Goal: Task Accomplishment & Management: Complete application form

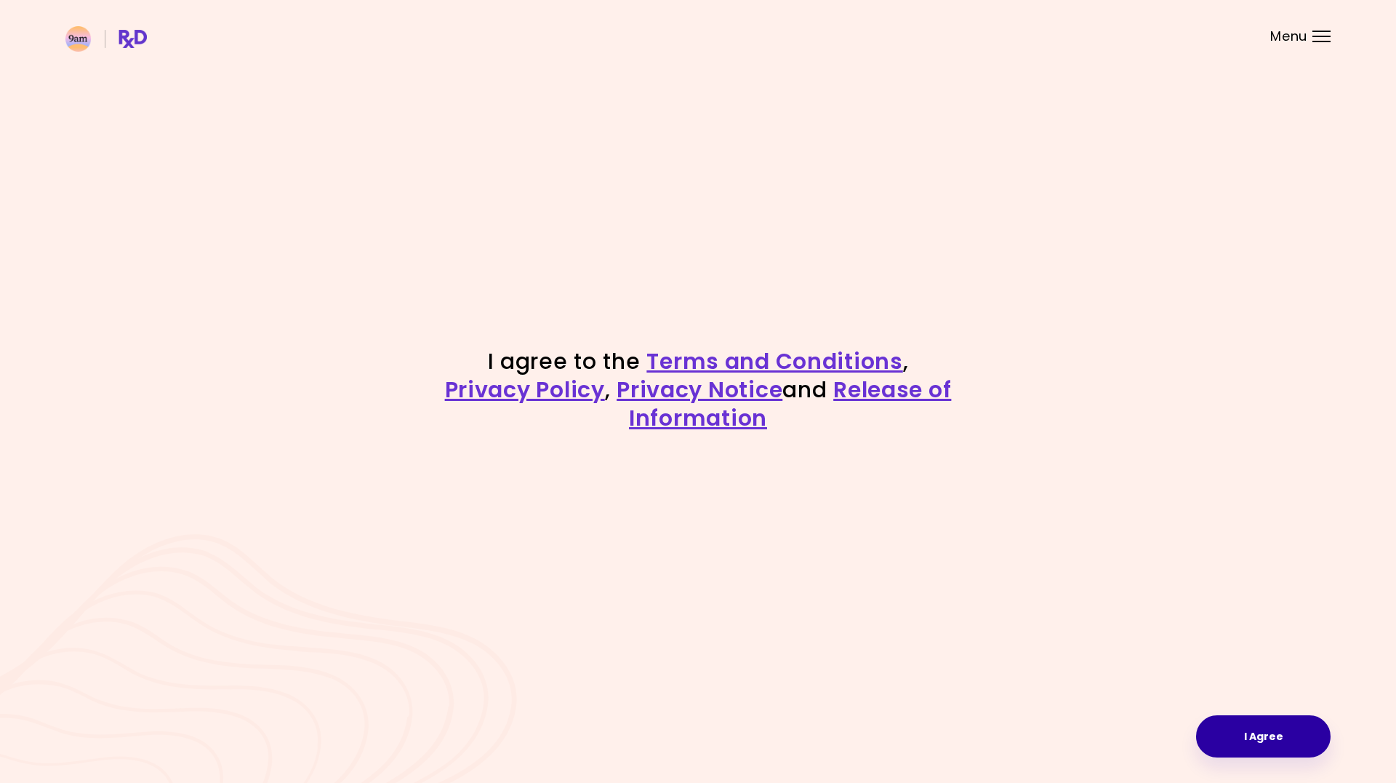
click at [1276, 740] on button "I Agree" at bounding box center [1263, 736] width 135 height 42
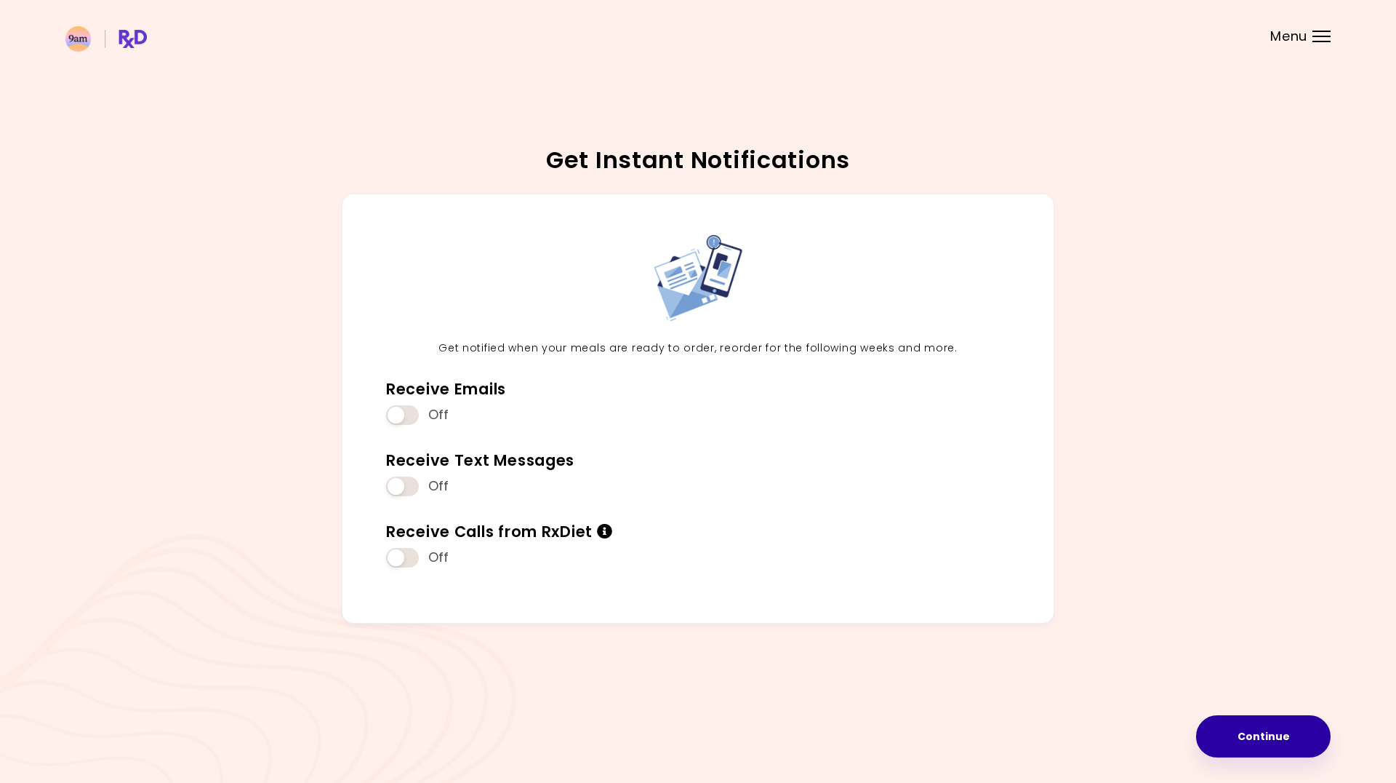
click at [1263, 737] on button "Continue" at bounding box center [1263, 736] width 135 height 42
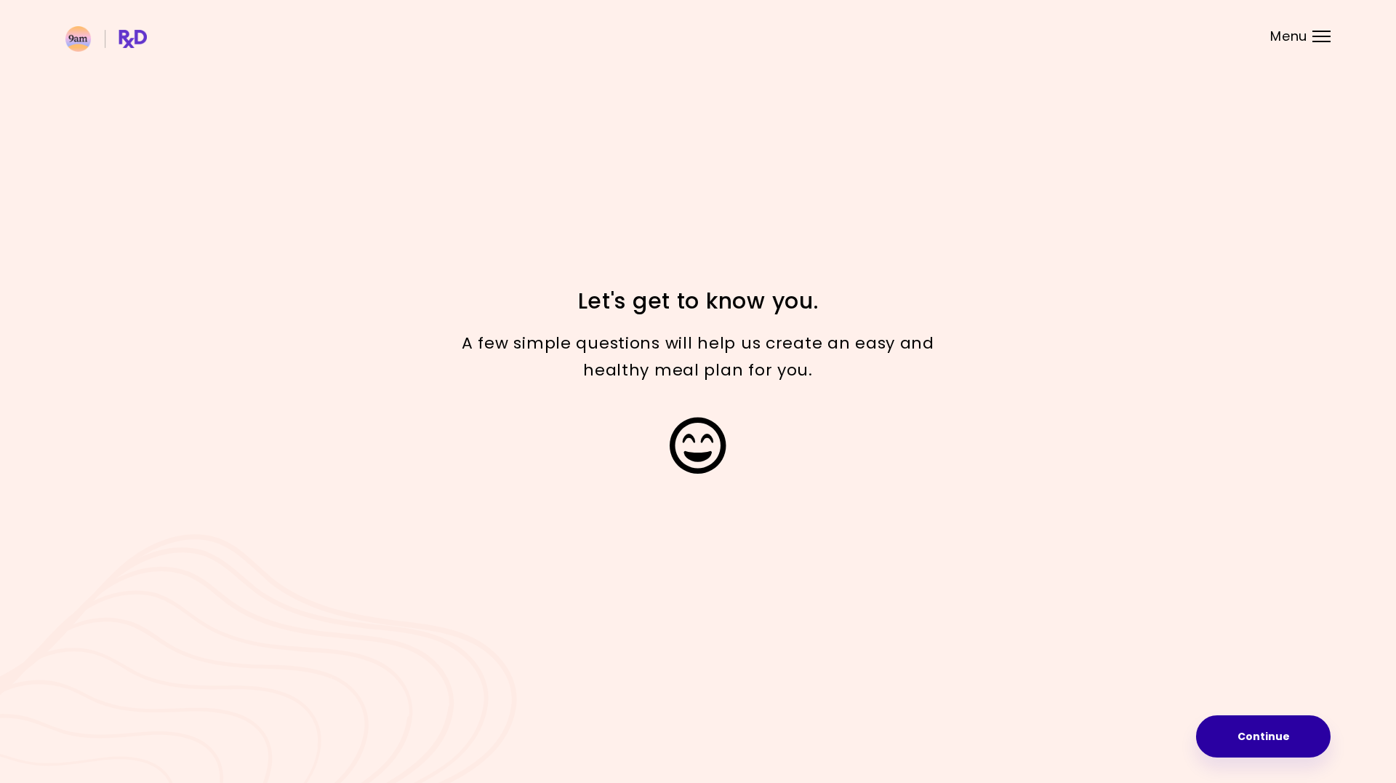
click at [1242, 731] on button "Continue" at bounding box center [1263, 736] width 135 height 42
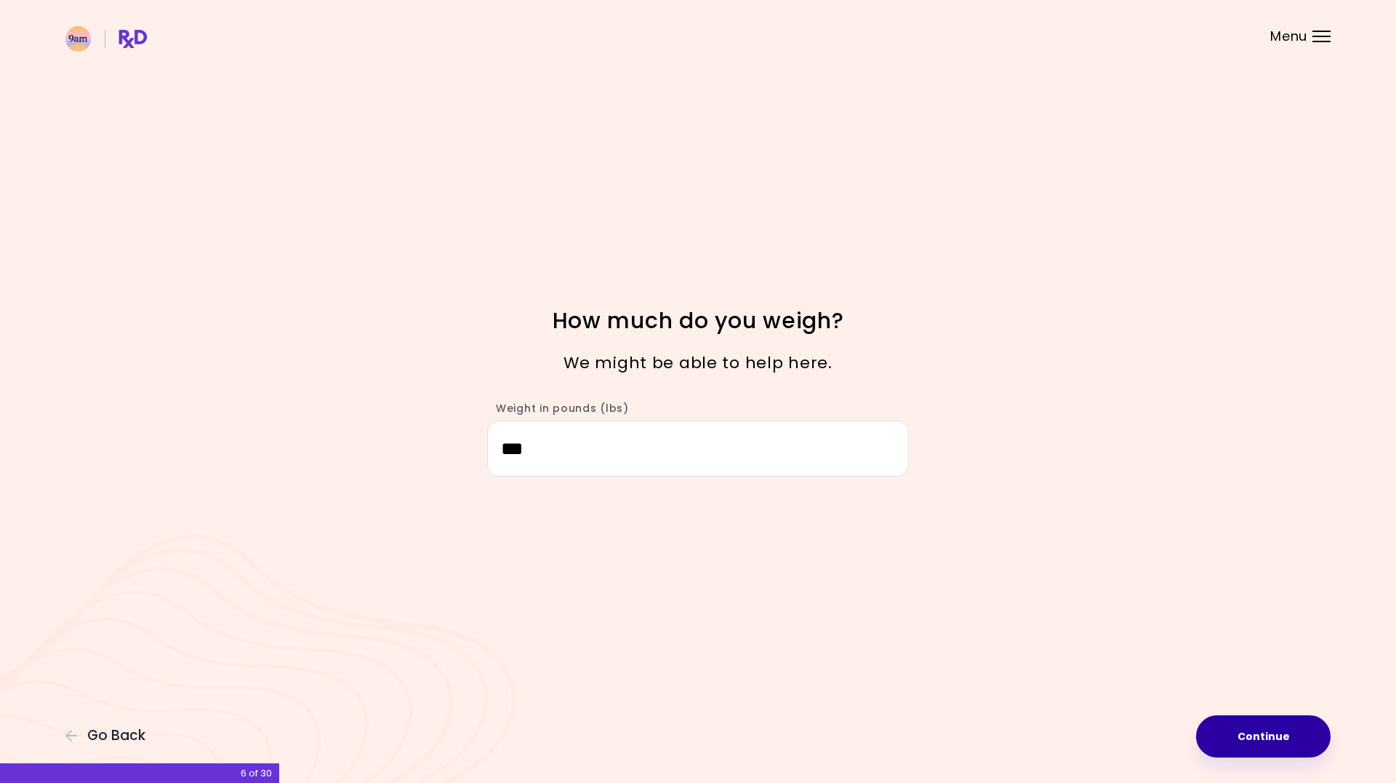
click at [1273, 740] on button "Continue" at bounding box center [1263, 736] width 135 height 42
select select "****"
click at [1274, 740] on button "Continue" at bounding box center [1263, 736] width 135 height 42
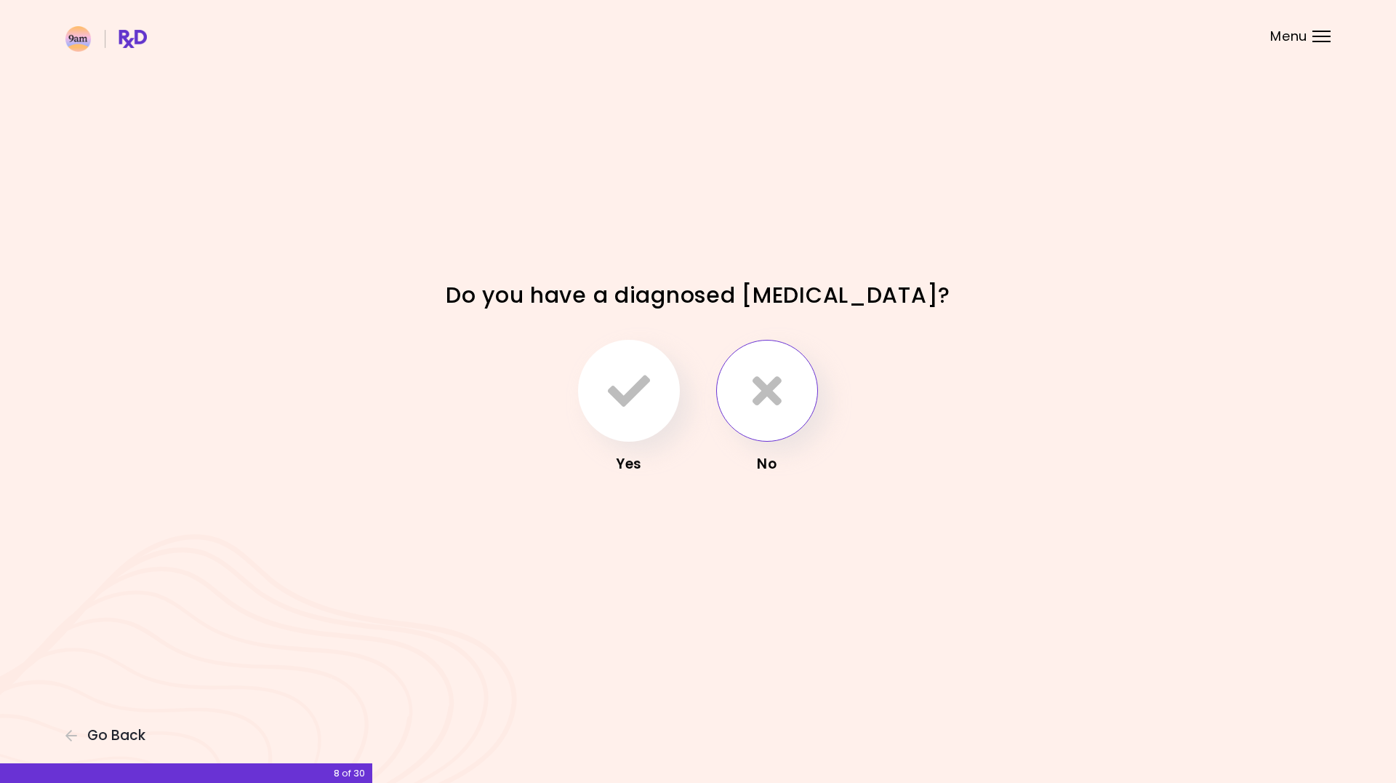
click at [753, 412] on icon "button" at bounding box center [767, 390] width 29 height 42
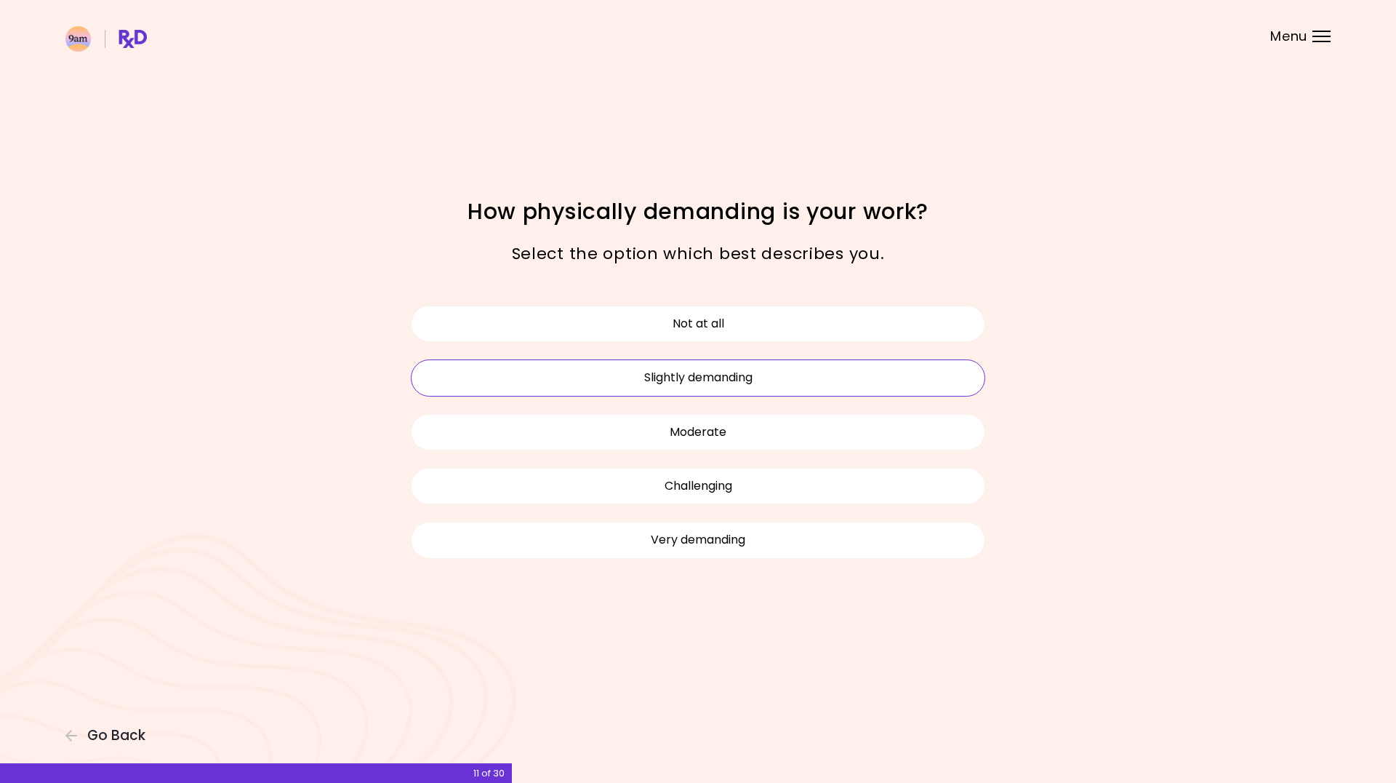
click at [807, 384] on button "Slightly demanding" at bounding box center [698, 377] width 575 height 36
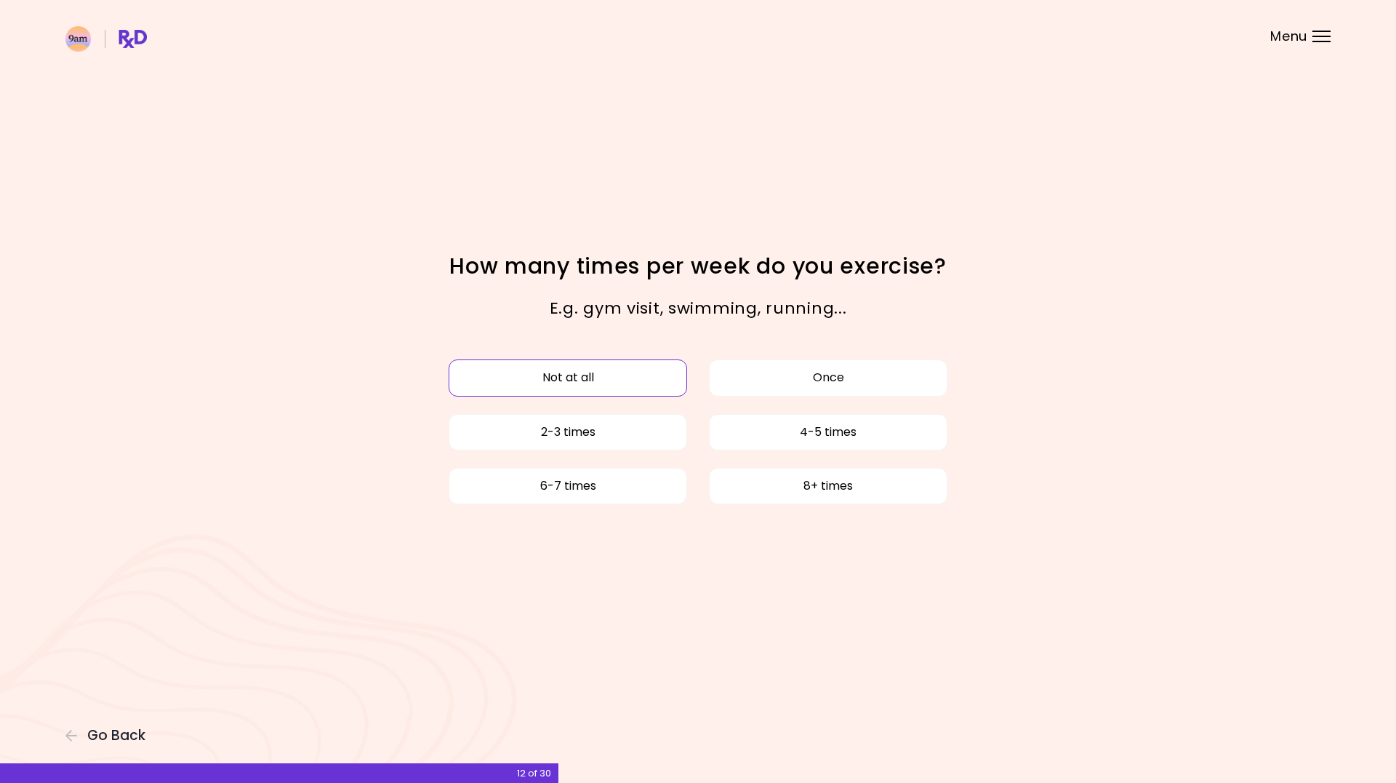
click at [615, 383] on button "Not at all" at bounding box center [568, 377] width 239 height 36
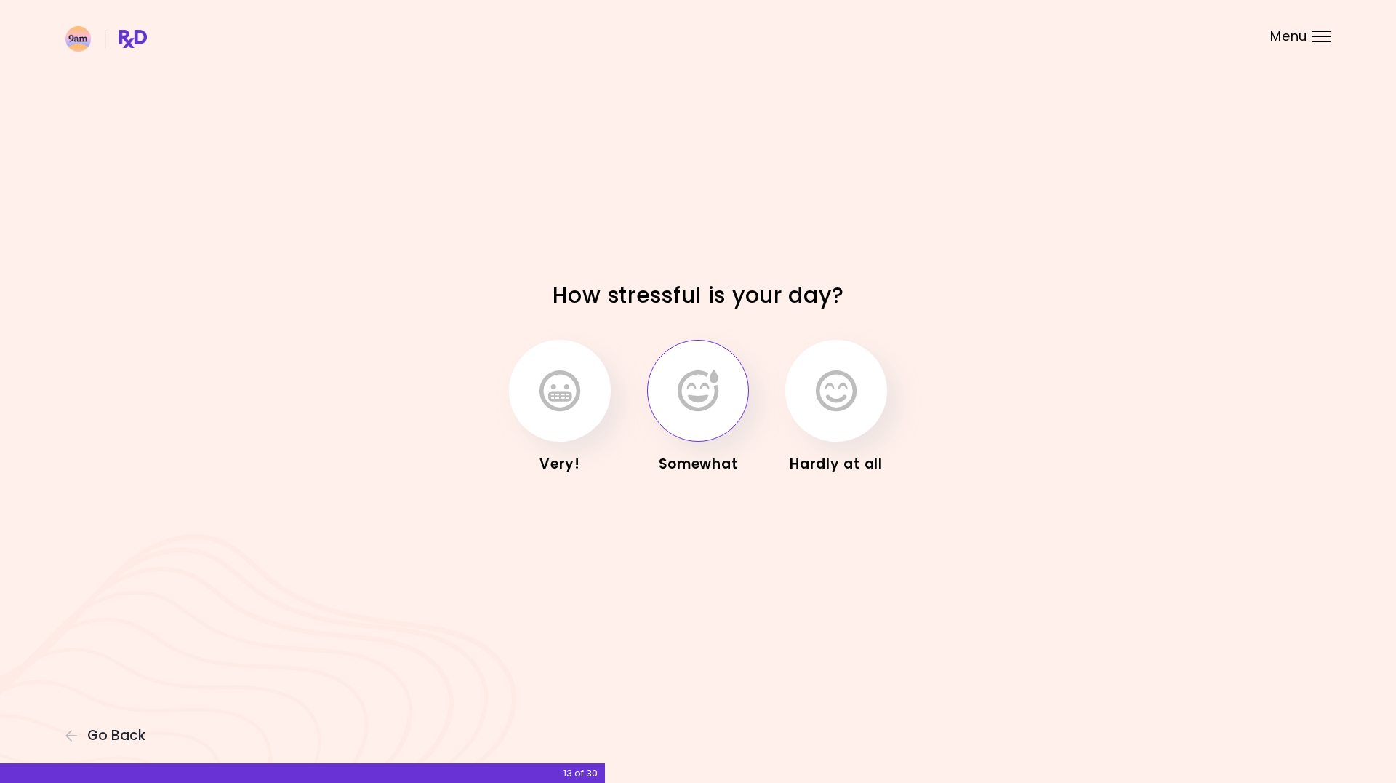
click at [691, 396] on icon "button" at bounding box center [698, 390] width 41 height 42
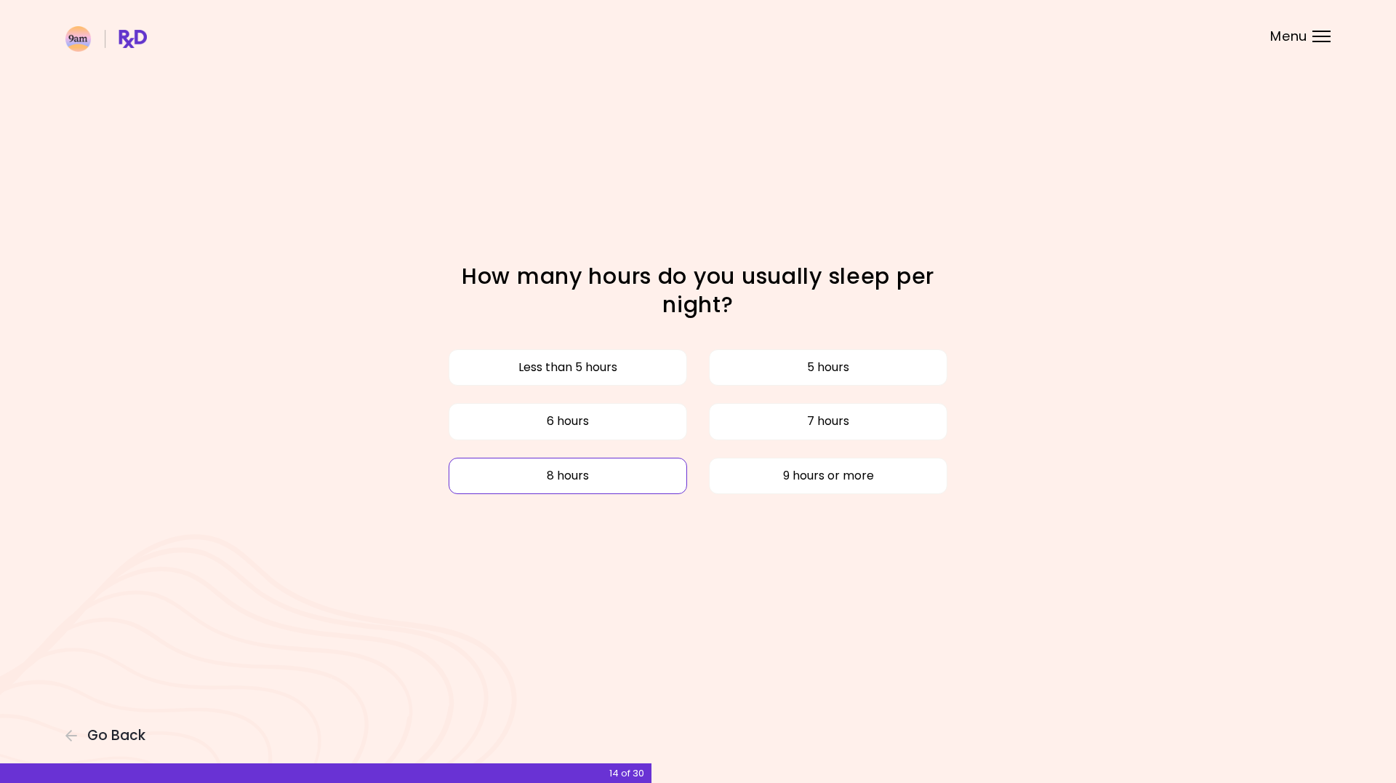
click at [610, 480] on button "8 hours" at bounding box center [568, 475] width 239 height 36
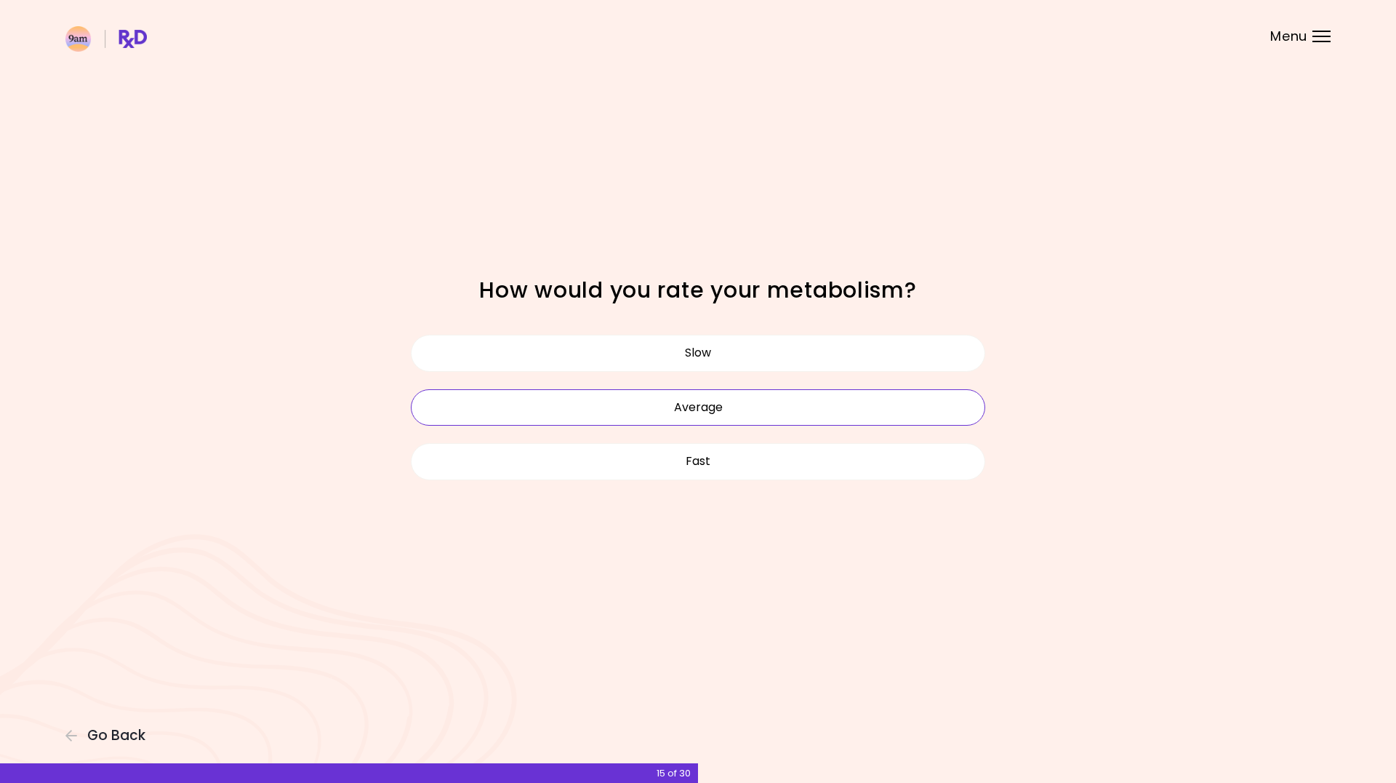
click at [795, 407] on button "Average" at bounding box center [698, 407] width 575 height 36
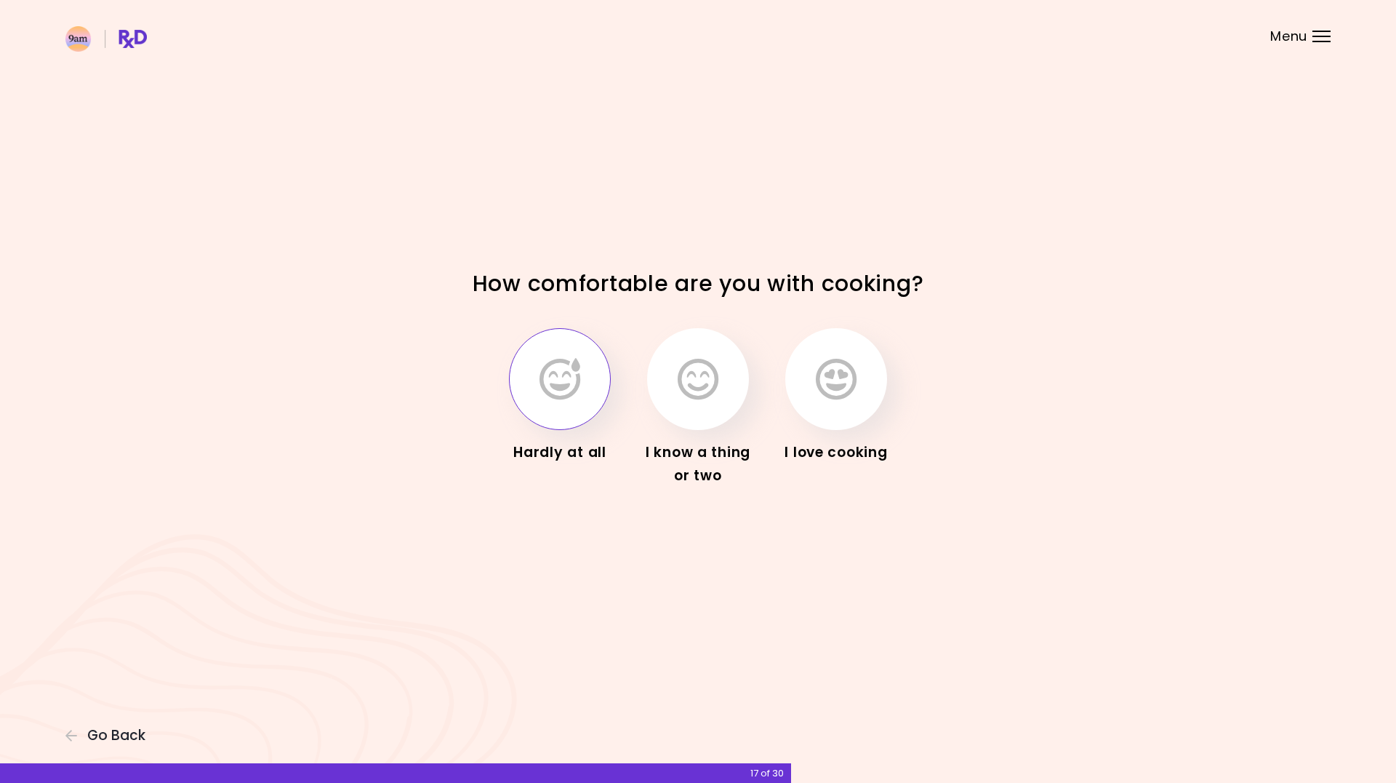
click at [599, 400] on button "button" at bounding box center [560, 379] width 102 height 102
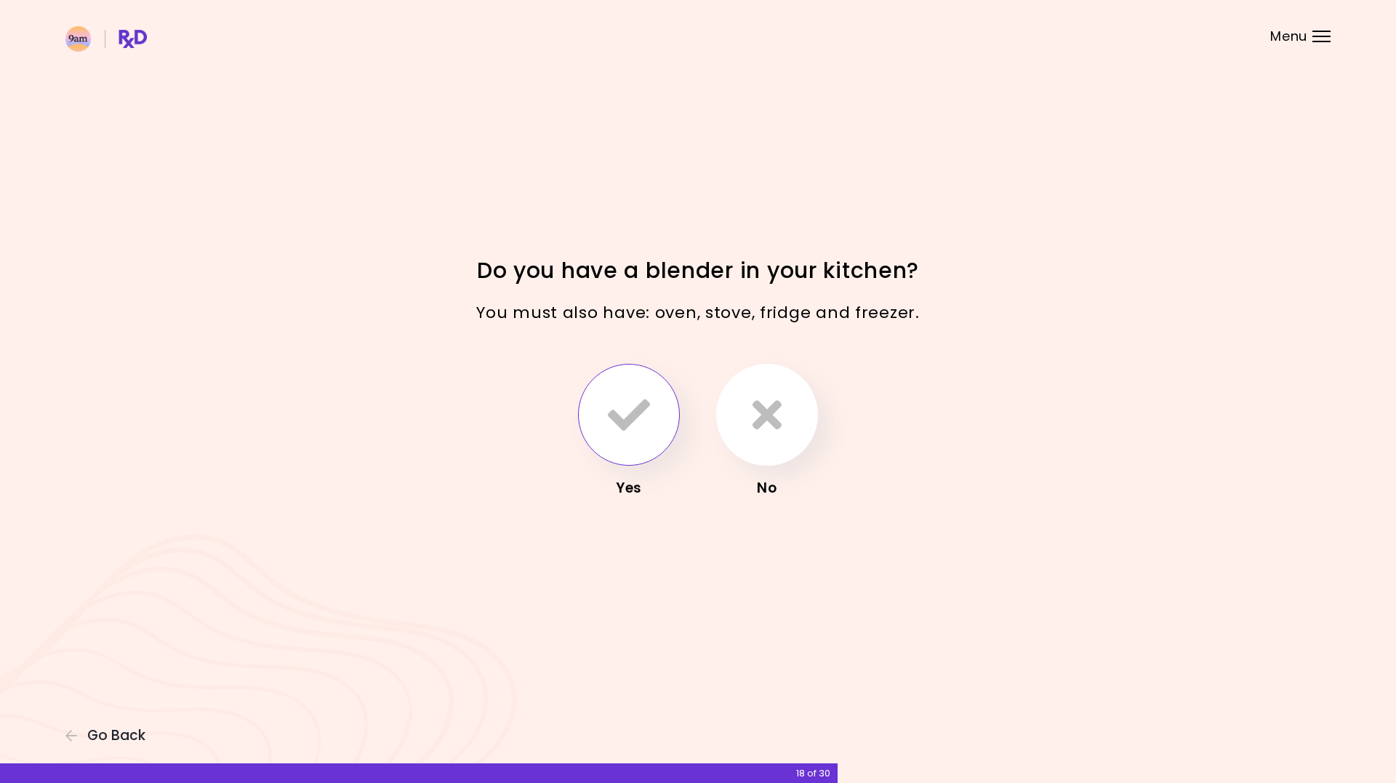
click at [663, 412] on button "button" at bounding box center [629, 415] width 102 height 102
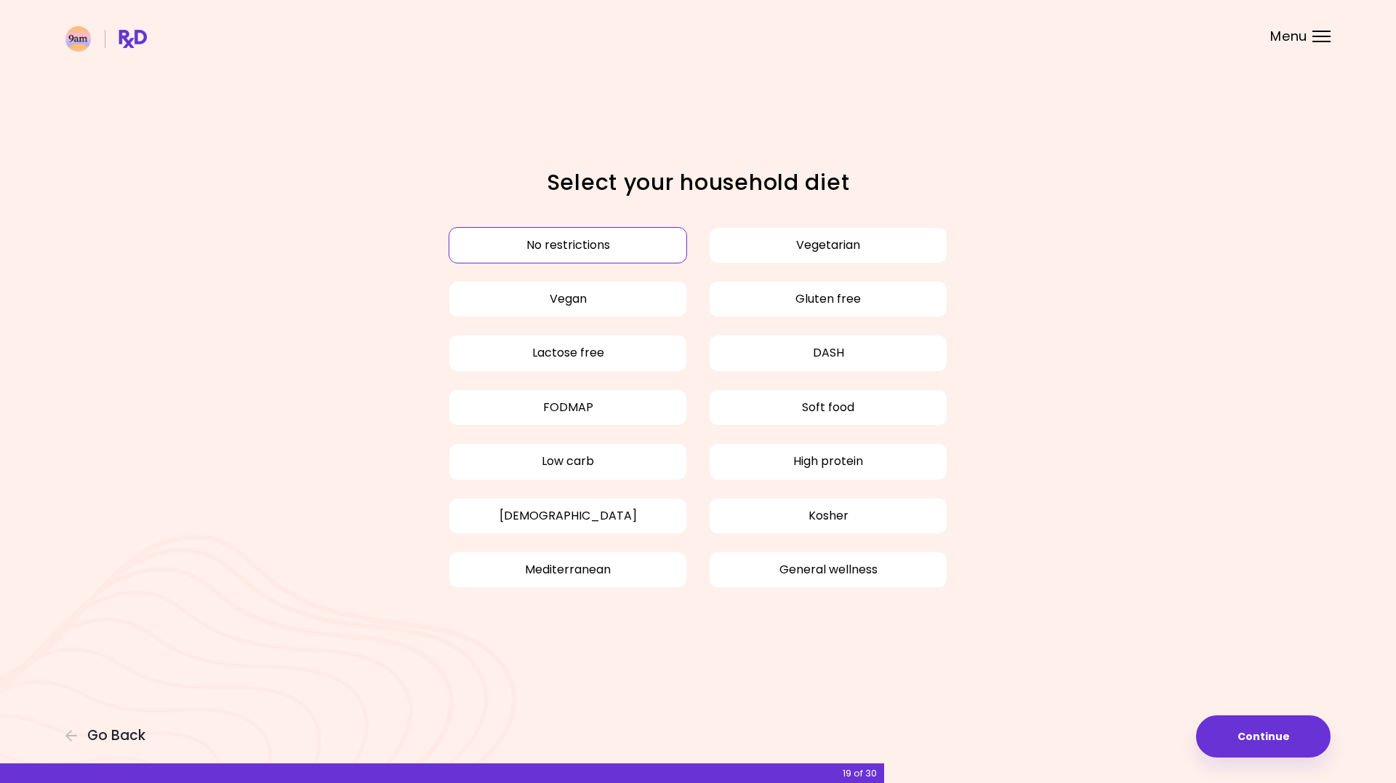
click at [629, 246] on button "No restrictions" at bounding box center [568, 245] width 239 height 36
click at [1276, 747] on button "Continue" at bounding box center [1263, 736] width 135 height 42
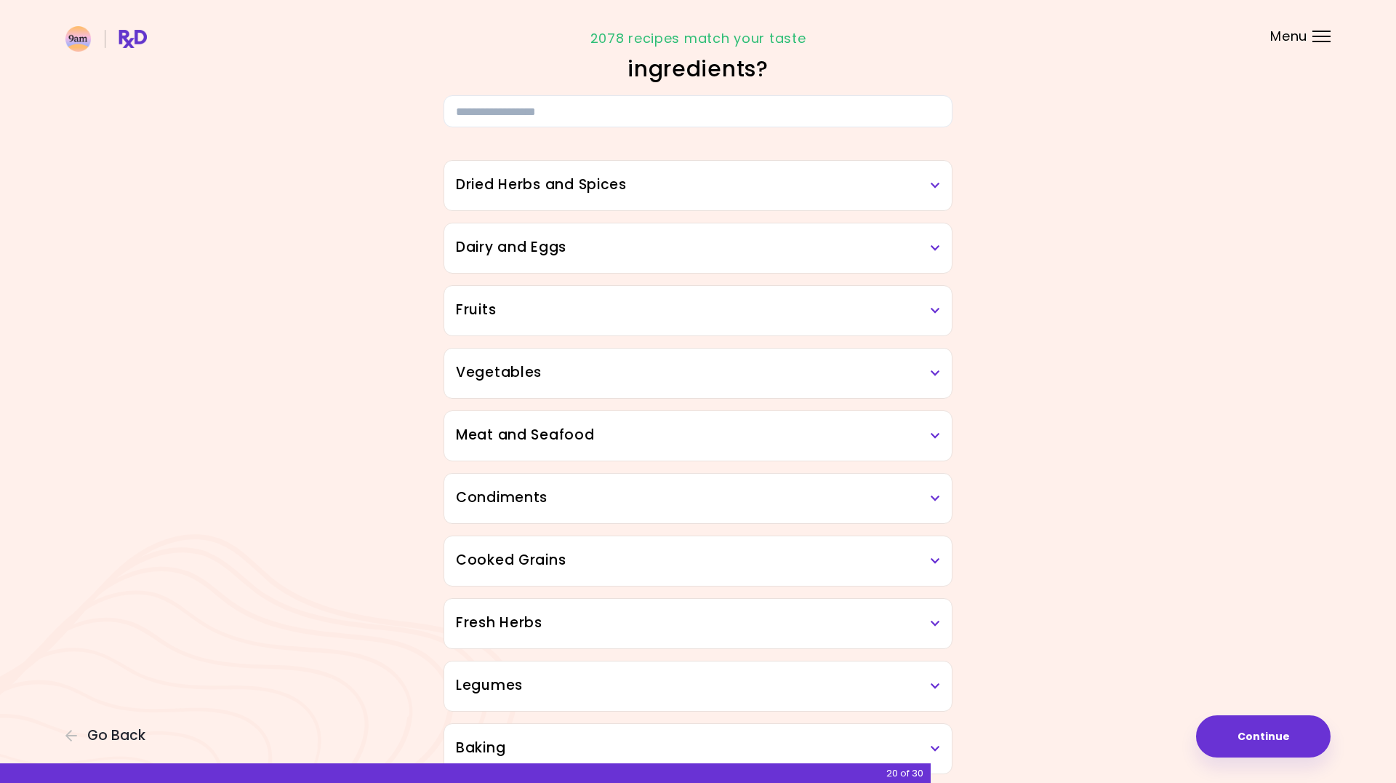
scroll to position [59, 0]
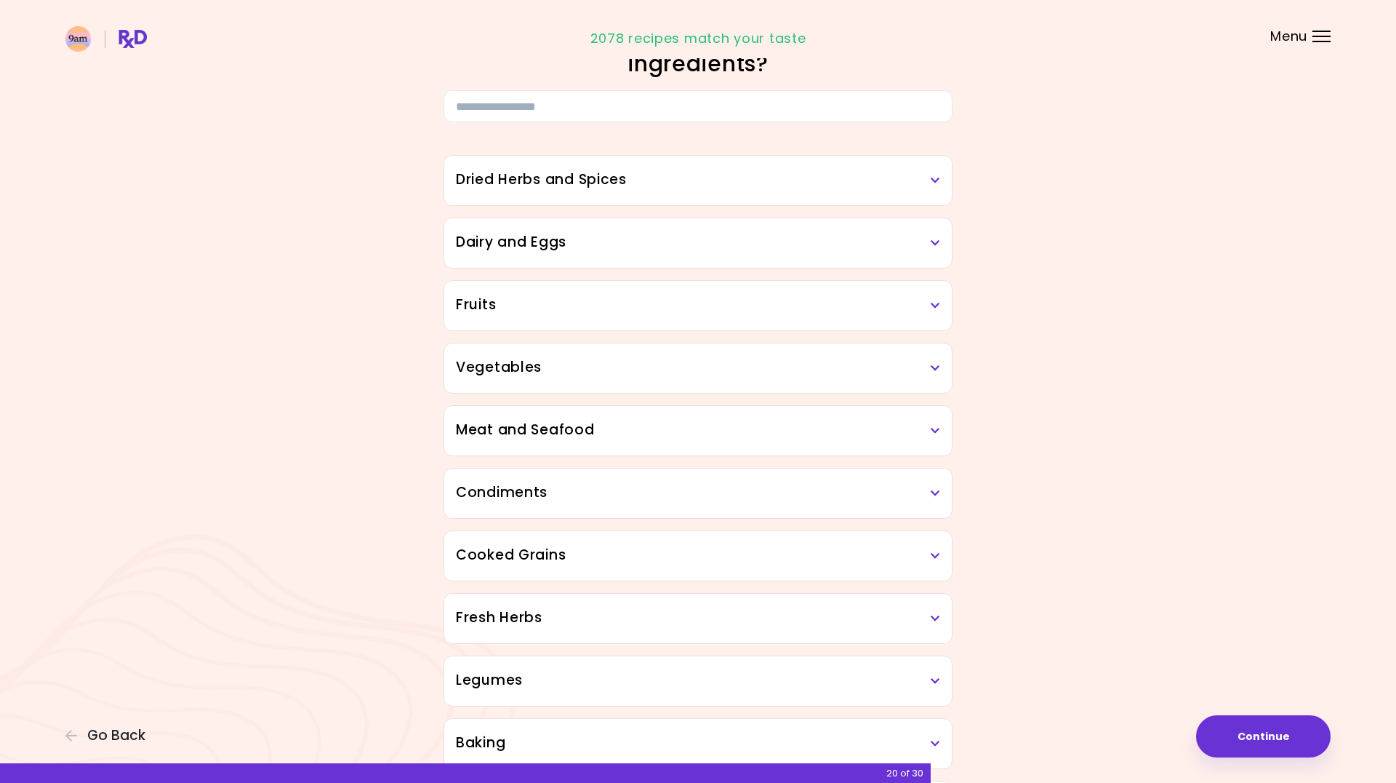
click at [931, 185] on div "Dried Herbs and Spices" at bounding box center [698, 180] width 508 height 49
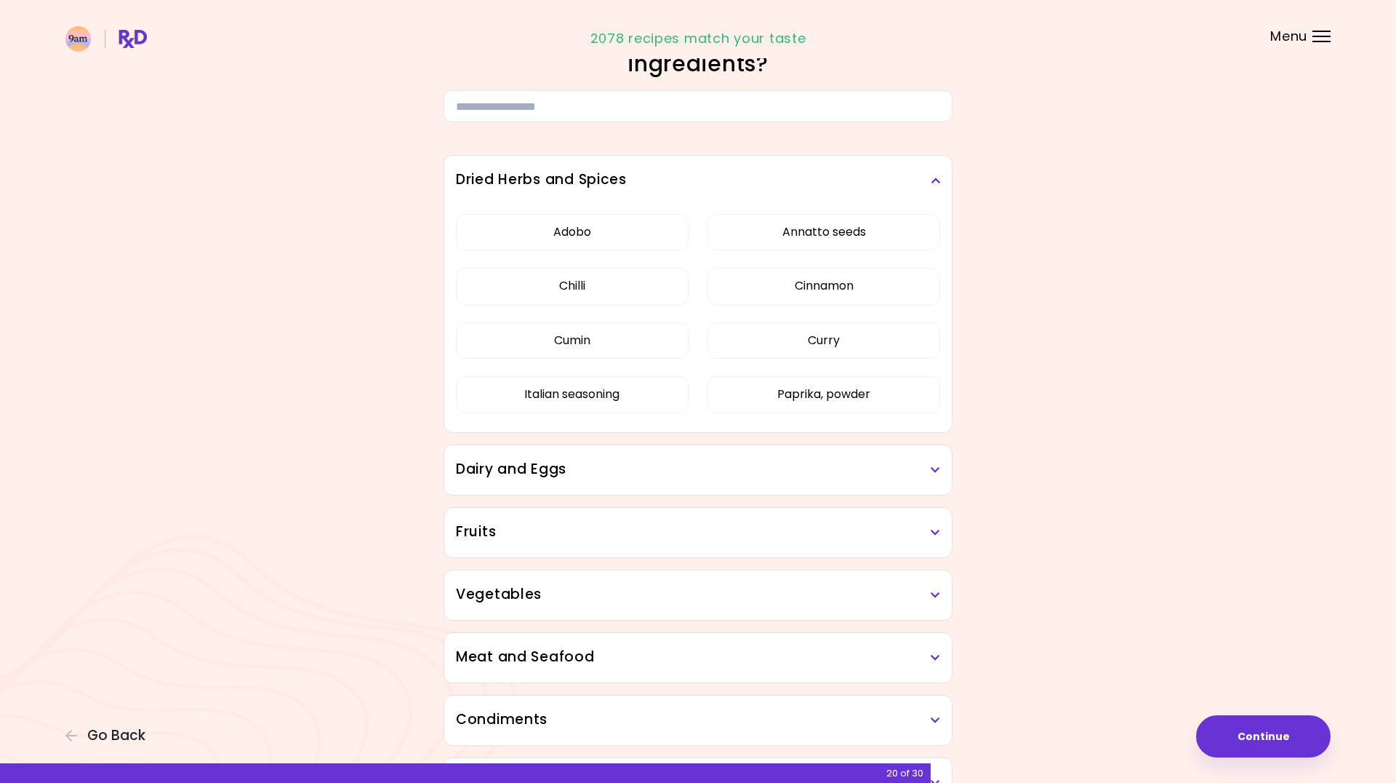
click at [1113, 451] on div "Focusable invisible element Do you dislike any of the following ingredients? Dr…" at bounding box center [698, 696] width 1396 height 1510
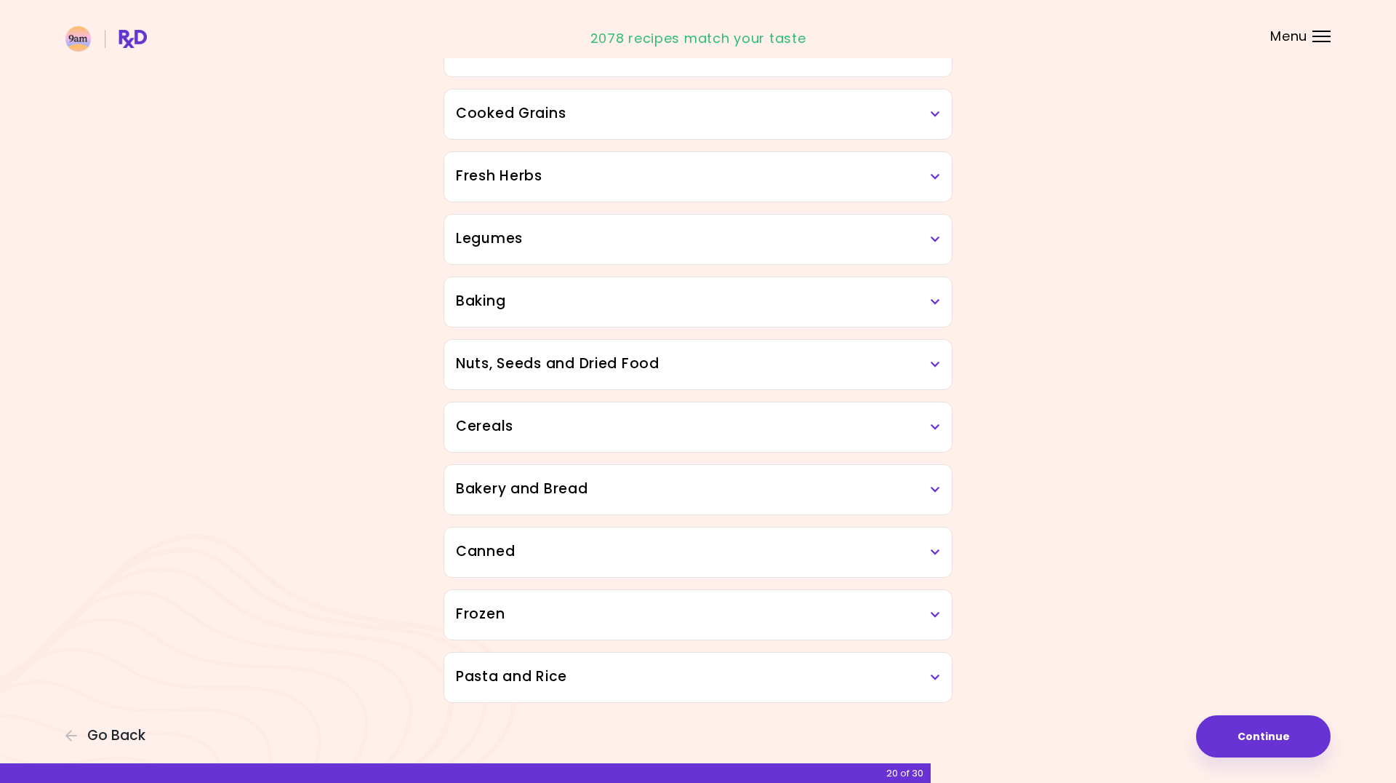
scroll to position [727, 0]
click at [1245, 736] on button "Continue" at bounding box center [1263, 736] width 135 height 42
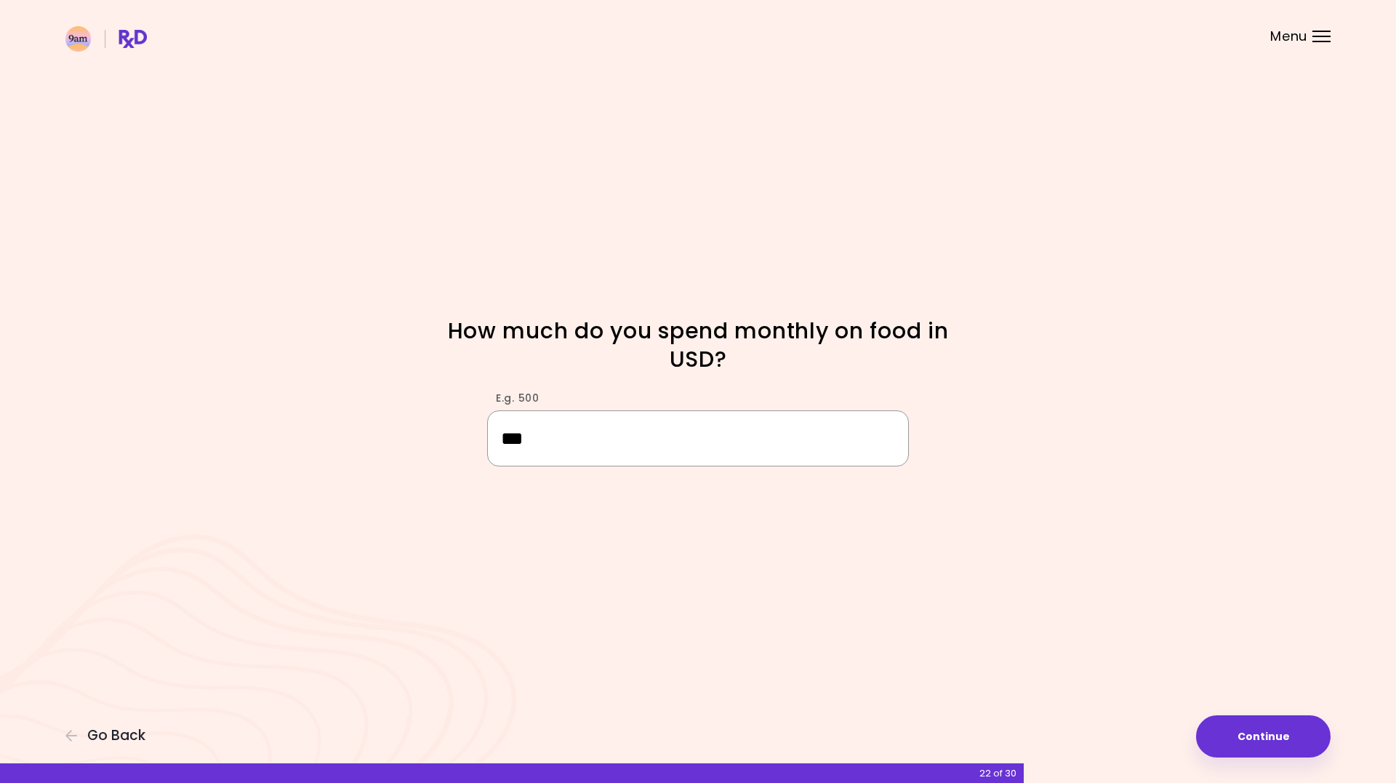
drag, startPoint x: 575, startPoint y: 441, endPoint x: 447, endPoint y: 441, distance: 128.7
click at [447, 441] on div "E.g. 500 ***" at bounding box center [698, 421] width 698 height 89
type input "***"
click at [1246, 743] on button "Continue" at bounding box center [1263, 736] width 135 height 42
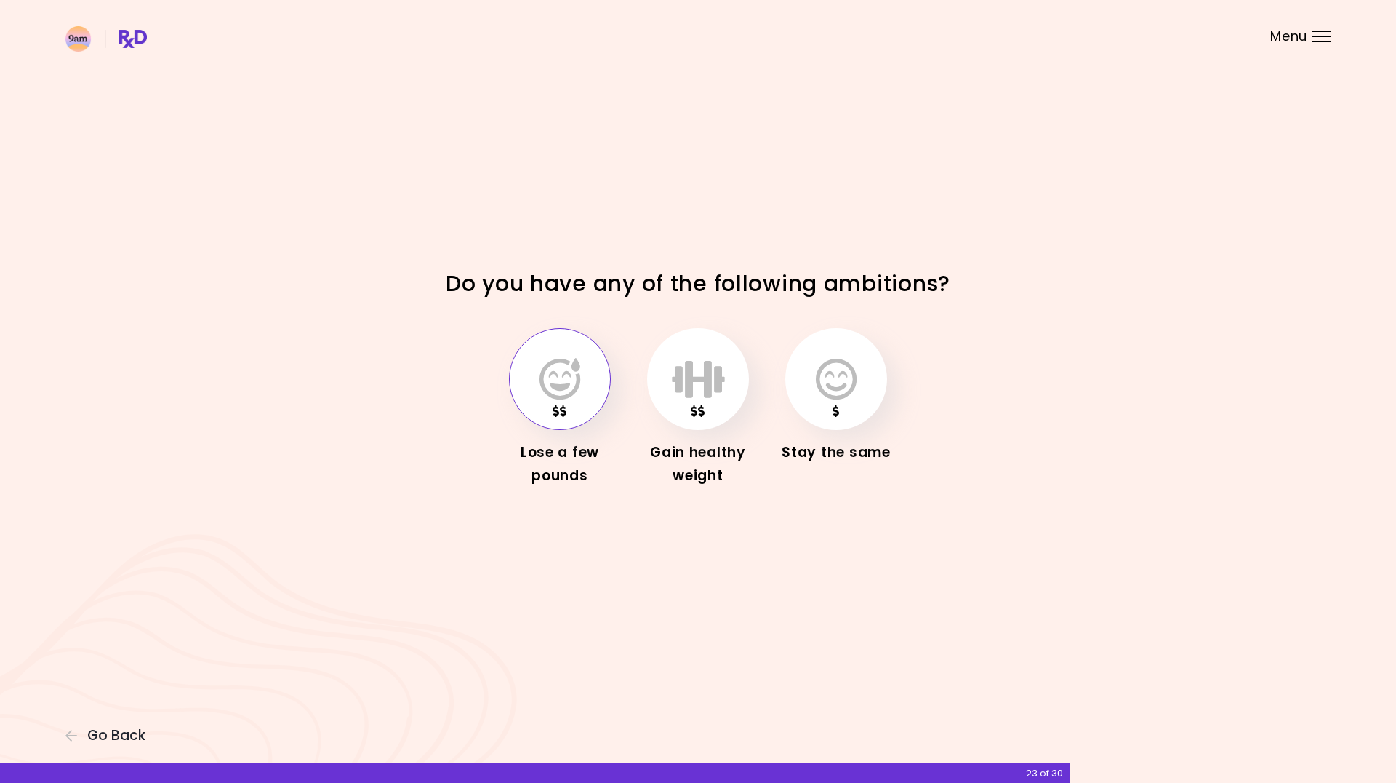
click at [555, 390] on icon "button" at bounding box center [560, 379] width 41 height 42
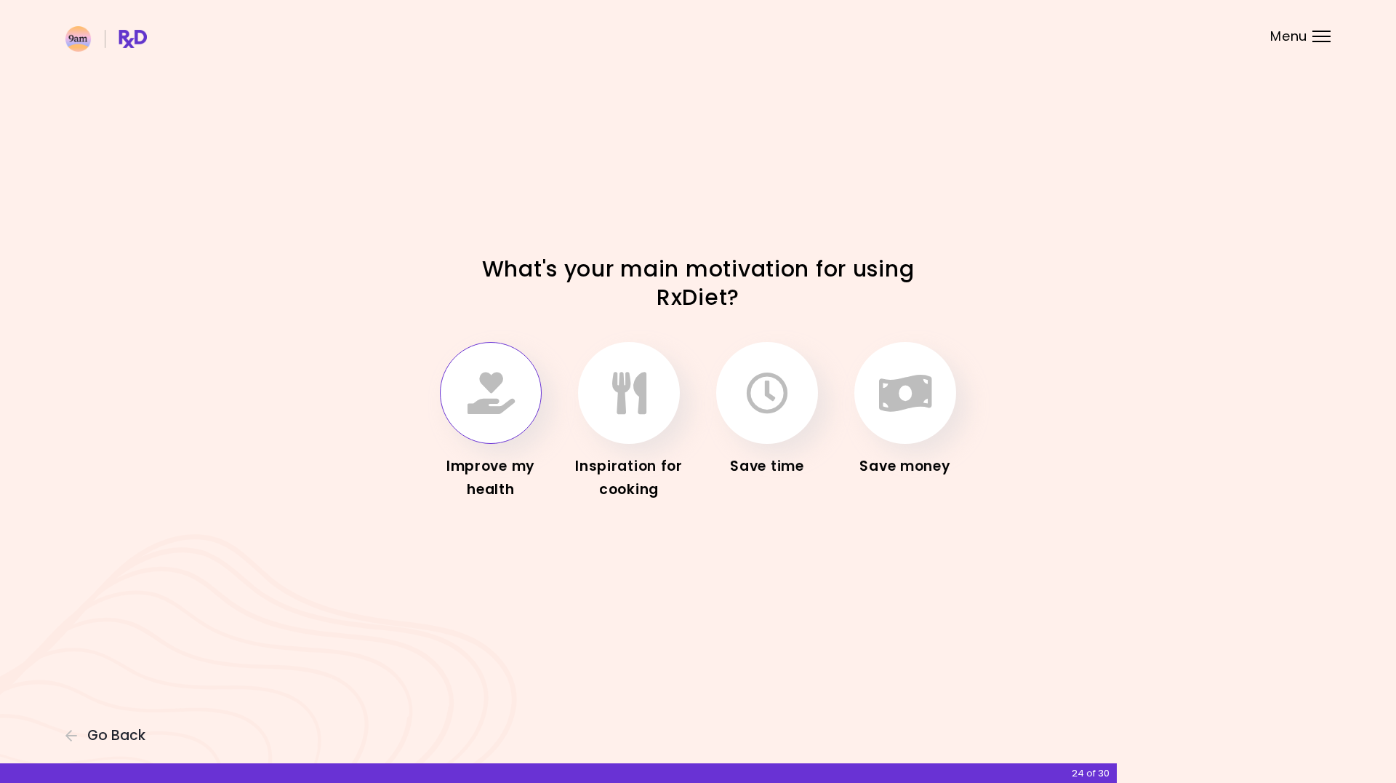
click at [494, 404] on icon "button" at bounding box center [491, 393] width 47 height 42
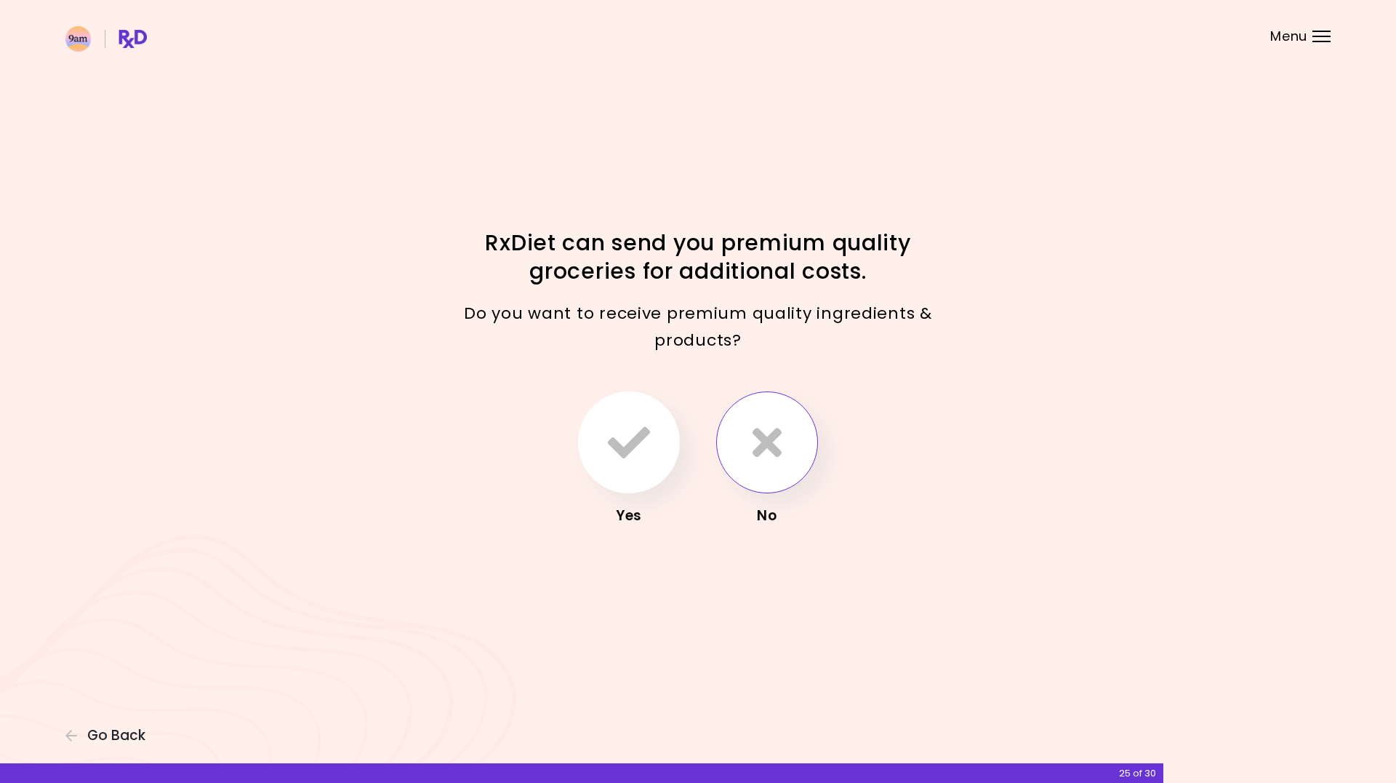
click at [769, 460] on icon "button" at bounding box center [767, 442] width 29 height 42
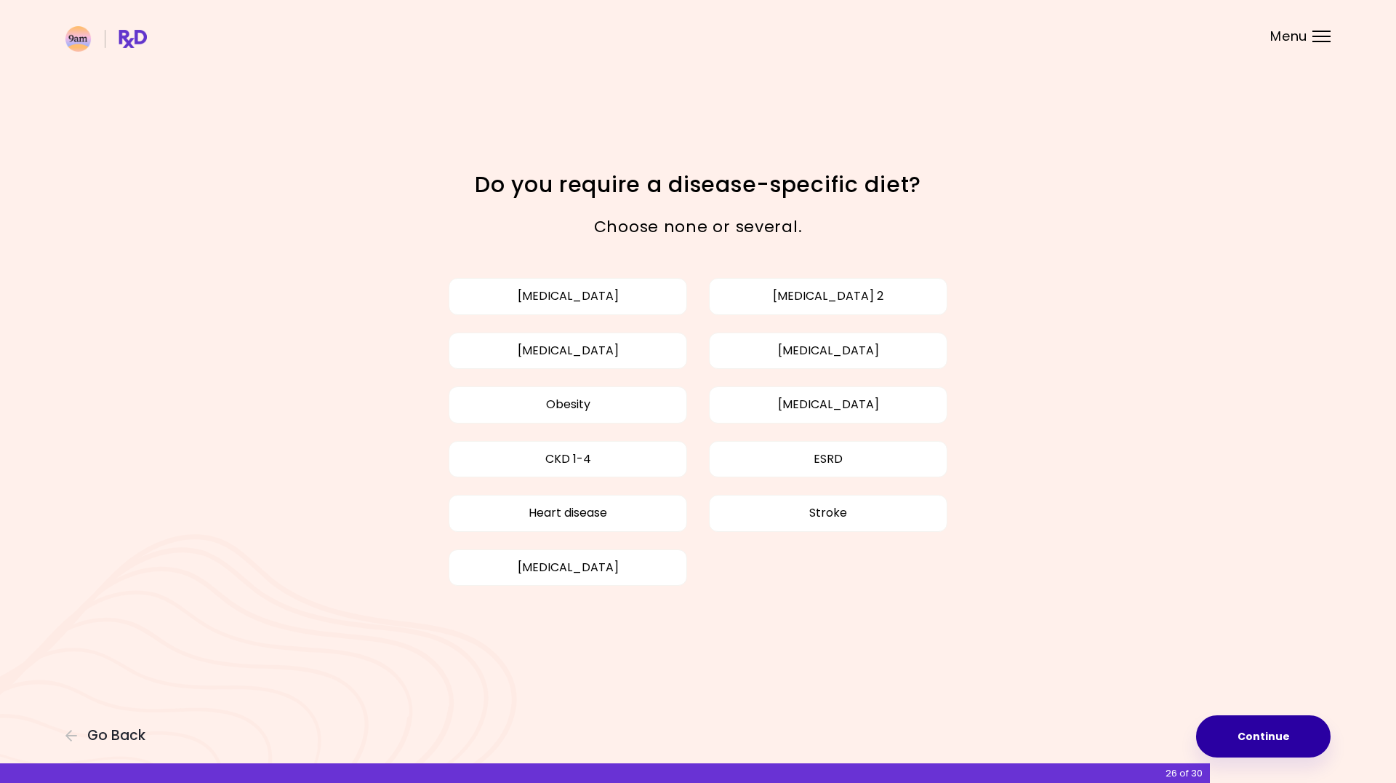
click at [1252, 733] on button "Continue" at bounding box center [1263, 736] width 135 height 42
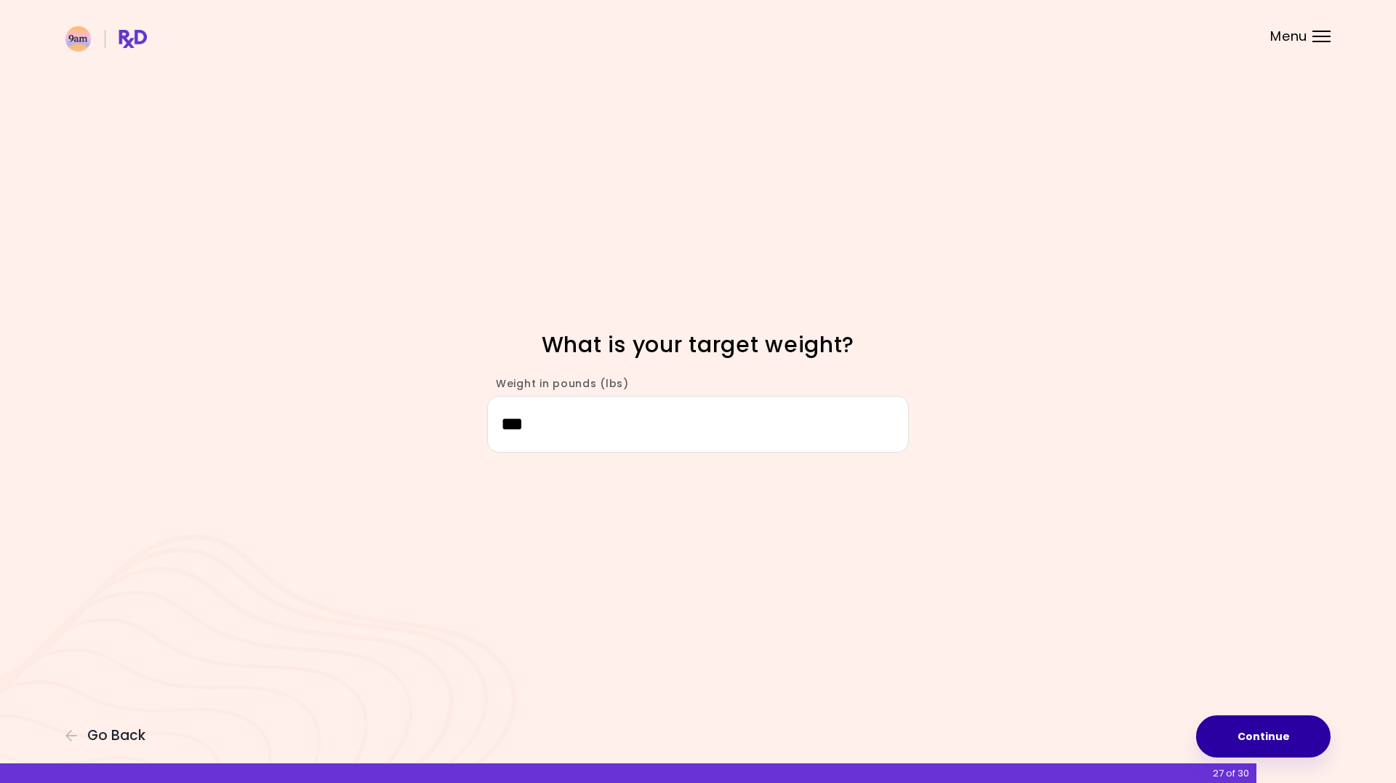
type input "***"
click at [1297, 741] on button "Continue" at bounding box center [1263, 736] width 135 height 42
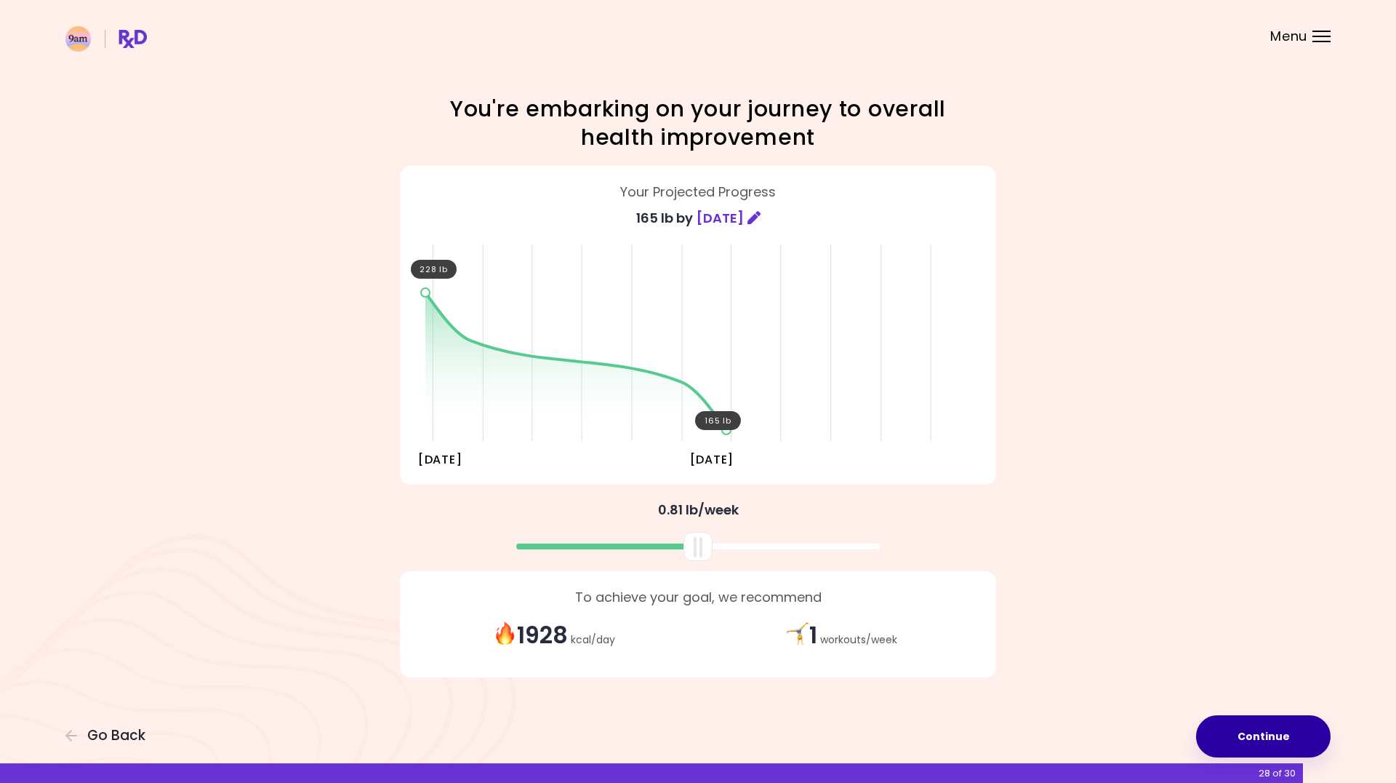
click at [1259, 732] on button "Continue" at bounding box center [1263, 736] width 135 height 42
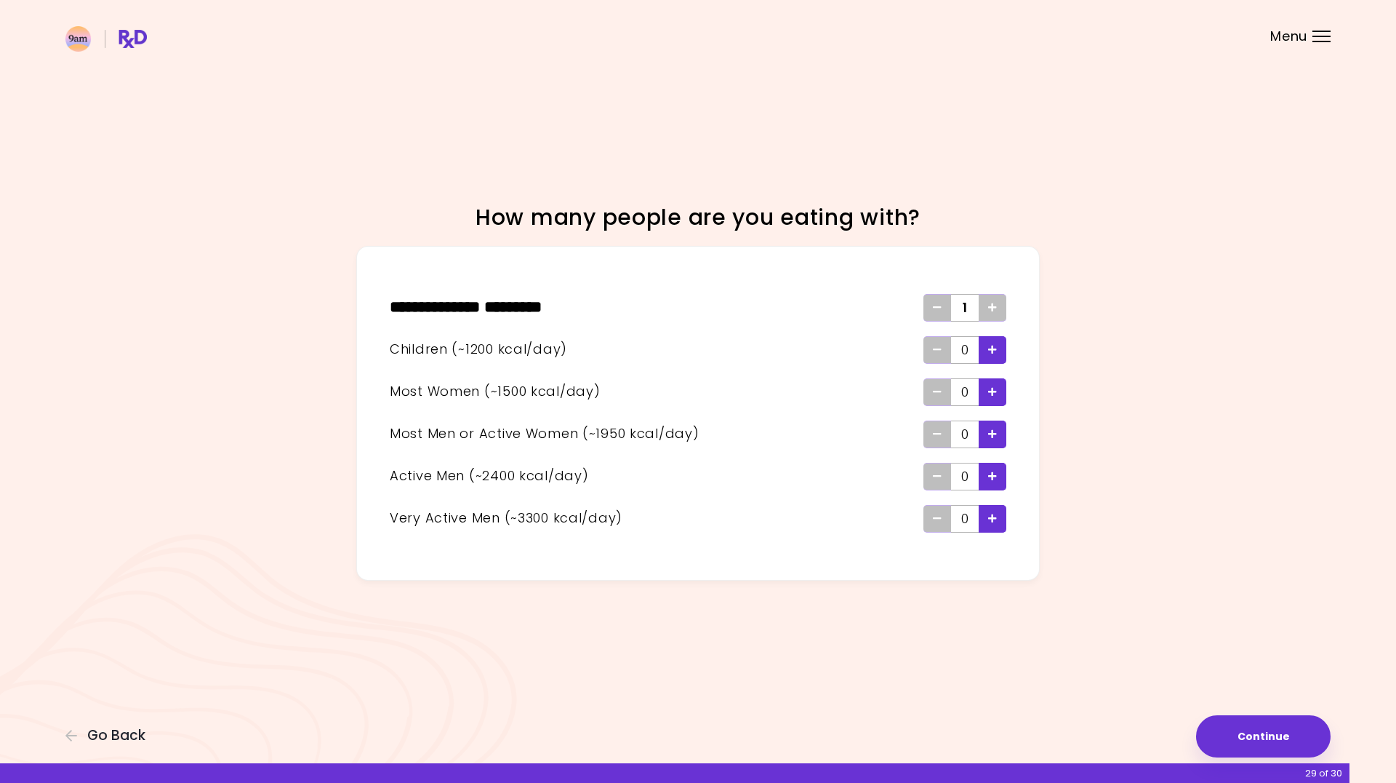
click at [995, 353] on icon "Add - Child" at bounding box center [992, 349] width 9 height 9
click at [996, 395] on icon "Add - Woman" at bounding box center [992, 391] width 9 height 9
click at [1257, 731] on button "Continue" at bounding box center [1263, 736] width 135 height 42
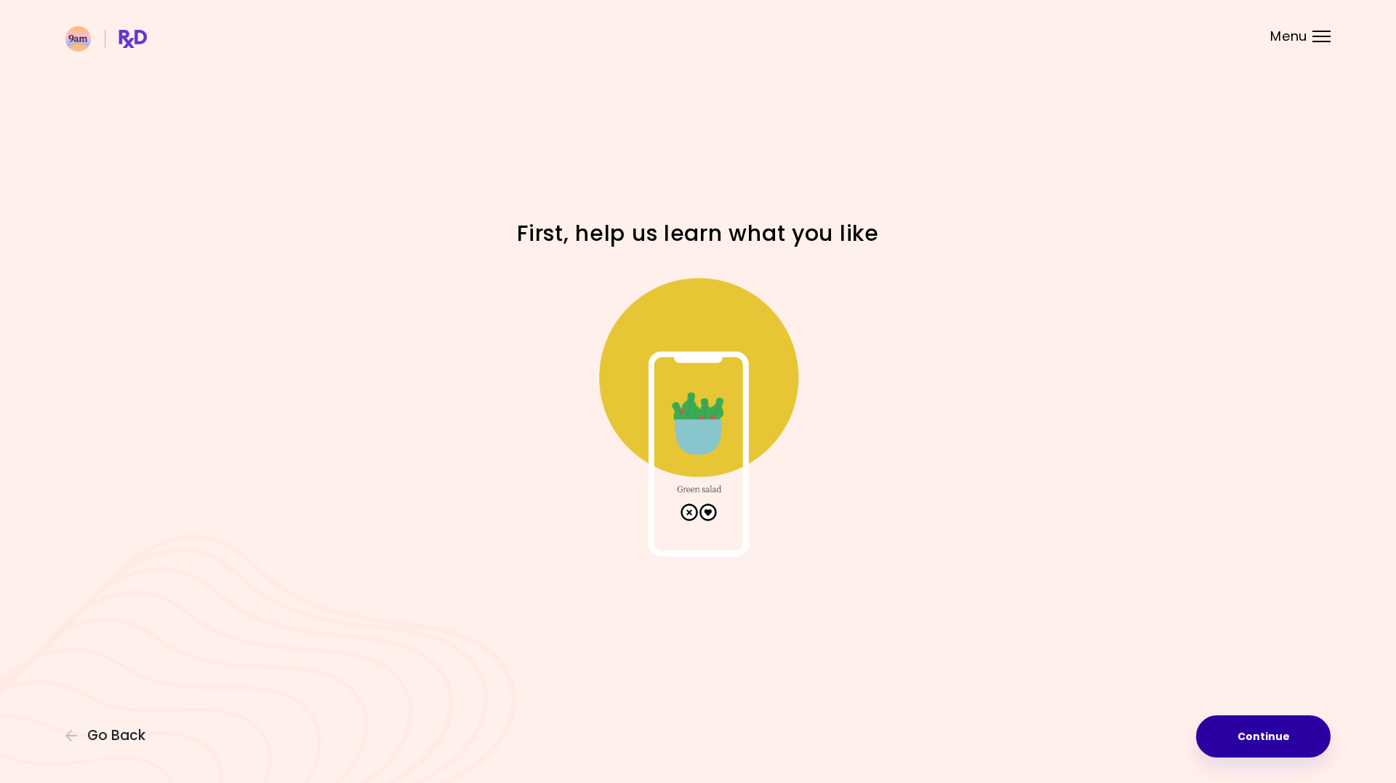
click at [1257, 731] on button "Continue" at bounding box center [1263, 736] width 135 height 42
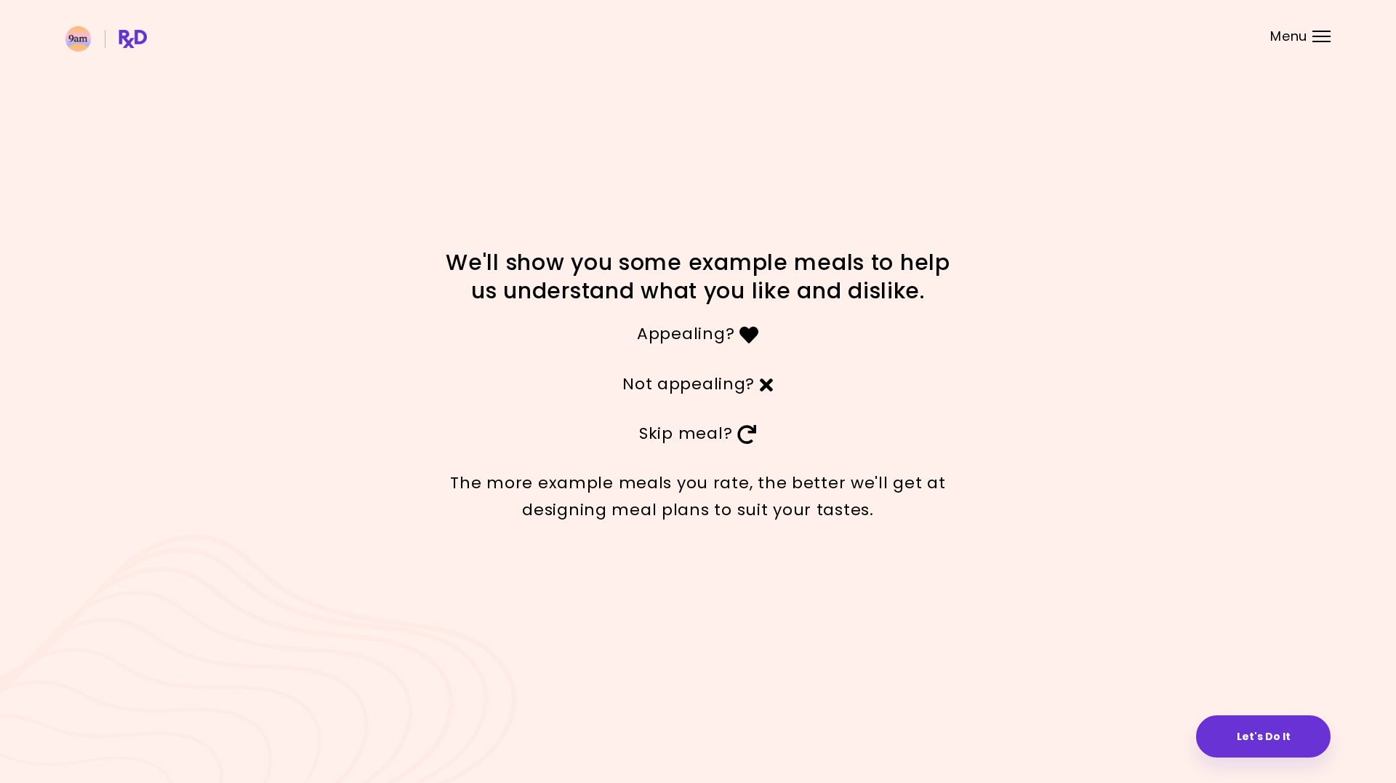
click at [1257, 729] on button "Let's Do It" at bounding box center [1263, 736] width 135 height 42
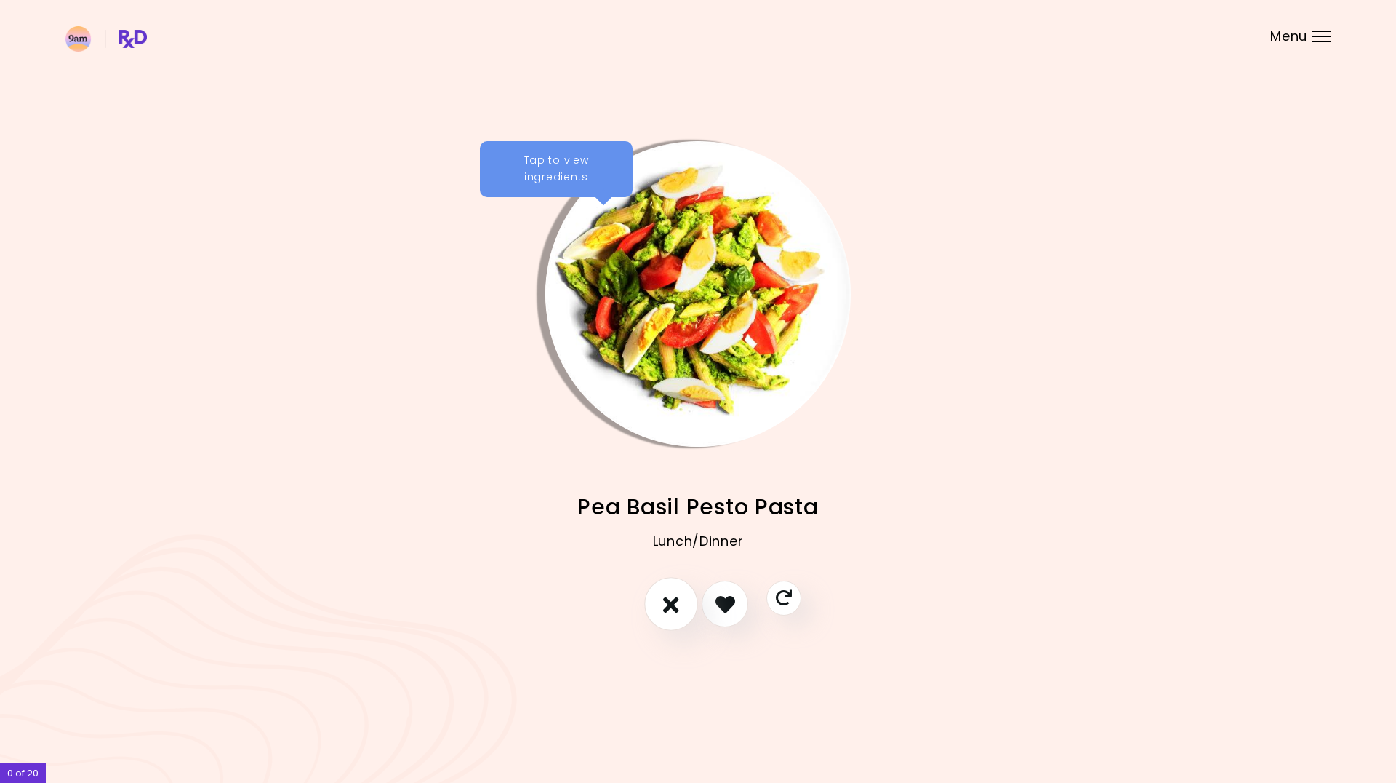
click at [671, 609] on icon "I don't like this recipe" at bounding box center [671, 604] width 16 height 23
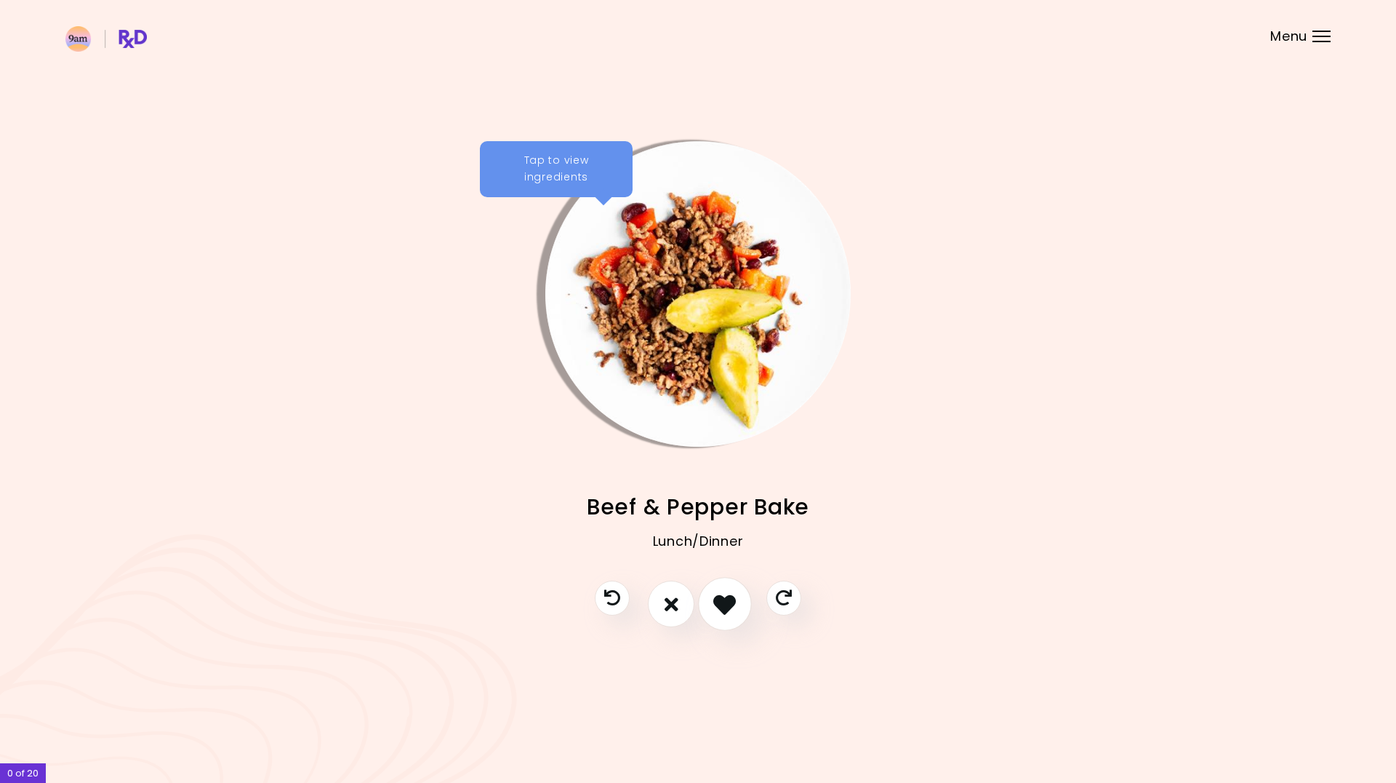
click at [724, 604] on icon "I like this recipe" at bounding box center [724, 604] width 23 height 23
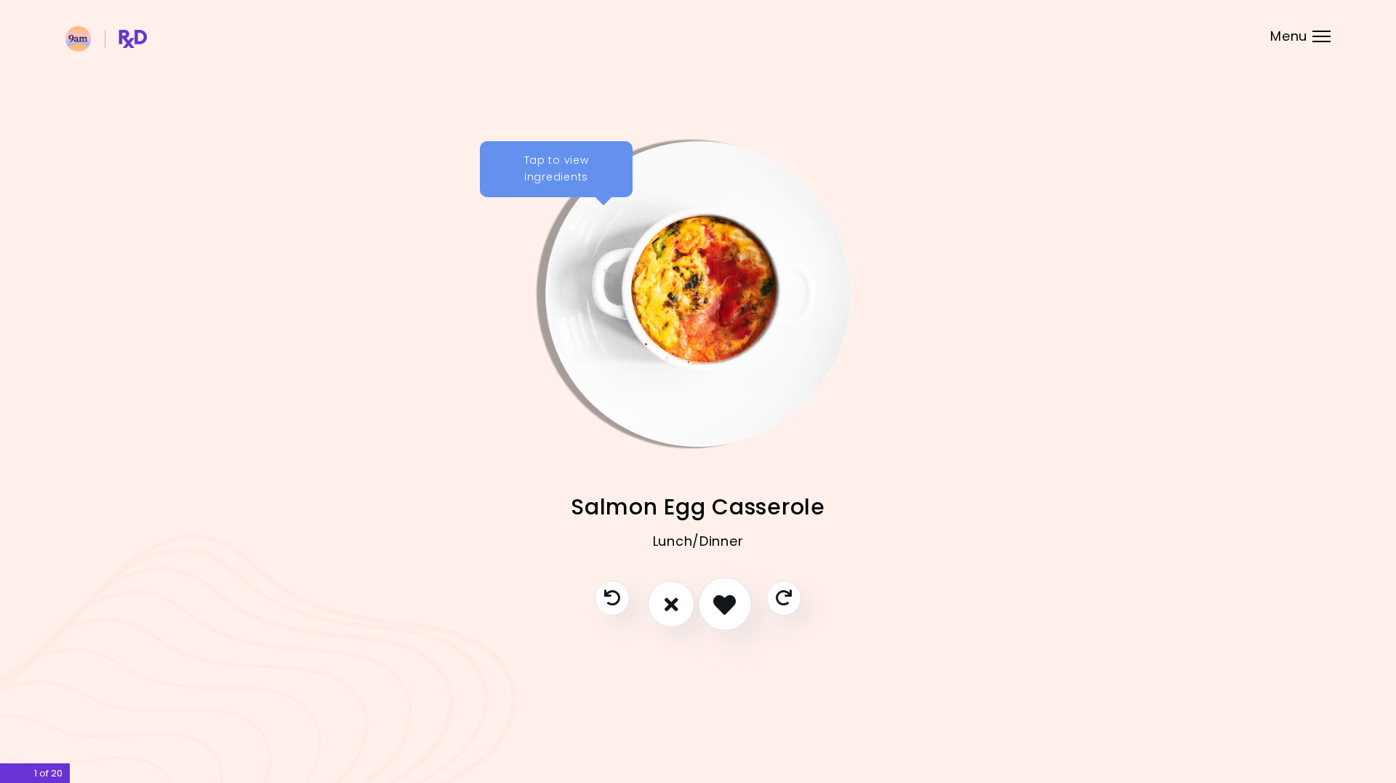
click at [724, 604] on icon "I like this recipe" at bounding box center [724, 604] width 23 height 23
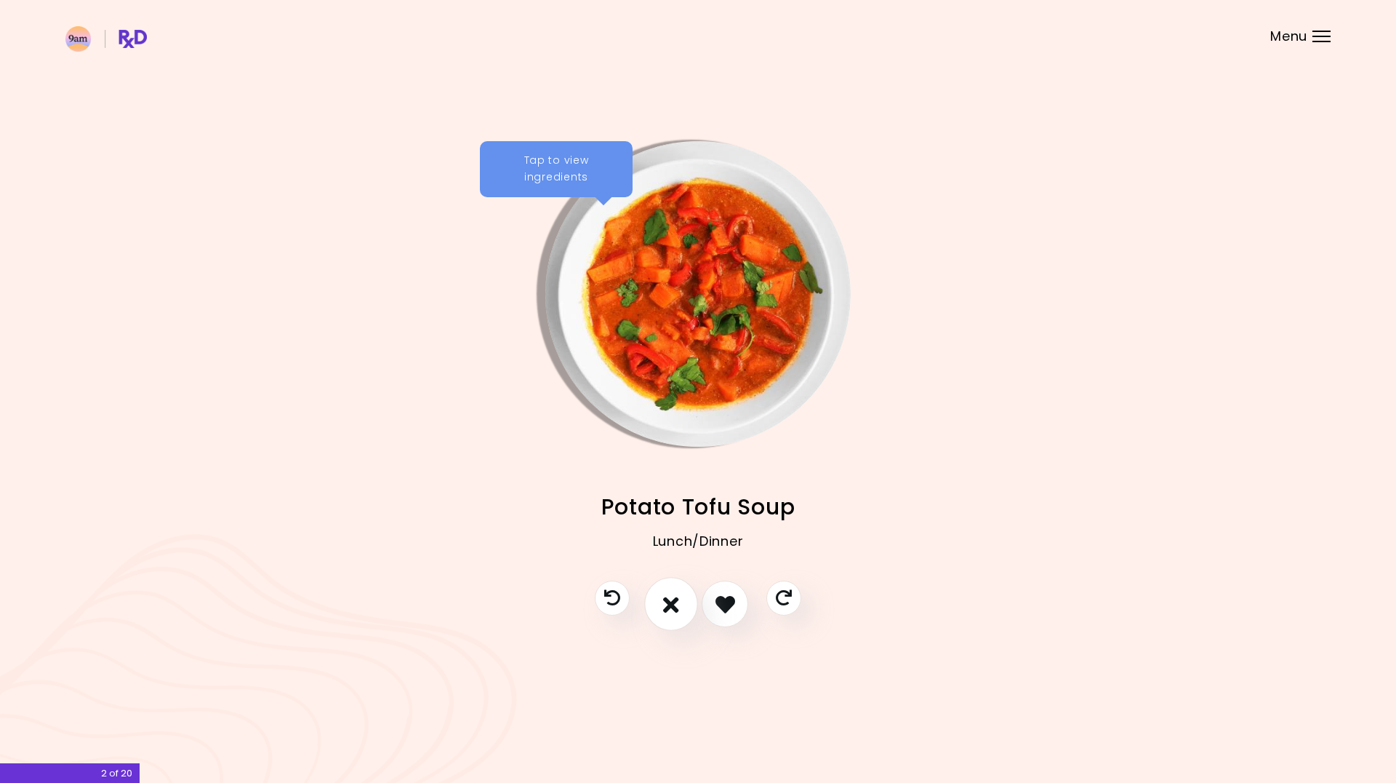
click at [668, 607] on icon "I don't like this recipe" at bounding box center [671, 604] width 16 height 23
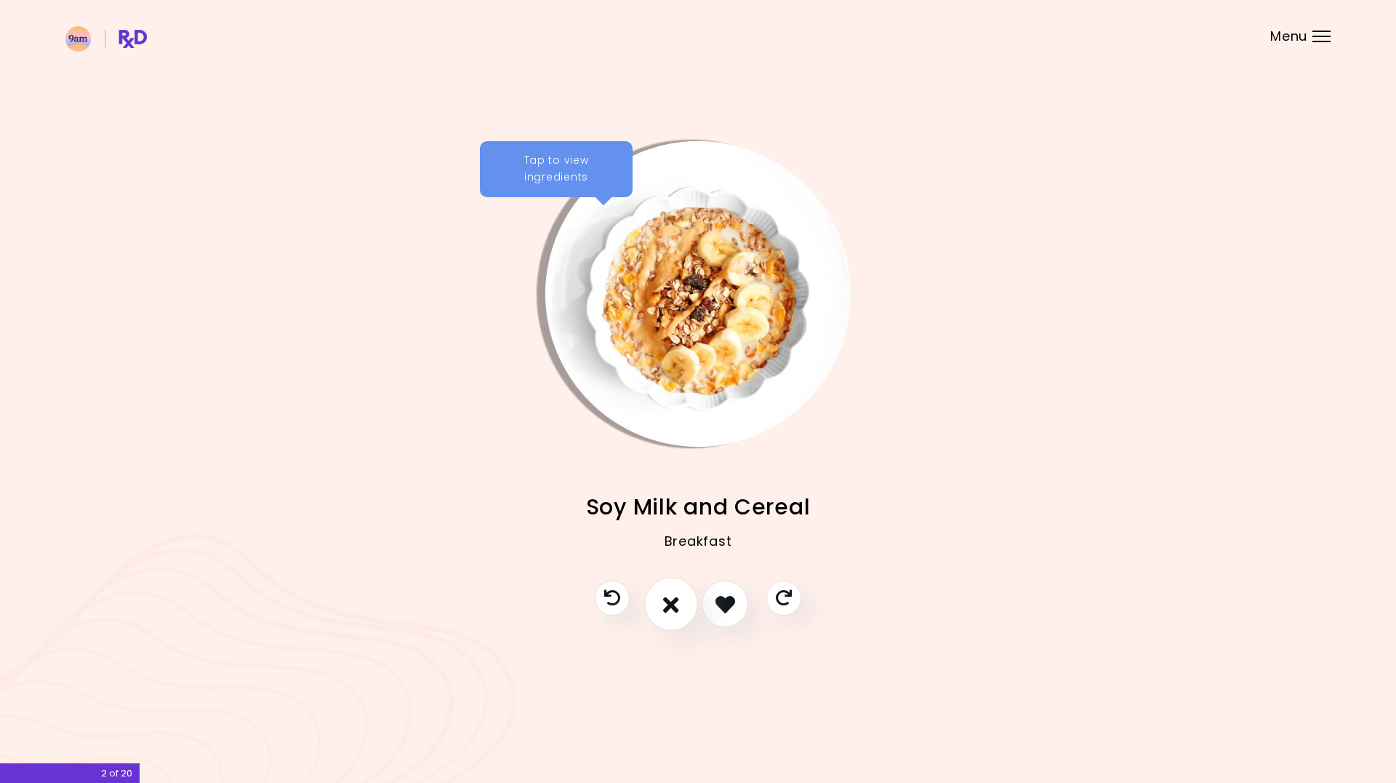
click at [676, 611] on icon "I don't like this recipe" at bounding box center [671, 604] width 16 height 23
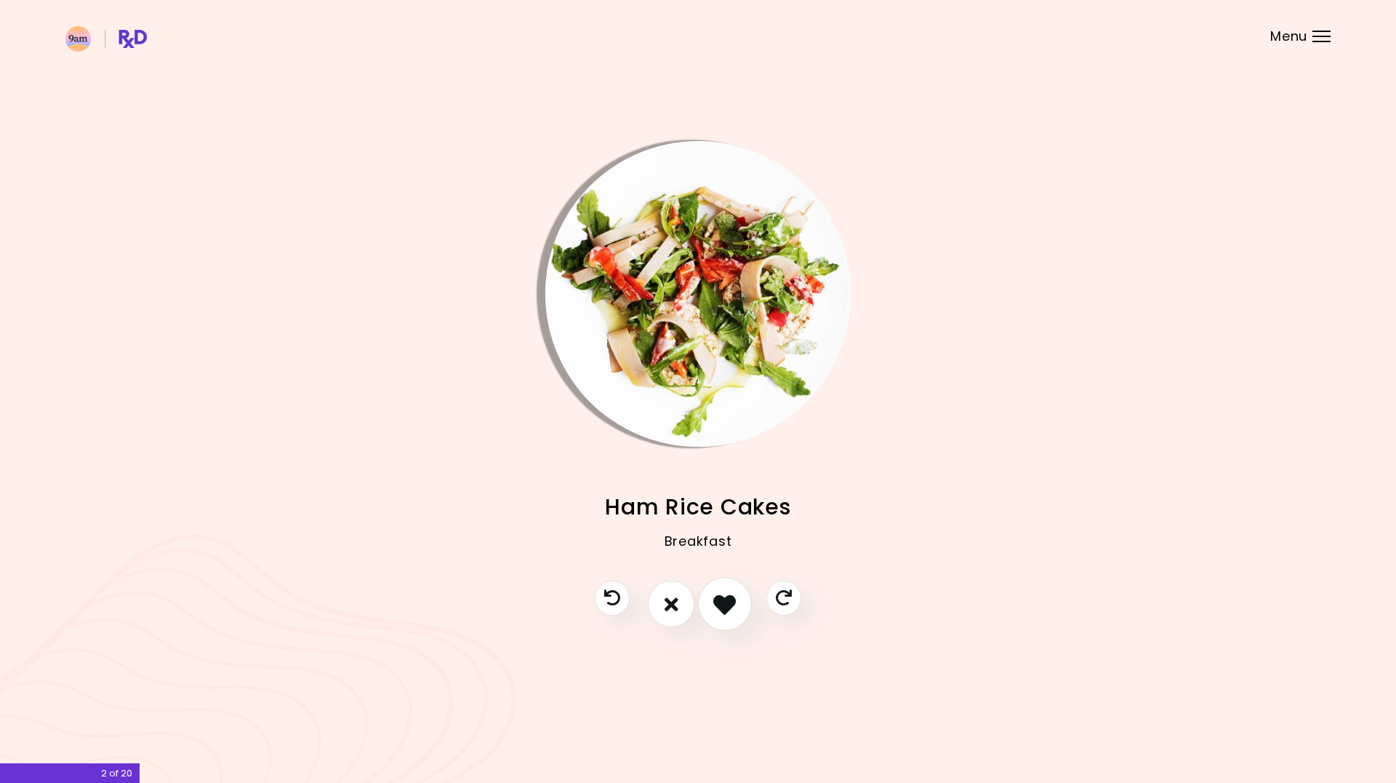
click at [724, 607] on icon "I like this recipe" at bounding box center [724, 604] width 23 height 23
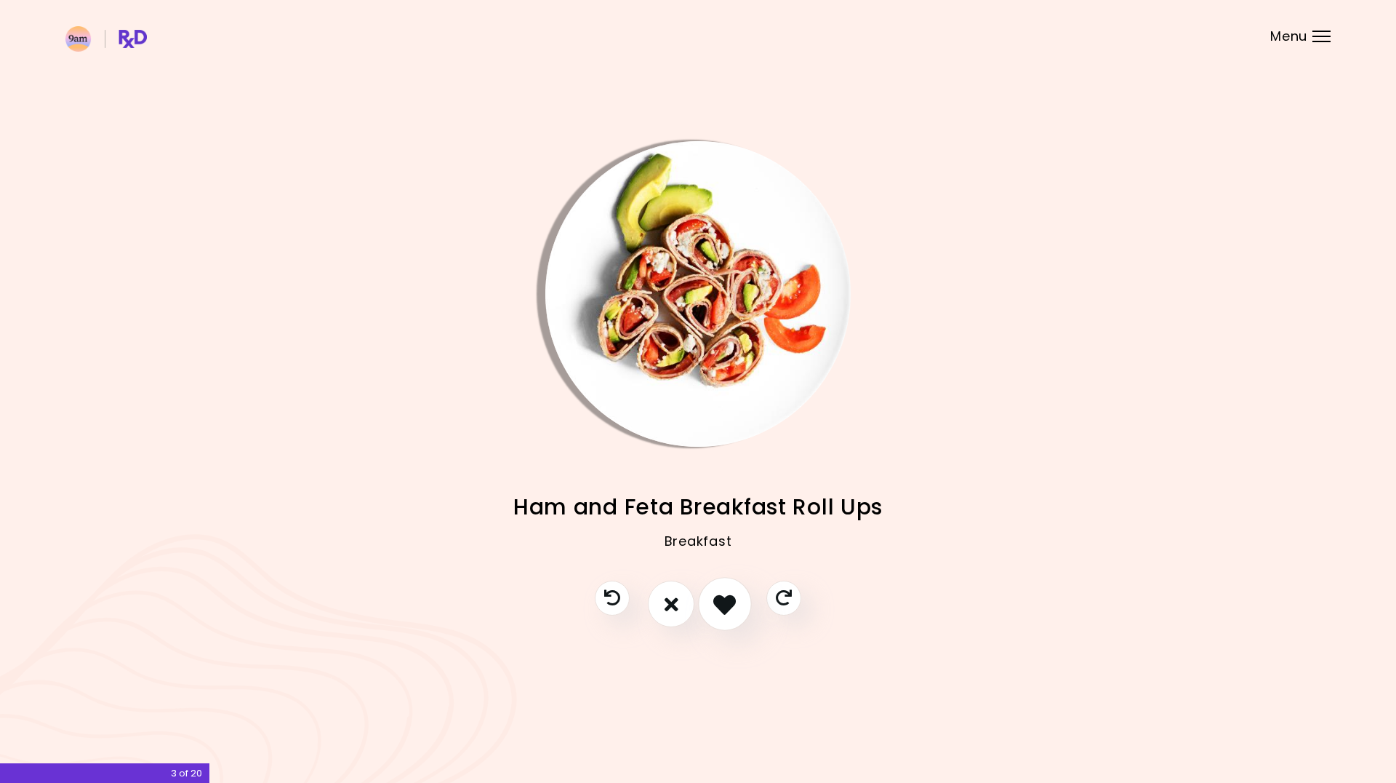
click at [724, 607] on icon "I like this recipe" at bounding box center [724, 604] width 23 height 23
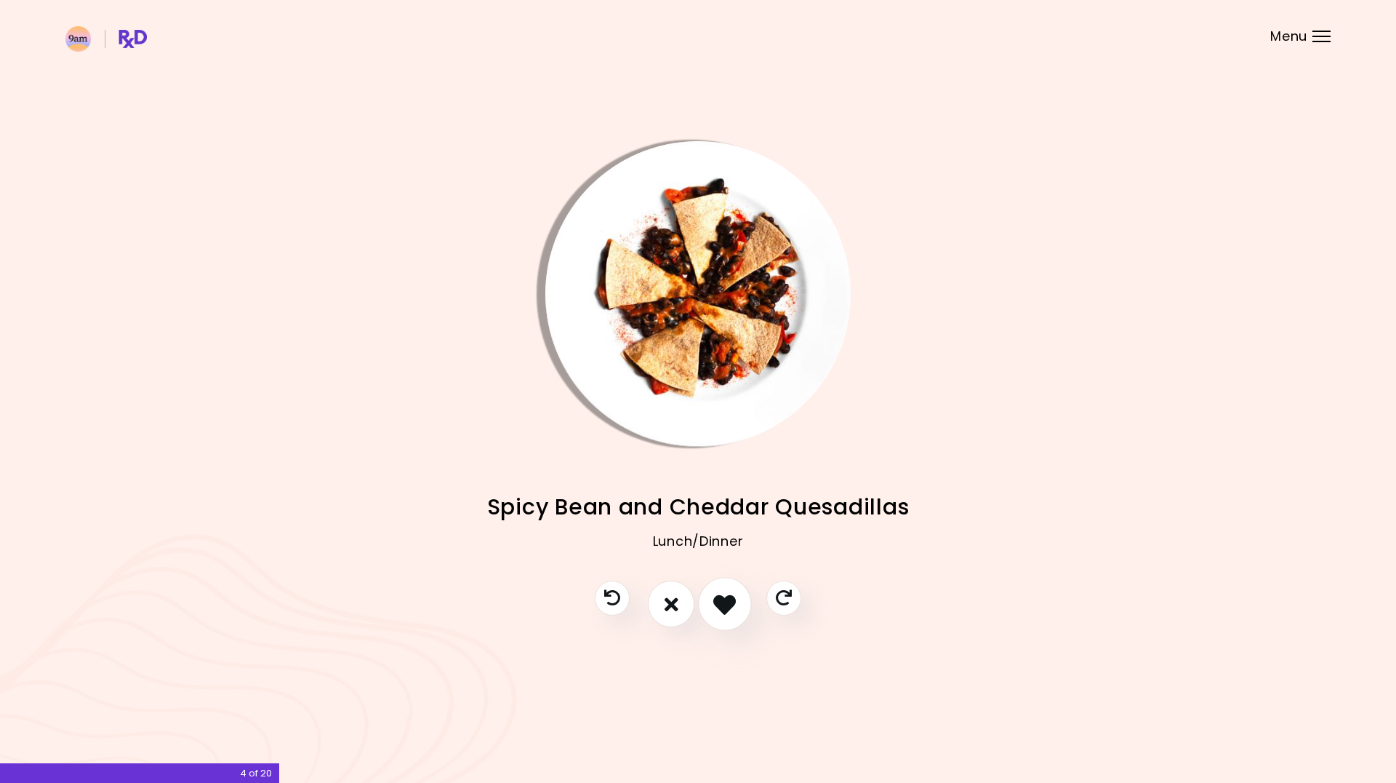
click at [724, 607] on icon "I like this recipe" at bounding box center [724, 604] width 23 height 23
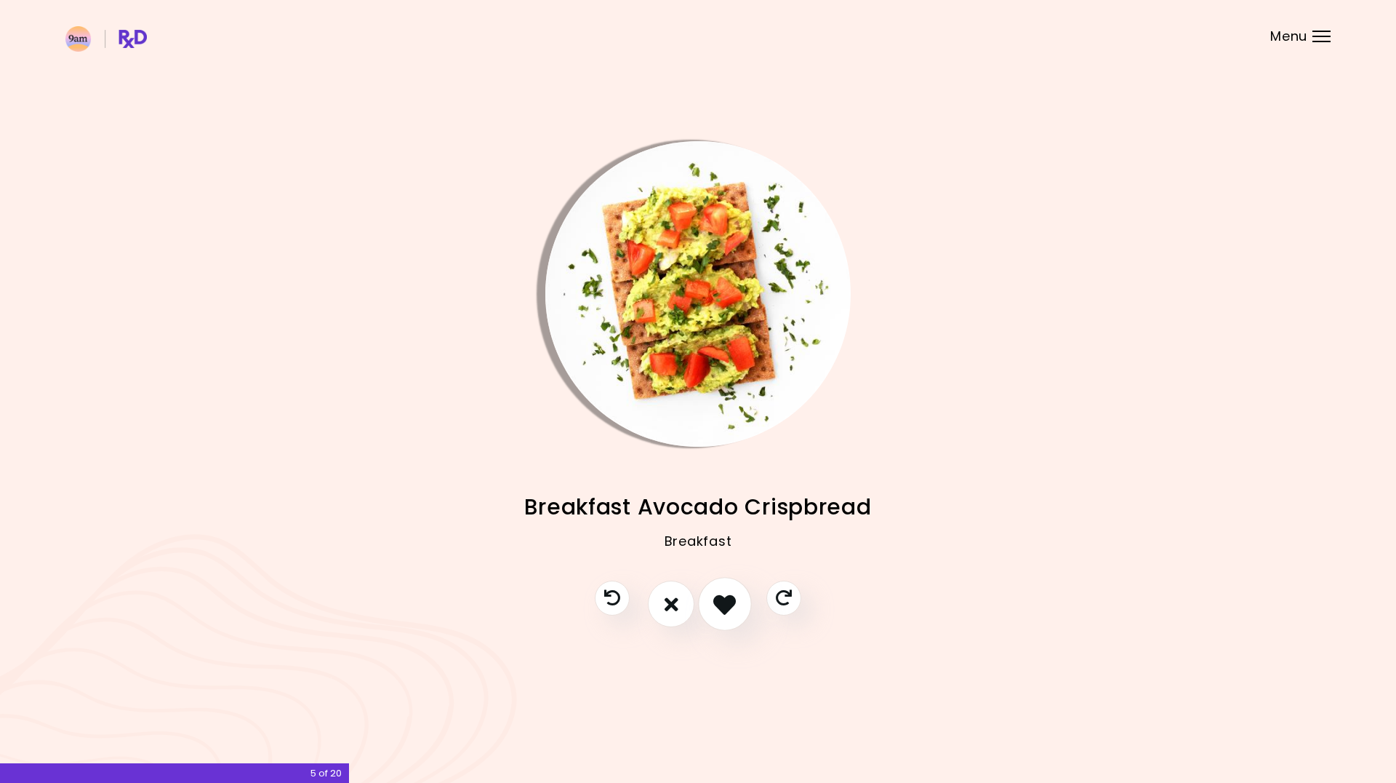
click at [724, 607] on icon "I like this recipe" at bounding box center [724, 604] width 23 height 23
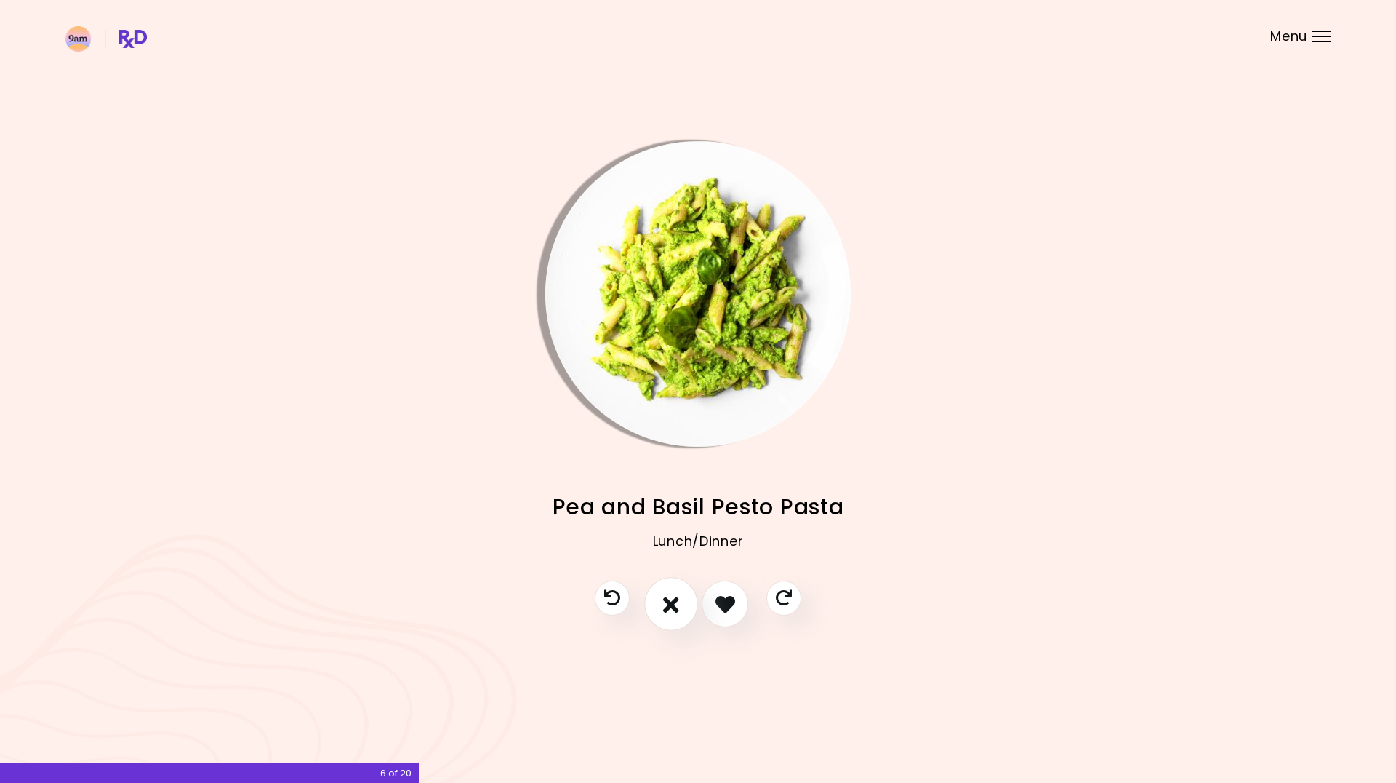
click at [675, 607] on icon "I don't like this recipe" at bounding box center [671, 604] width 16 height 23
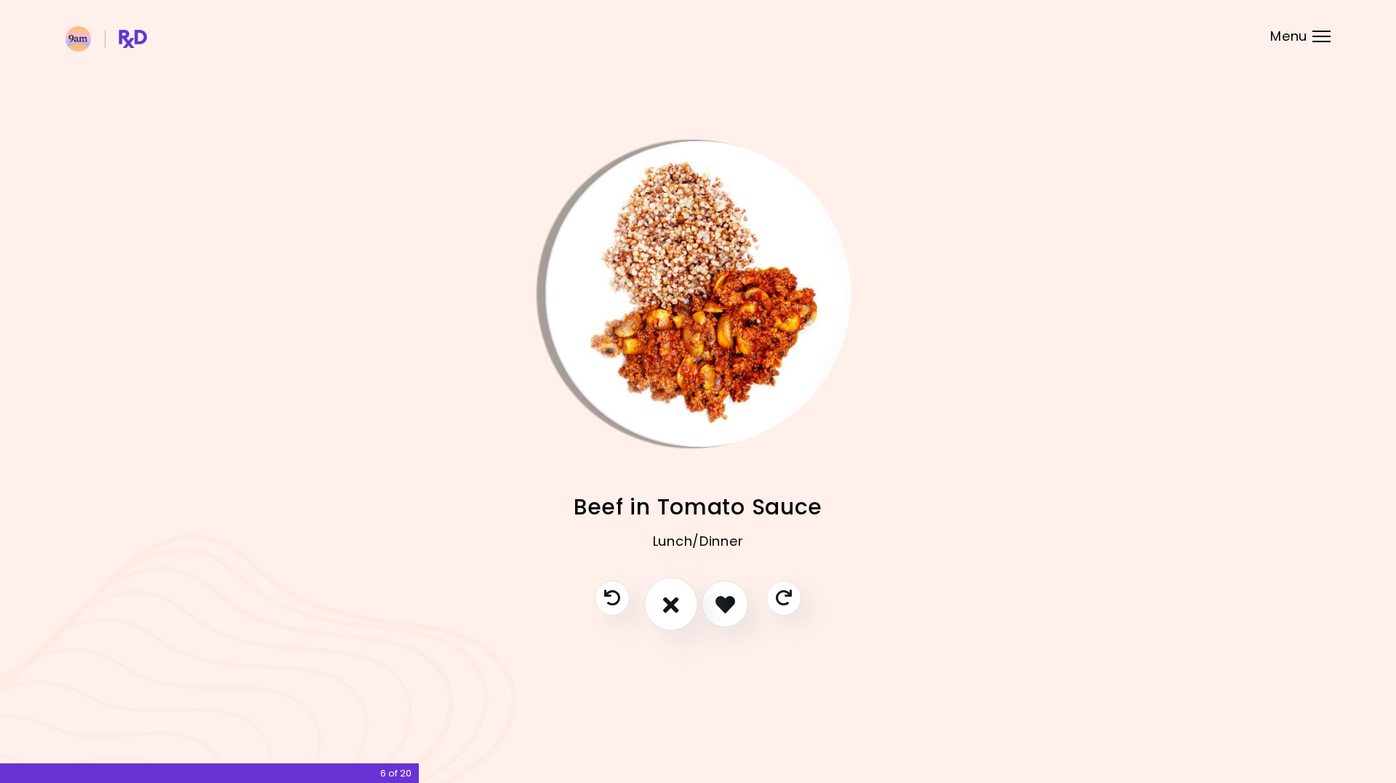
click at [670, 607] on icon "I don't like this recipe" at bounding box center [671, 604] width 16 height 23
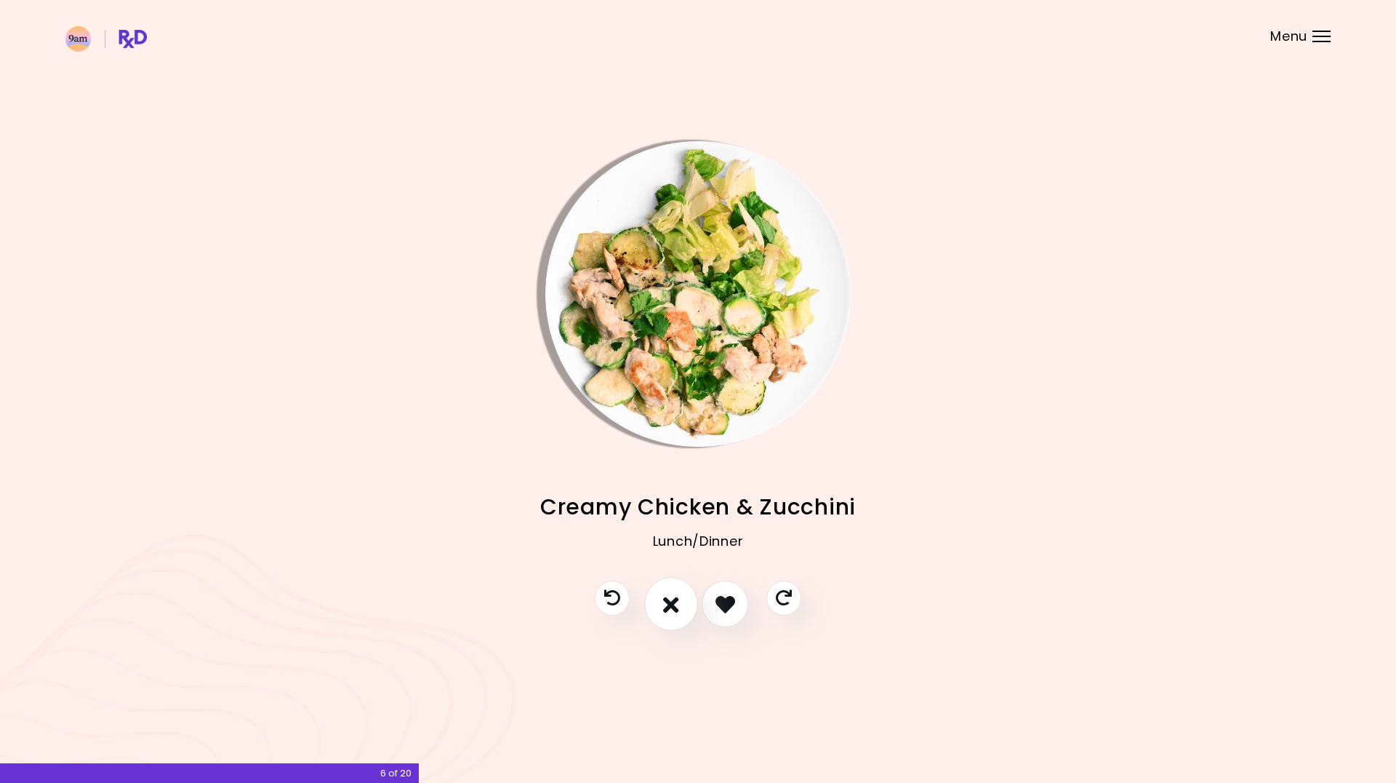
click at [676, 603] on icon "I don't like this recipe" at bounding box center [671, 604] width 16 height 23
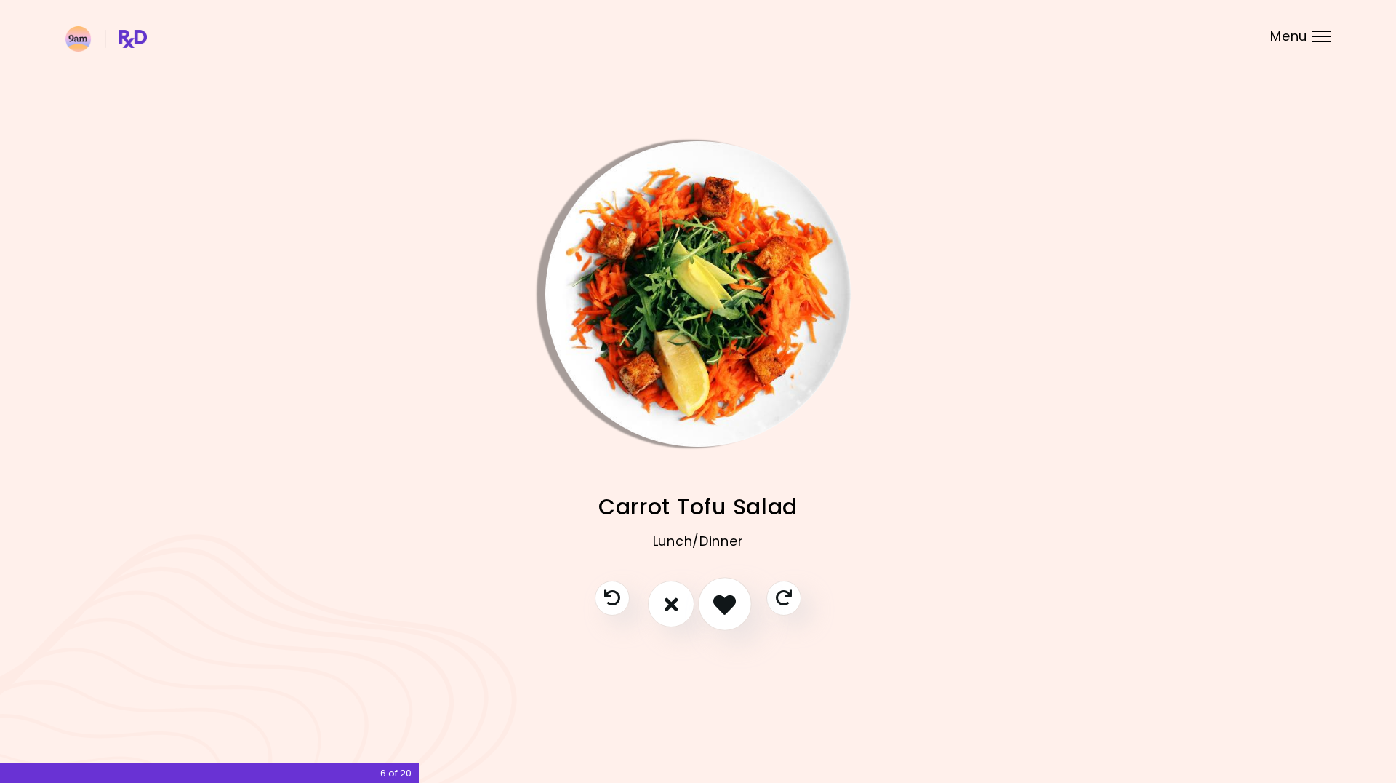
click at [724, 604] on icon "I like this recipe" at bounding box center [724, 604] width 23 height 23
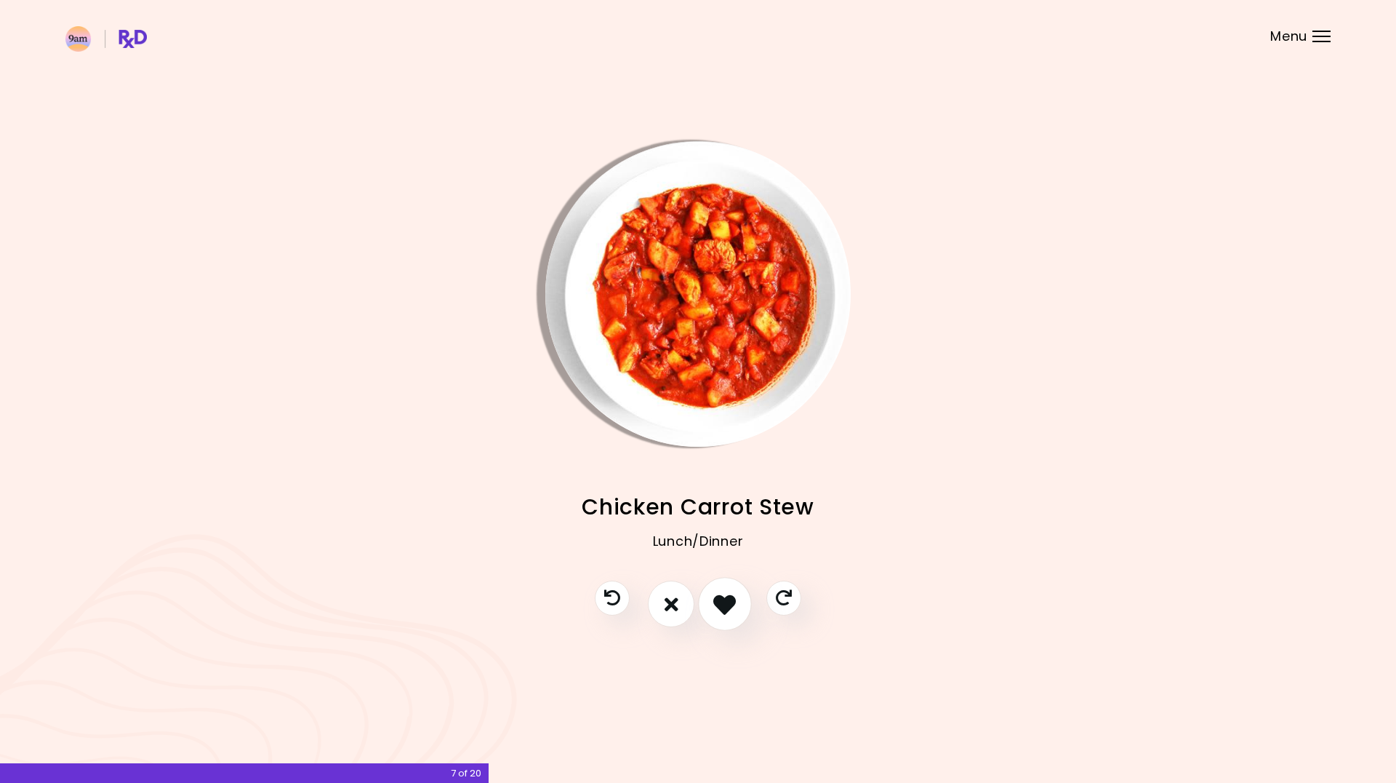
click at [724, 604] on icon "I like this recipe" at bounding box center [724, 604] width 23 height 23
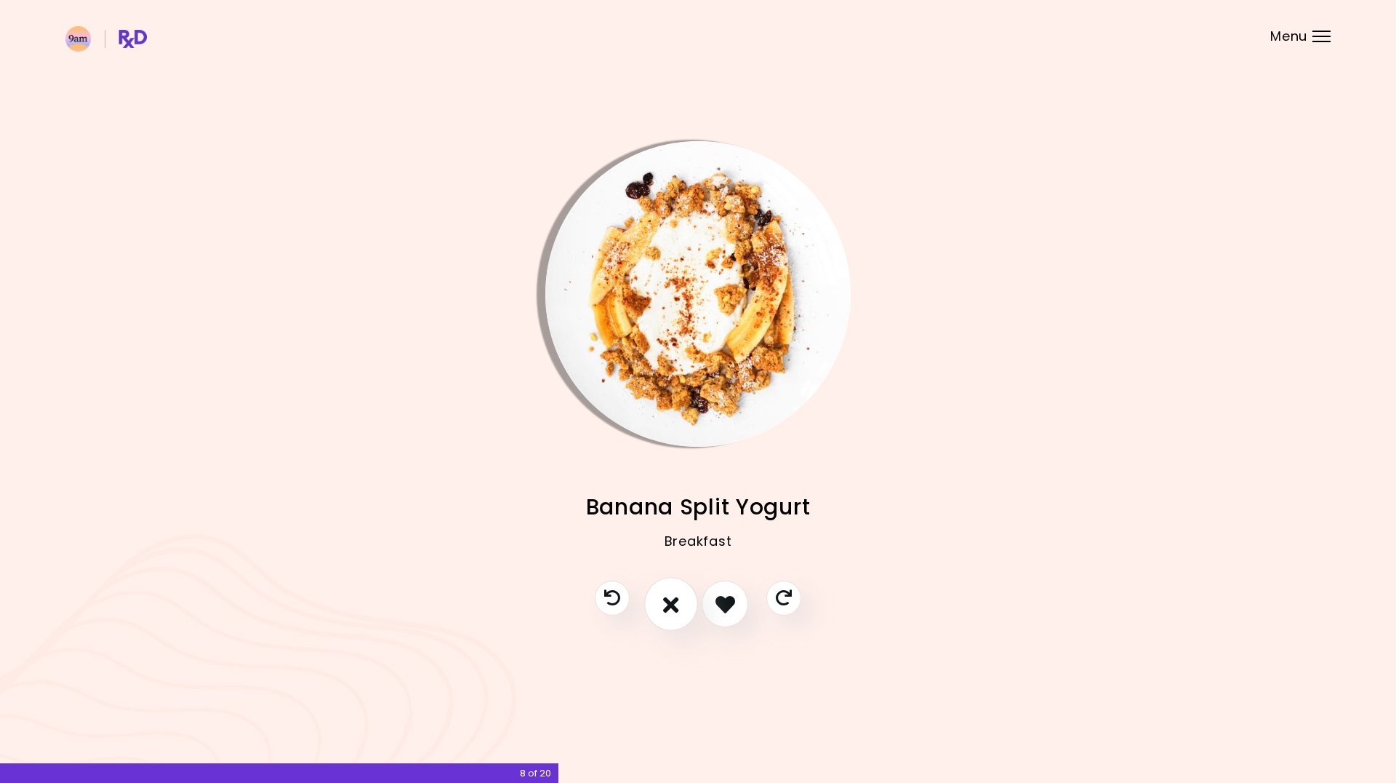
click at [673, 603] on icon "I don't like this recipe" at bounding box center [671, 604] width 16 height 23
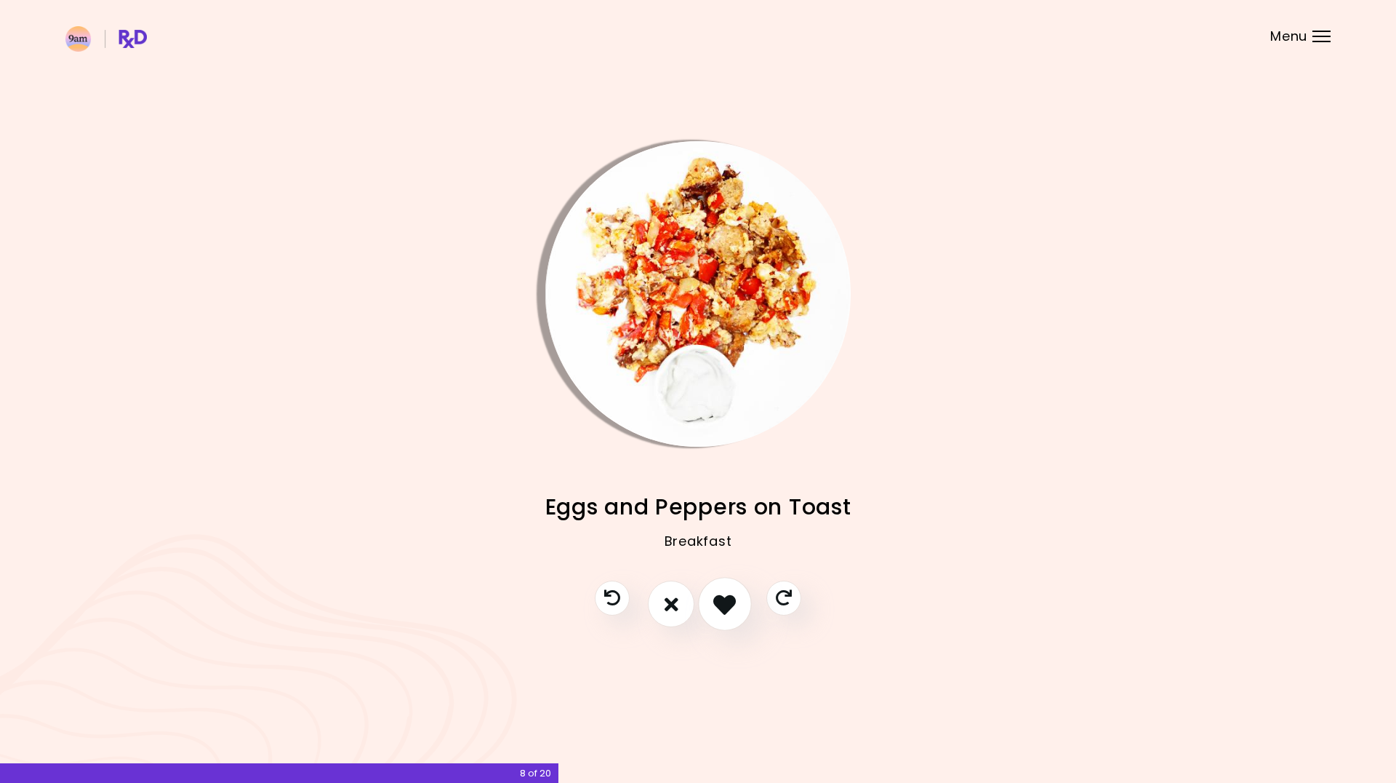
click at [724, 606] on icon "I like this recipe" at bounding box center [724, 604] width 23 height 23
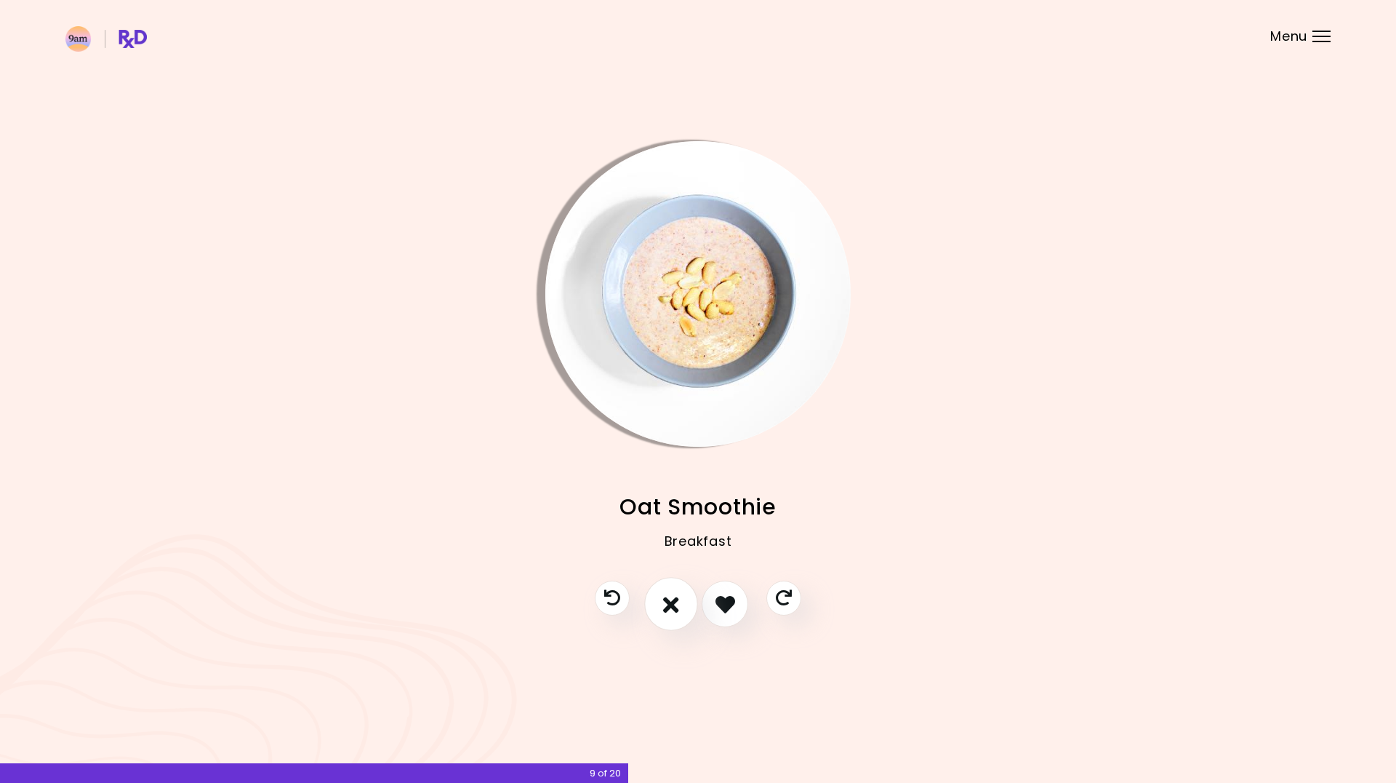
click at [671, 605] on icon "I don't like this recipe" at bounding box center [671, 604] width 16 height 23
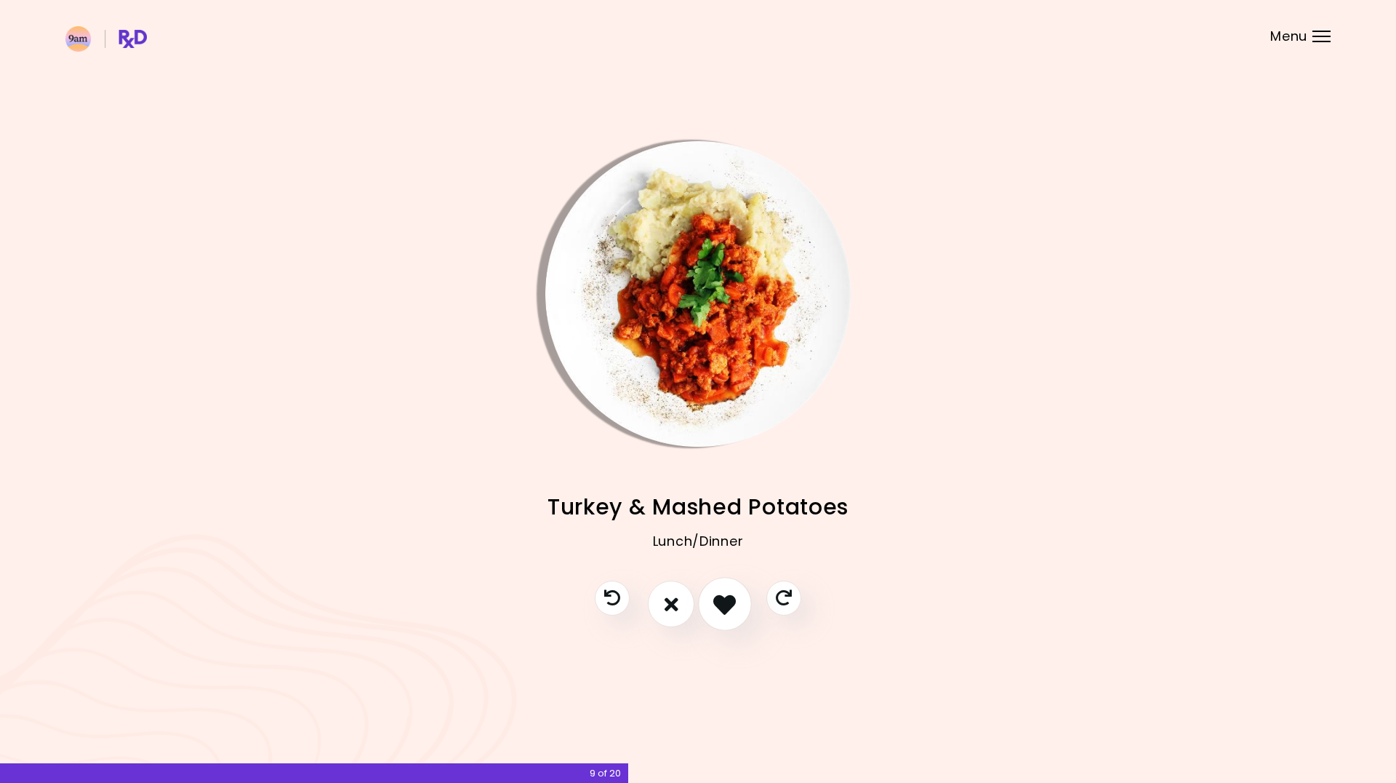
click at [725, 605] on icon "I like this recipe" at bounding box center [724, 604] width 23 height 23
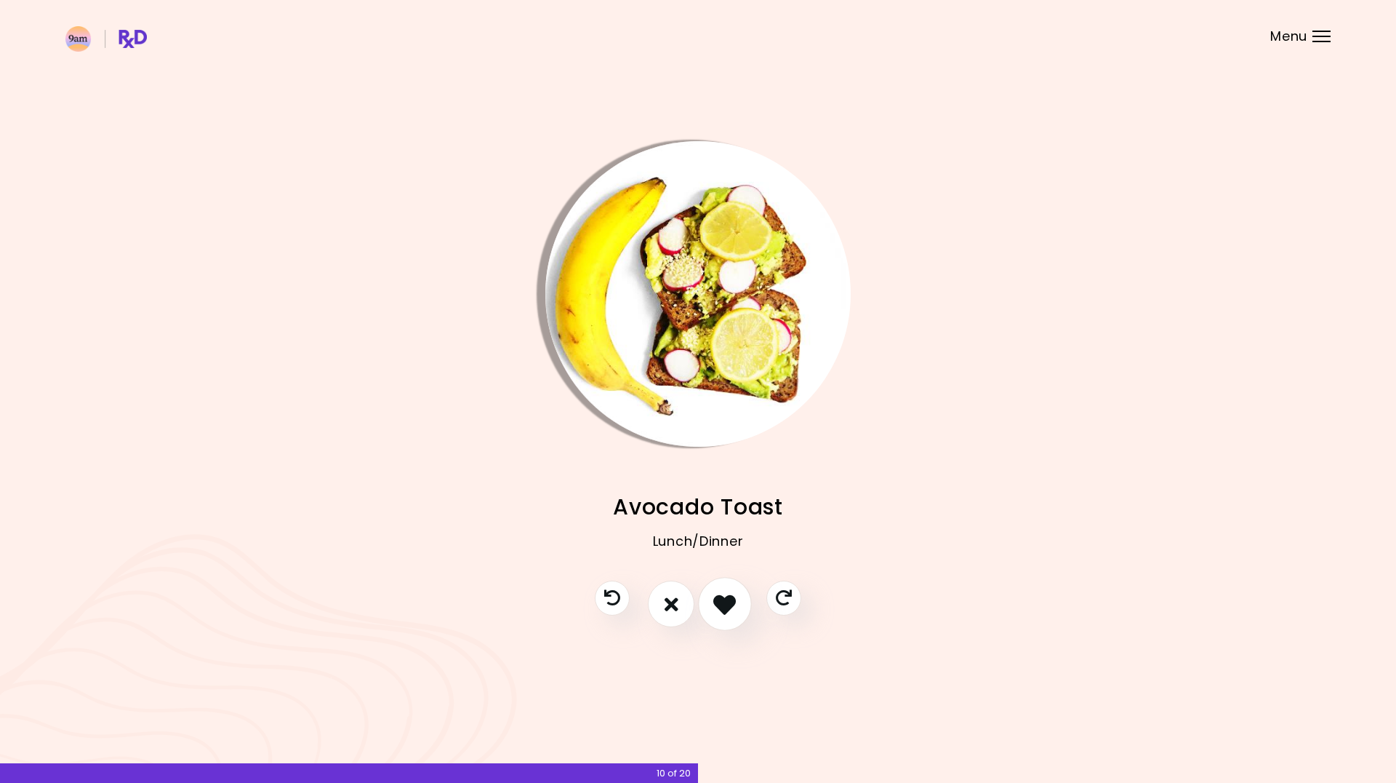
click at [717, 603] on icon "I like this recipe" at bounding box center [724, 604] width 23 height 23
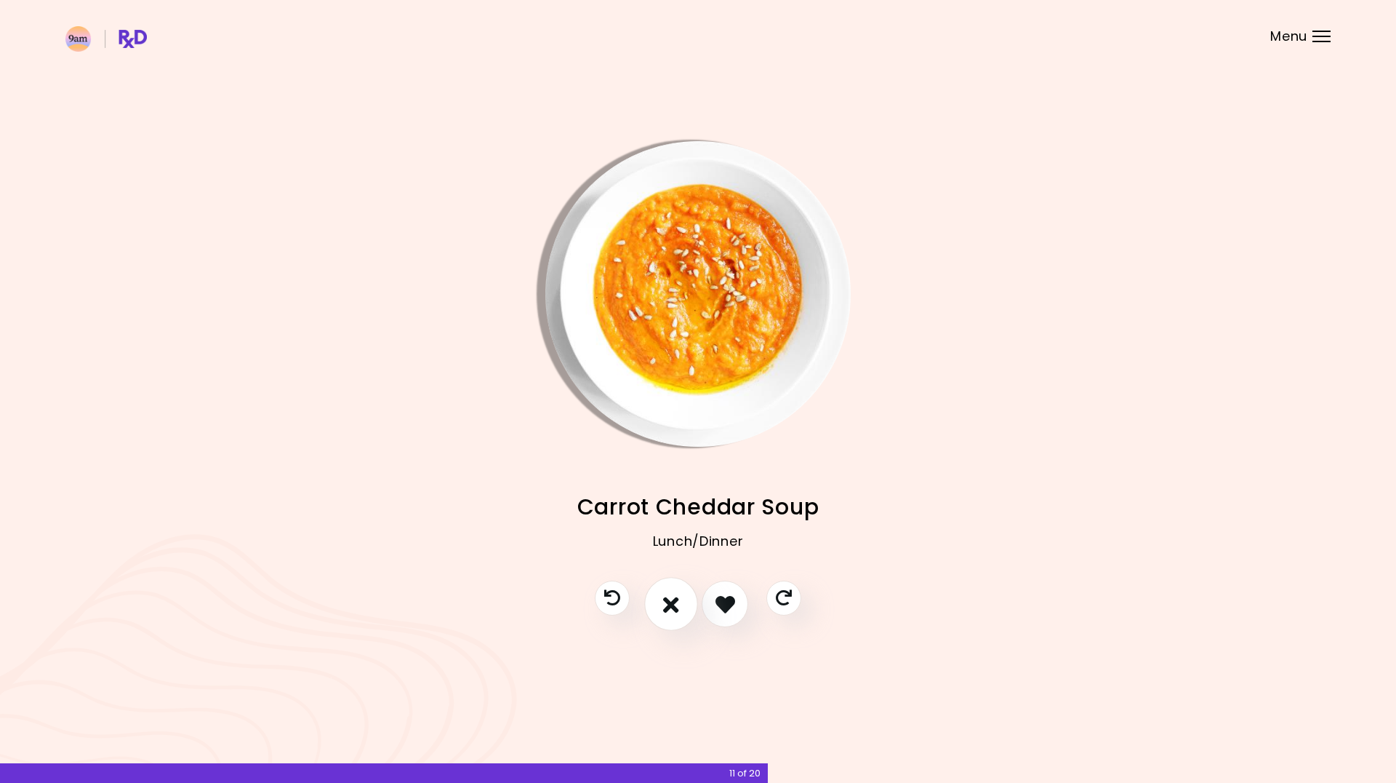
click at [674, 602] on icon "I don't like this recipe" at bounding box center [671, 604] width 16 height 23
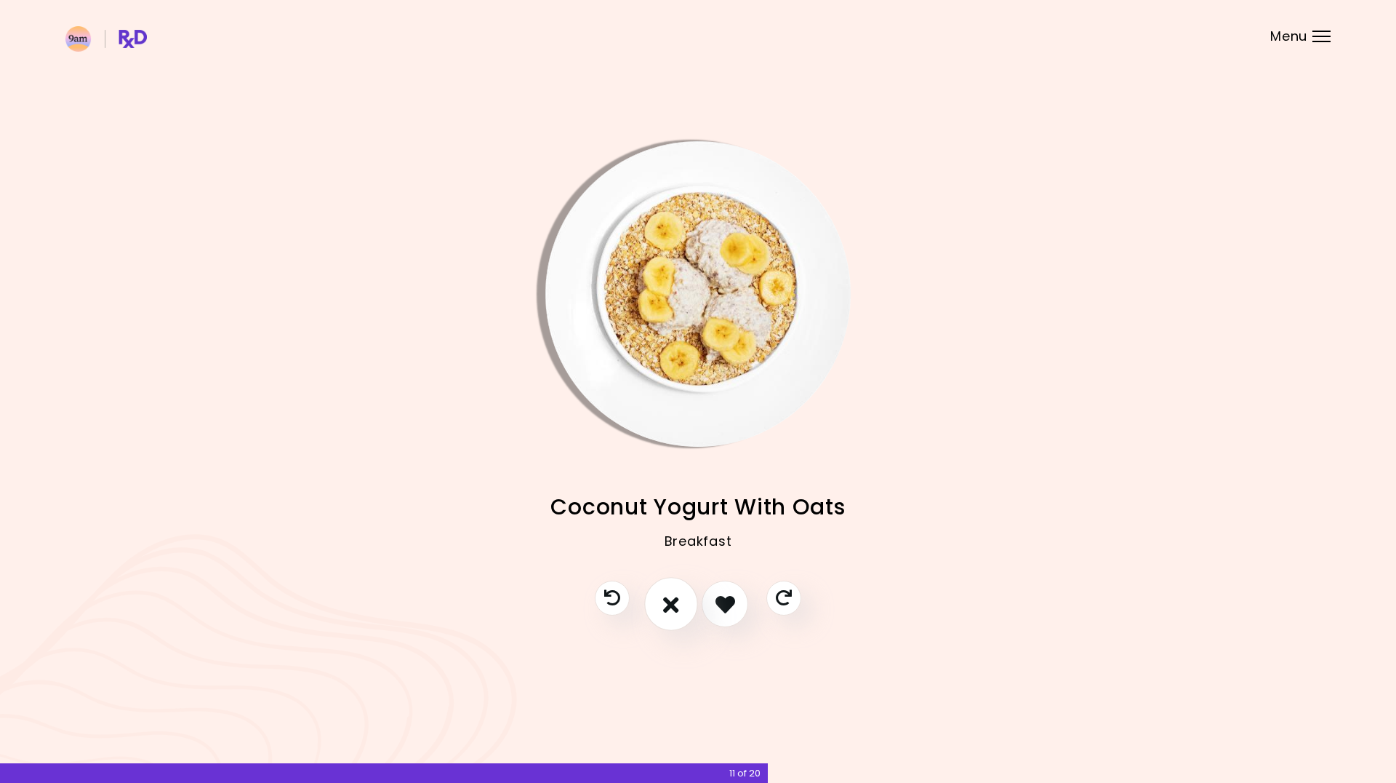
click at [674, 602] on icon "I don't like this recipe" at bounding box center [671, 604] width 16 height 23
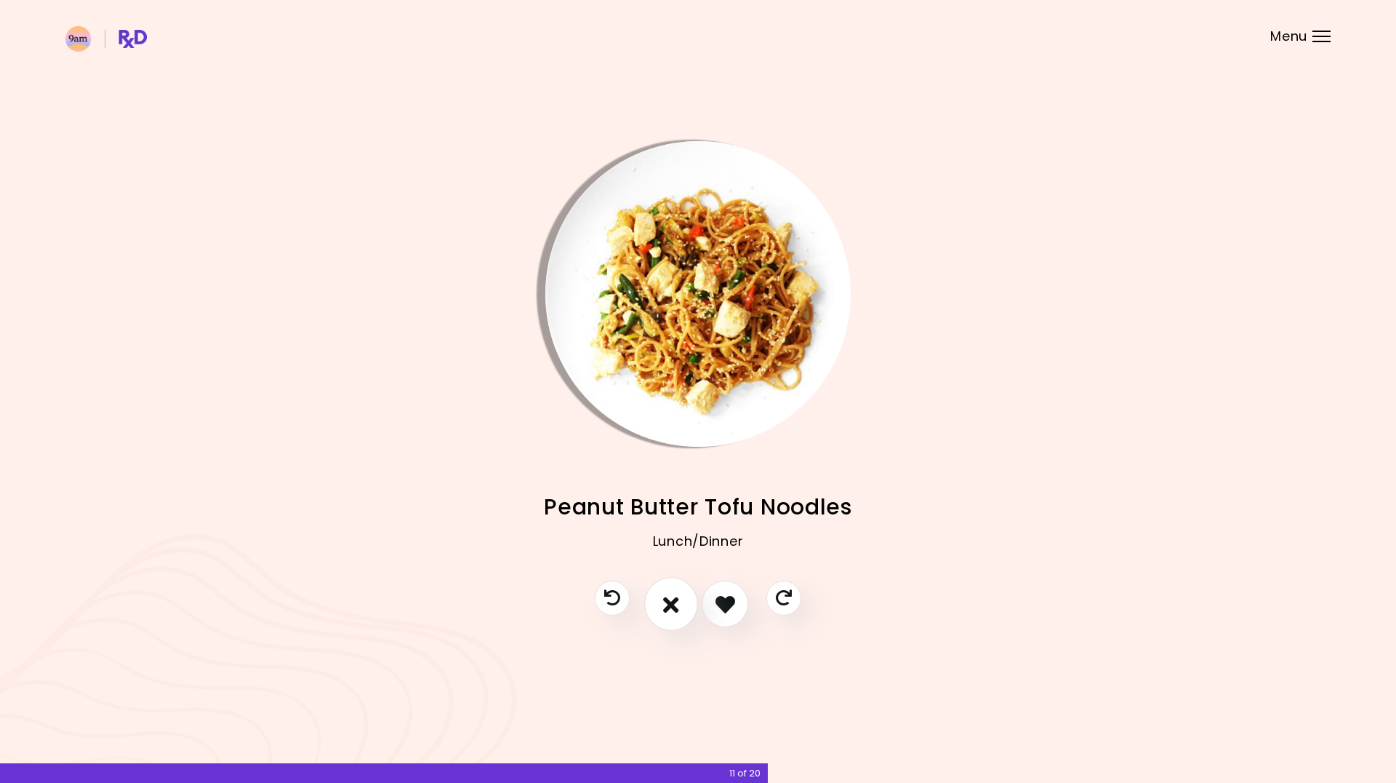
click at [674, 602] on icon "I don't like this recipe" at bounding box center [671, 604] width 16 height 23
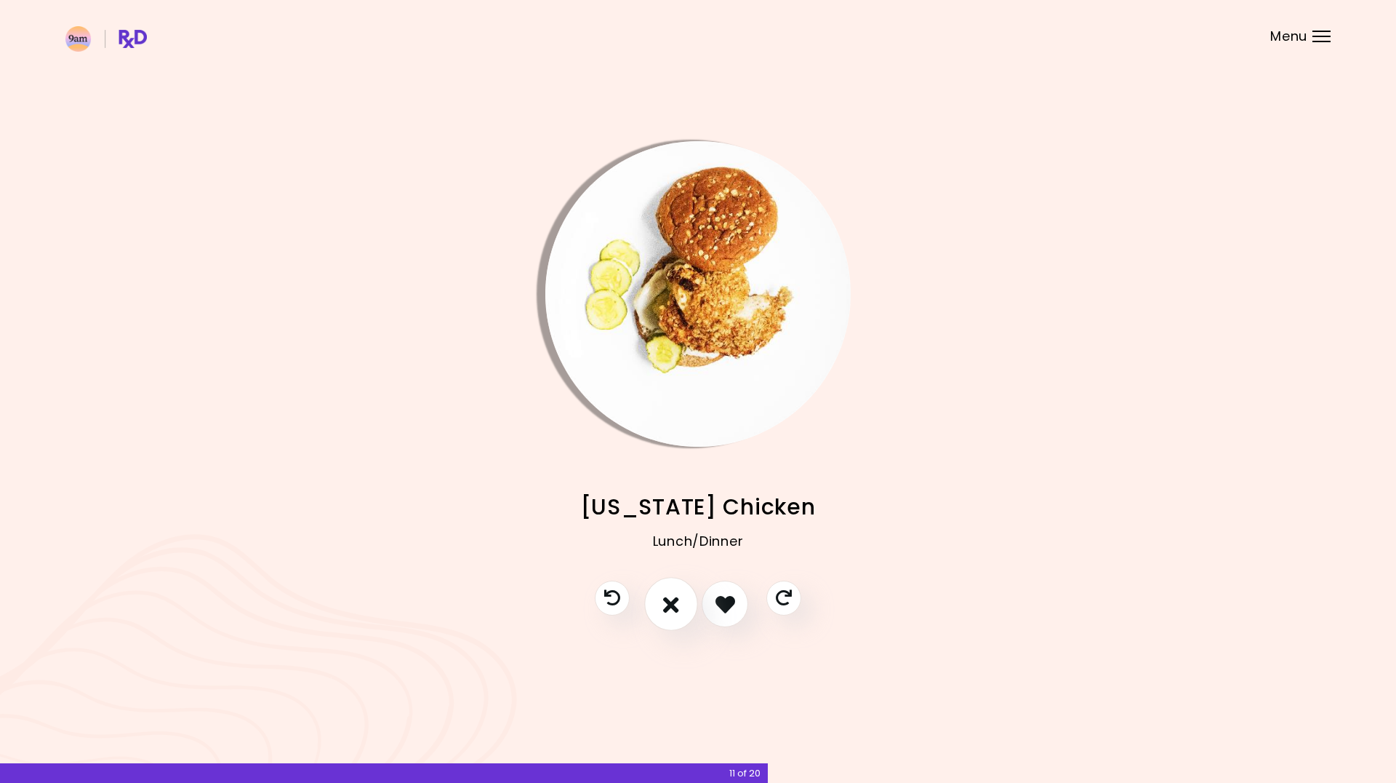
click at [674, 602] on icon "I don't like this recipe" at bounding box center [671, 604] width 16 height 23
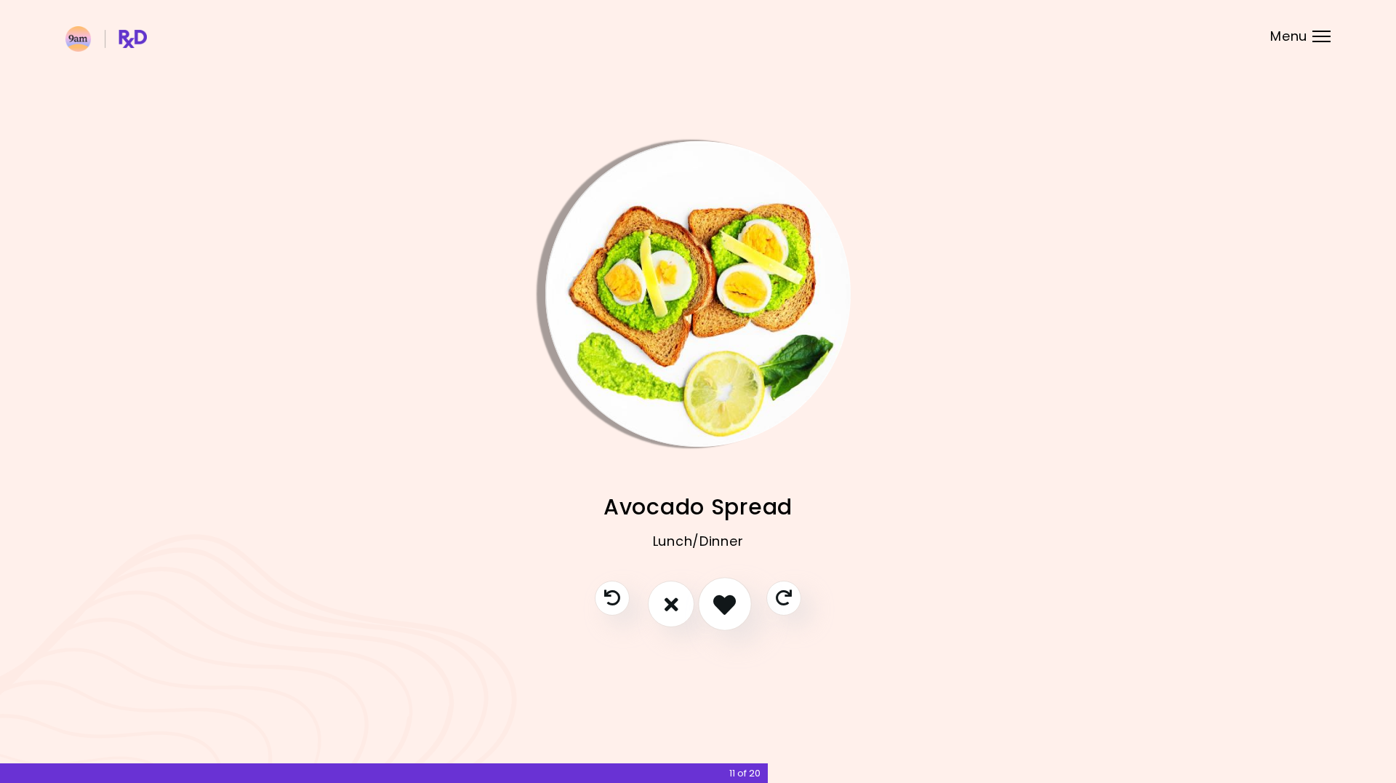
click at [735, 599] on icon "I like this recipe" at bounding box center [724, 604] width 23 height 23
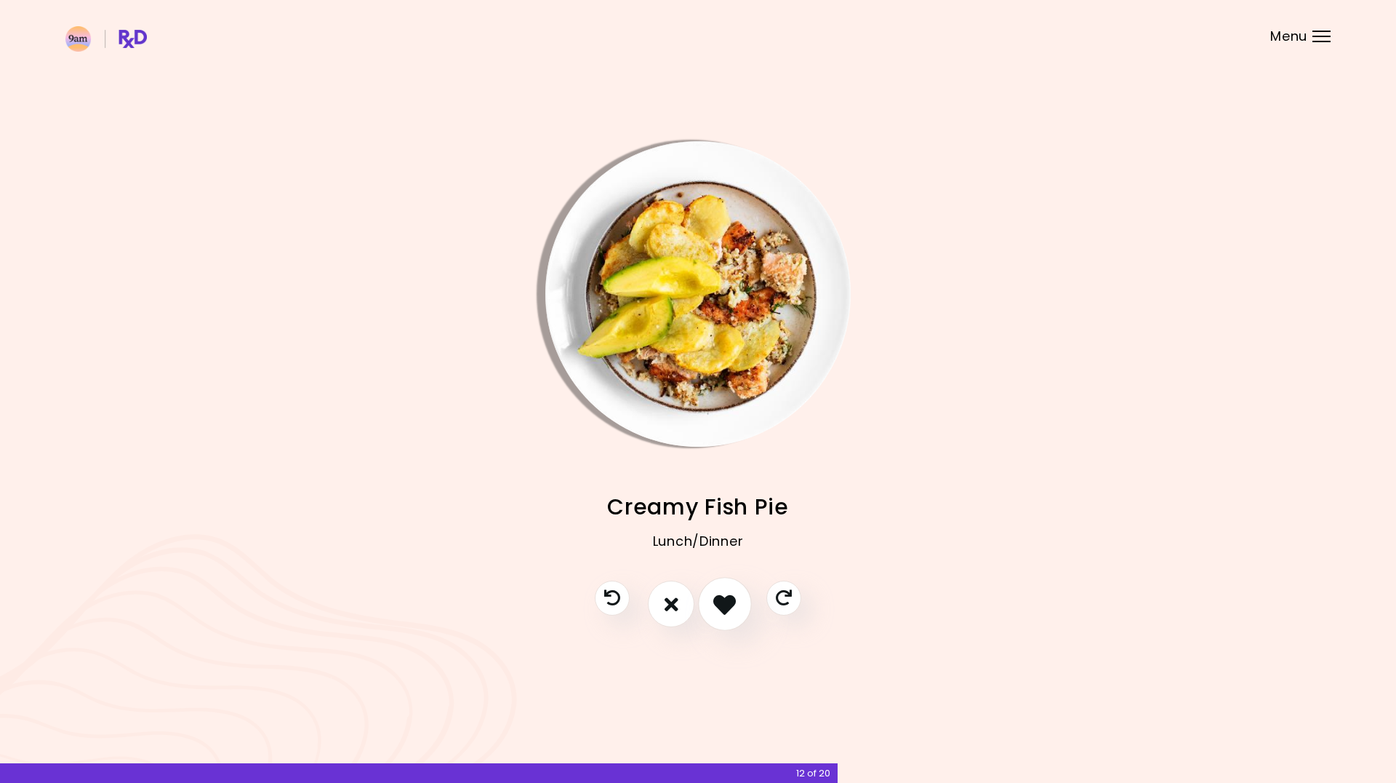
click at [733, 600] on icon "I like this recipe" at bounding box center [724, 604] width 23 height 23
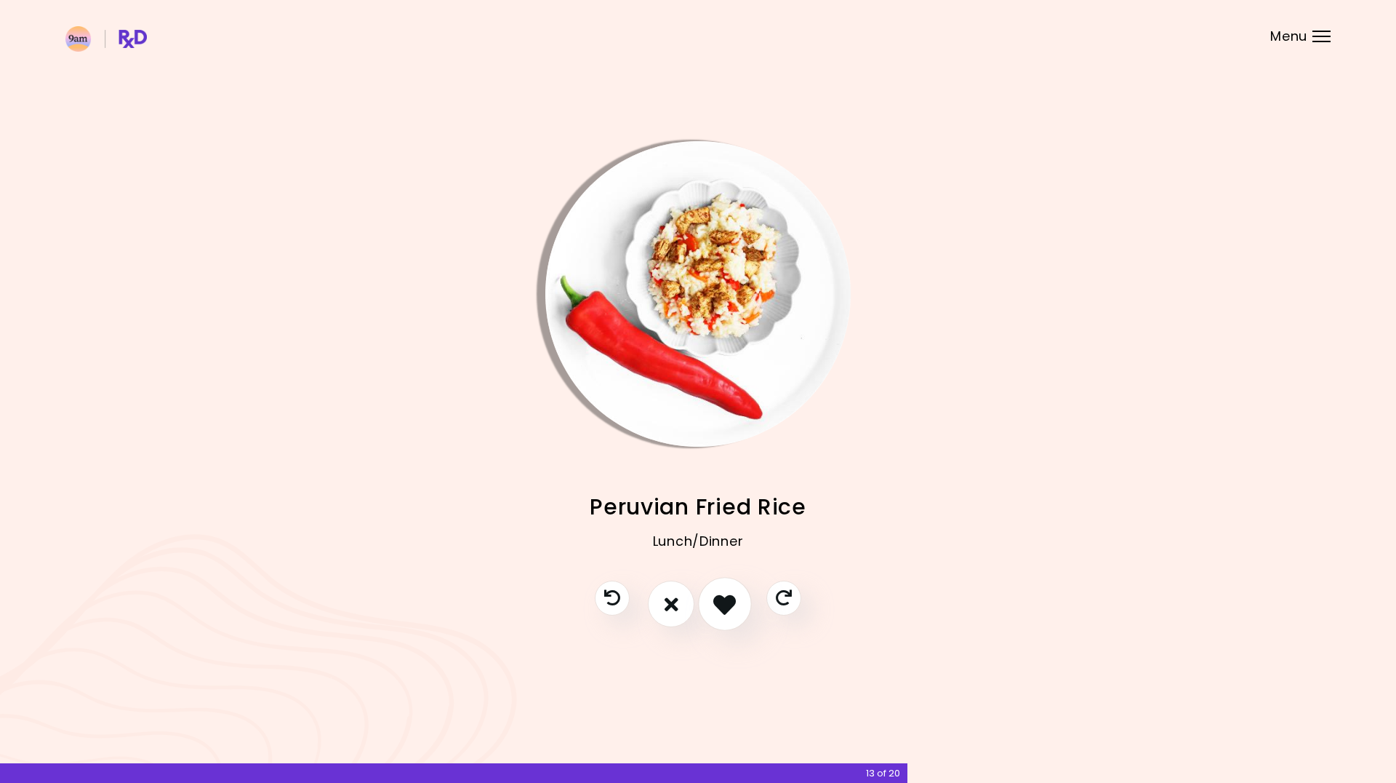
click at [720, 608] on icon "I like this recipe" at bounding box center [724, 604] width 23 height 23
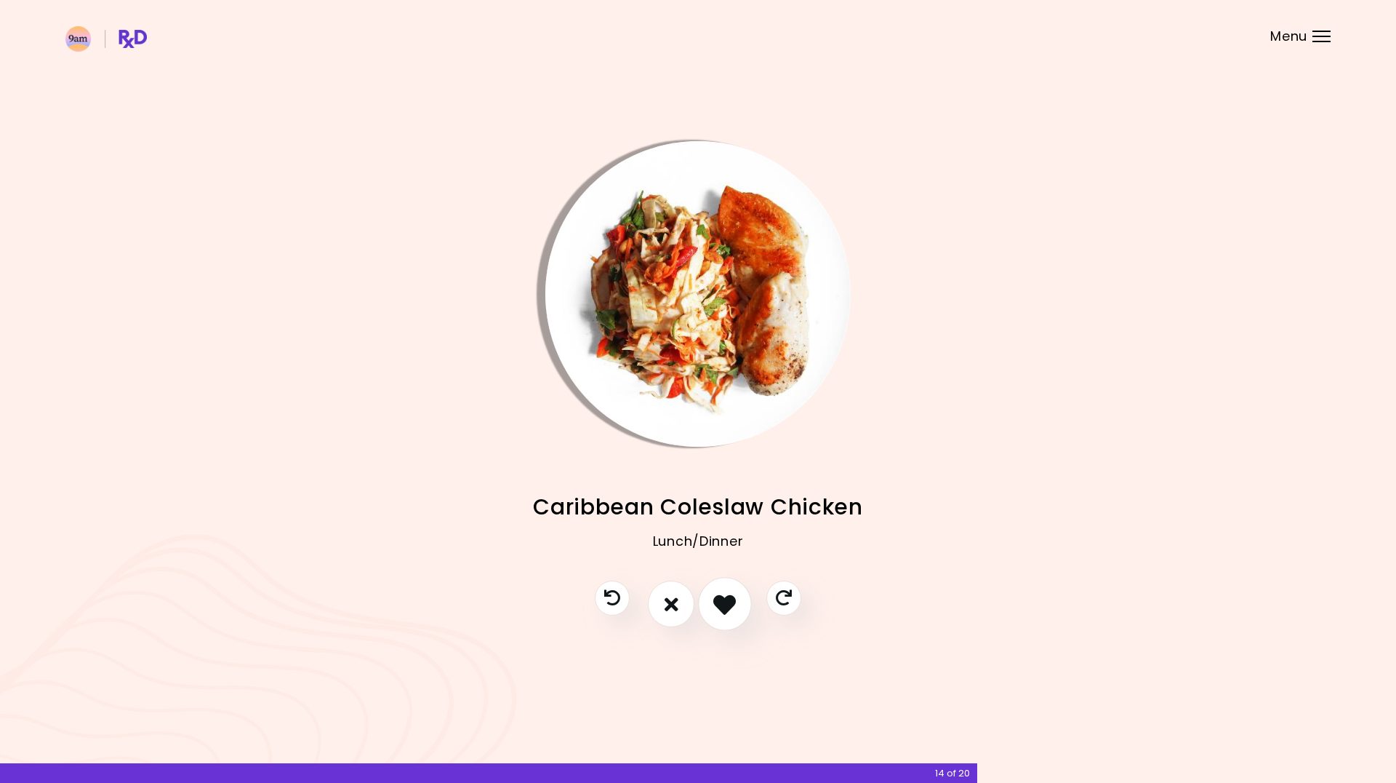
click at [720, 608] on icon "I like this recipe" at bounding box center [724, 604] width 23 height 23
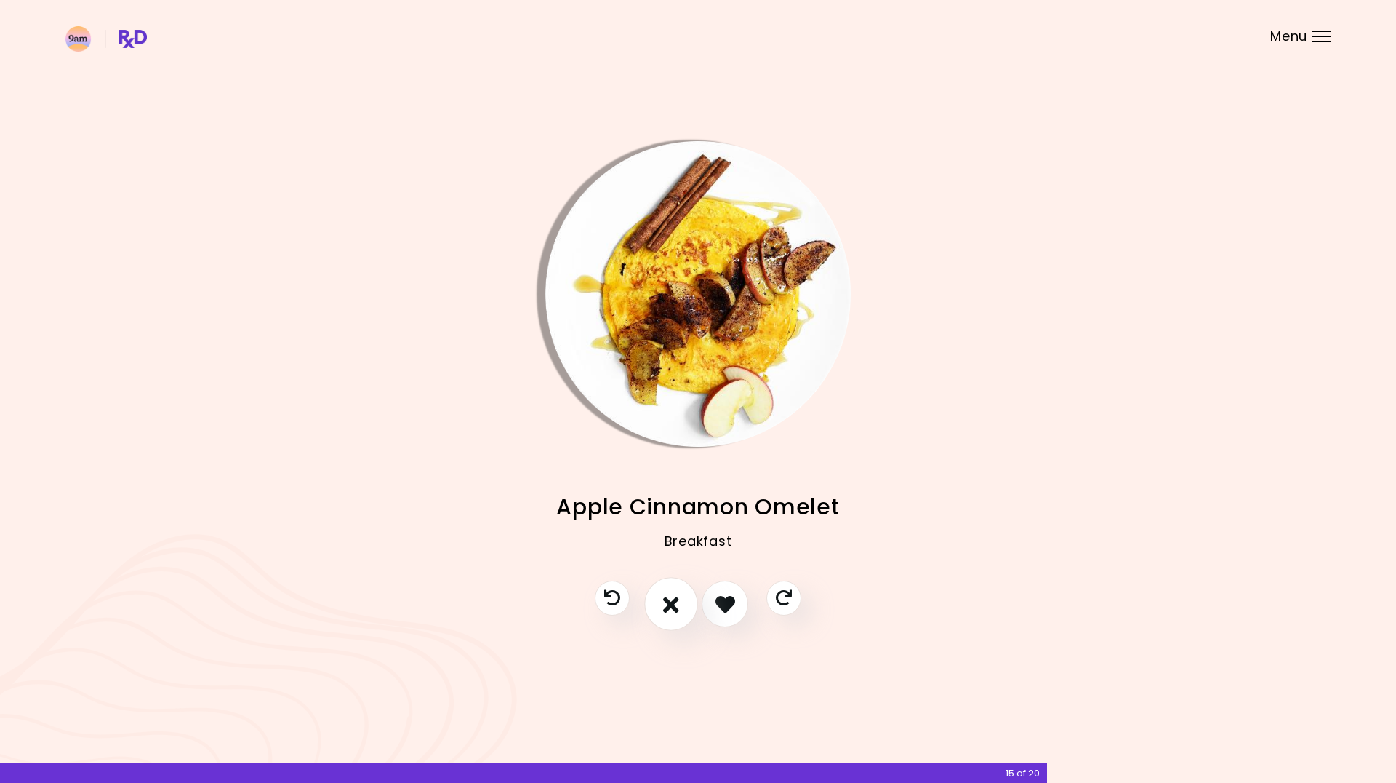
click at [679, 604] on icon "I don't like this recipe" at bounding box center [671, 604] width 16 height 23
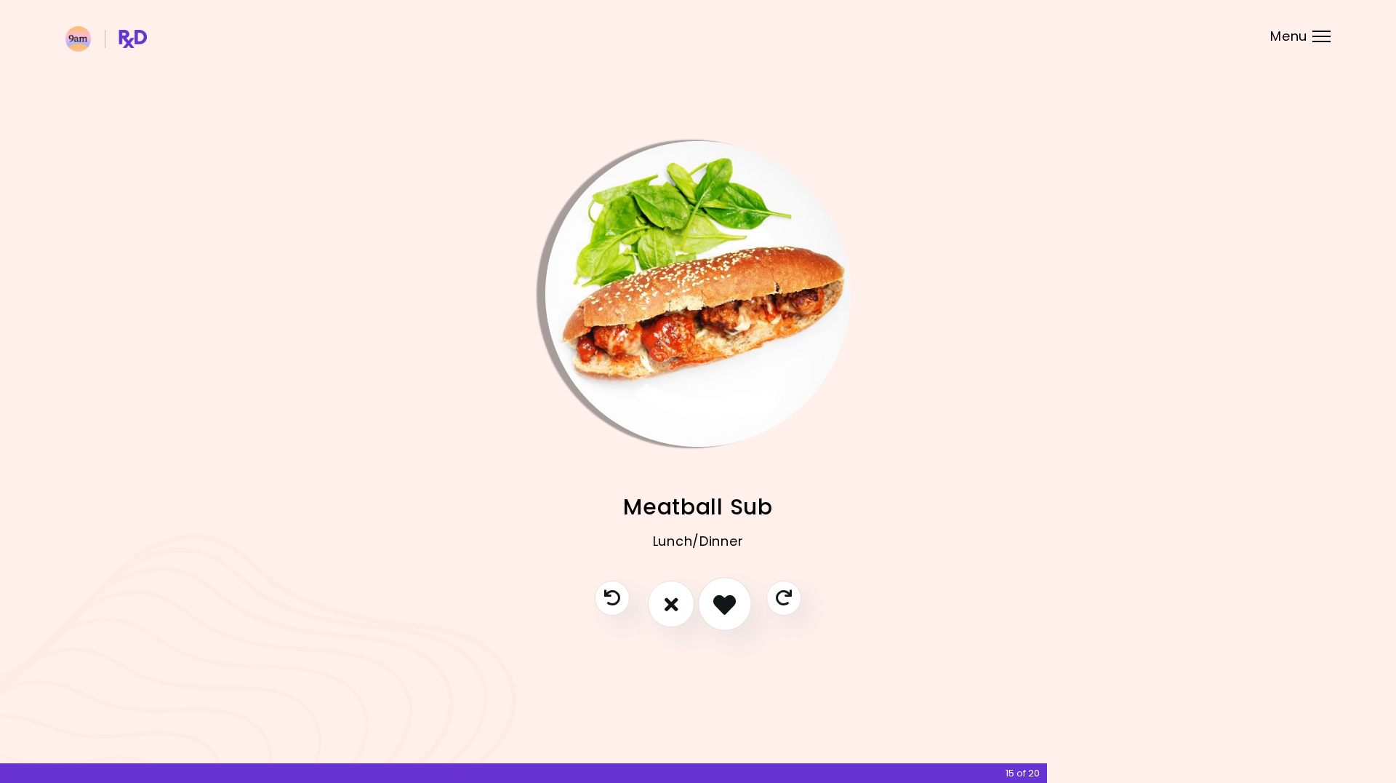
click at [732, 604] on icon "I like this recipe" at bounding box center [724, 604] width 23 height 23
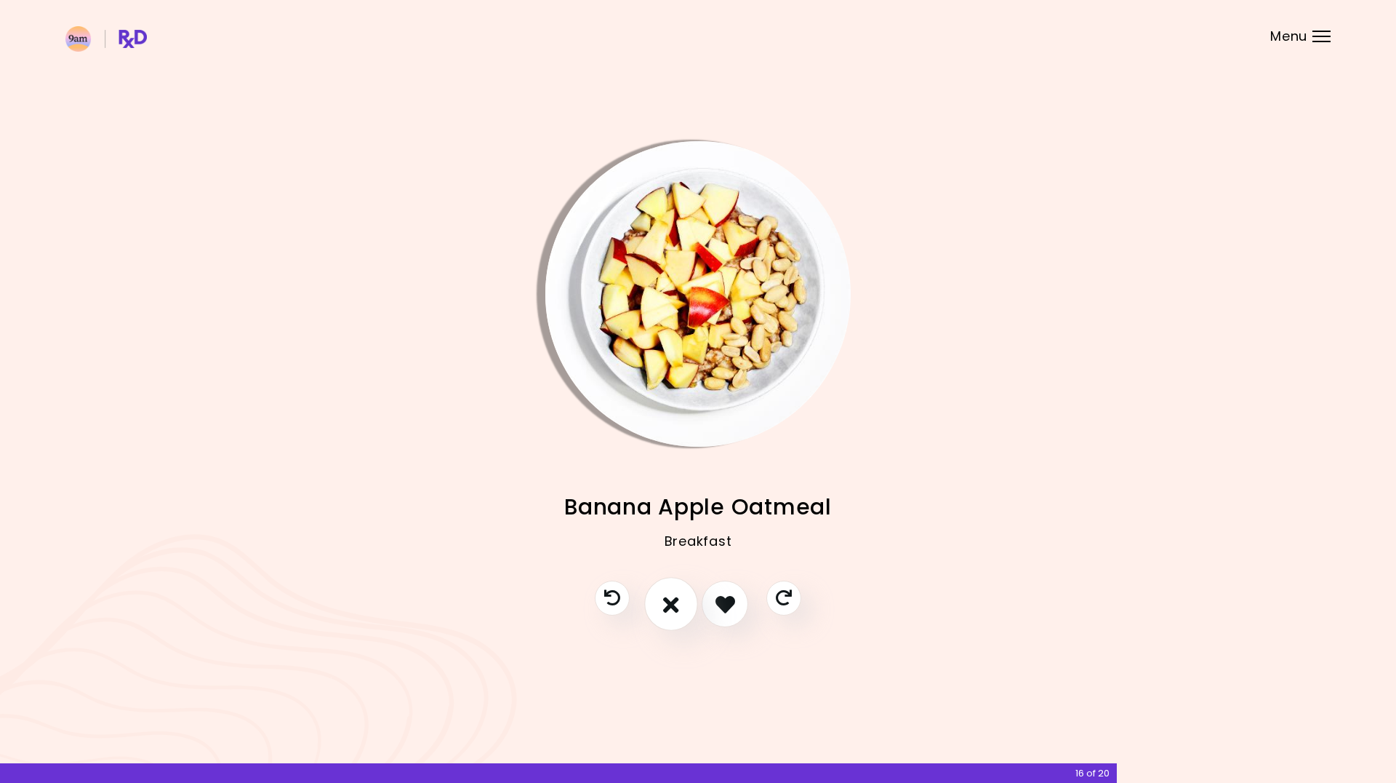
click at [688, 602] on button "I don't like this recipe" at bounding box center [671, 604] width 54 height 54
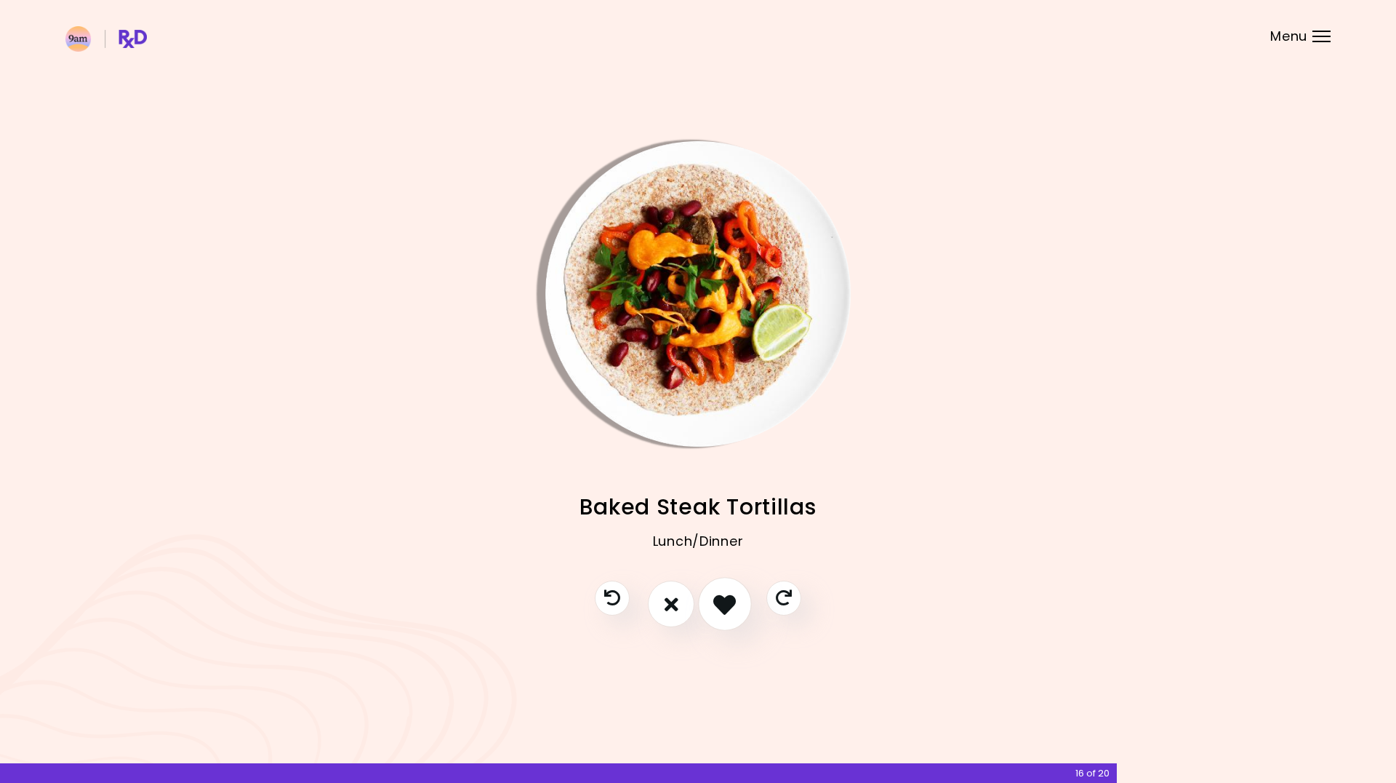
click at [727, 602] on icon "I like this recipe" at bounding box center [724, 604] width 23 height 23
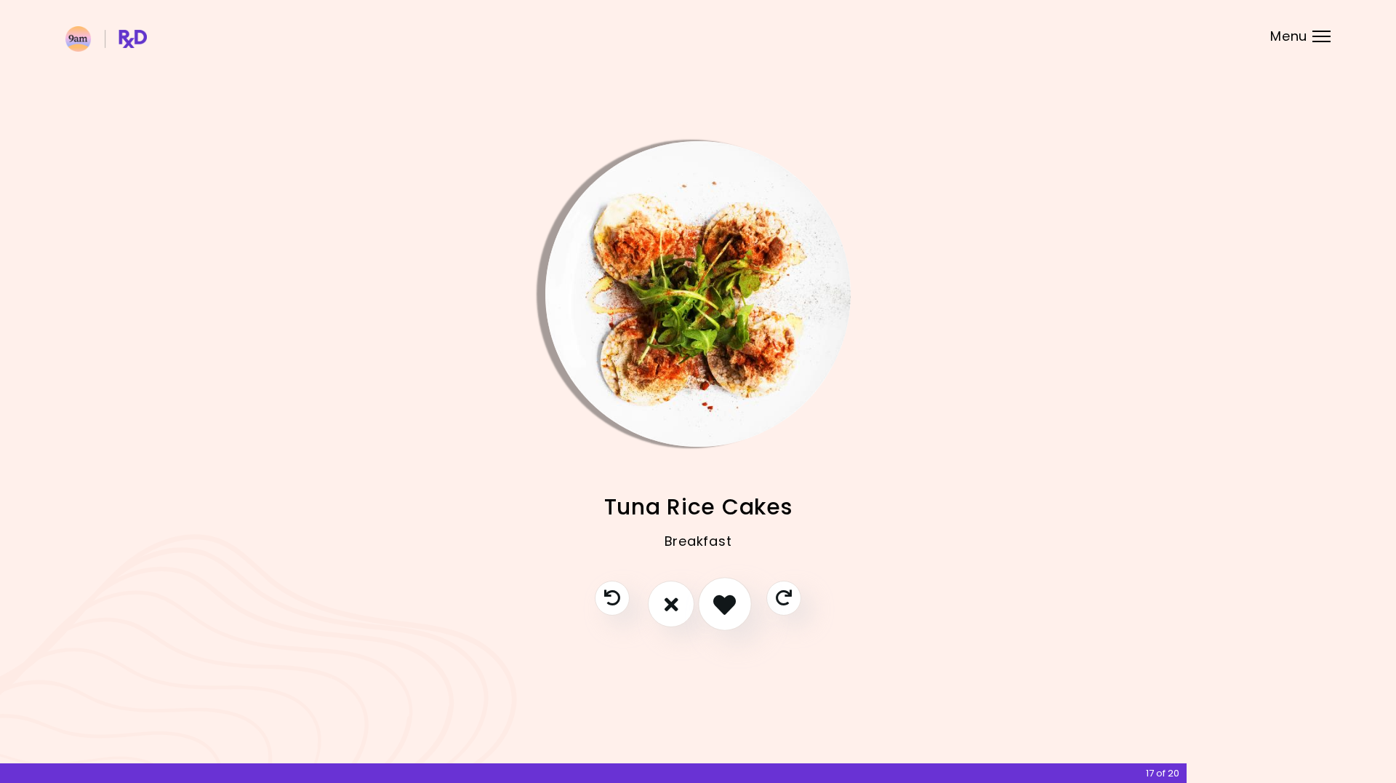
click at [728, 602] on icon "I like this recipe" at bounding box center [724, 604] width 23 height 23
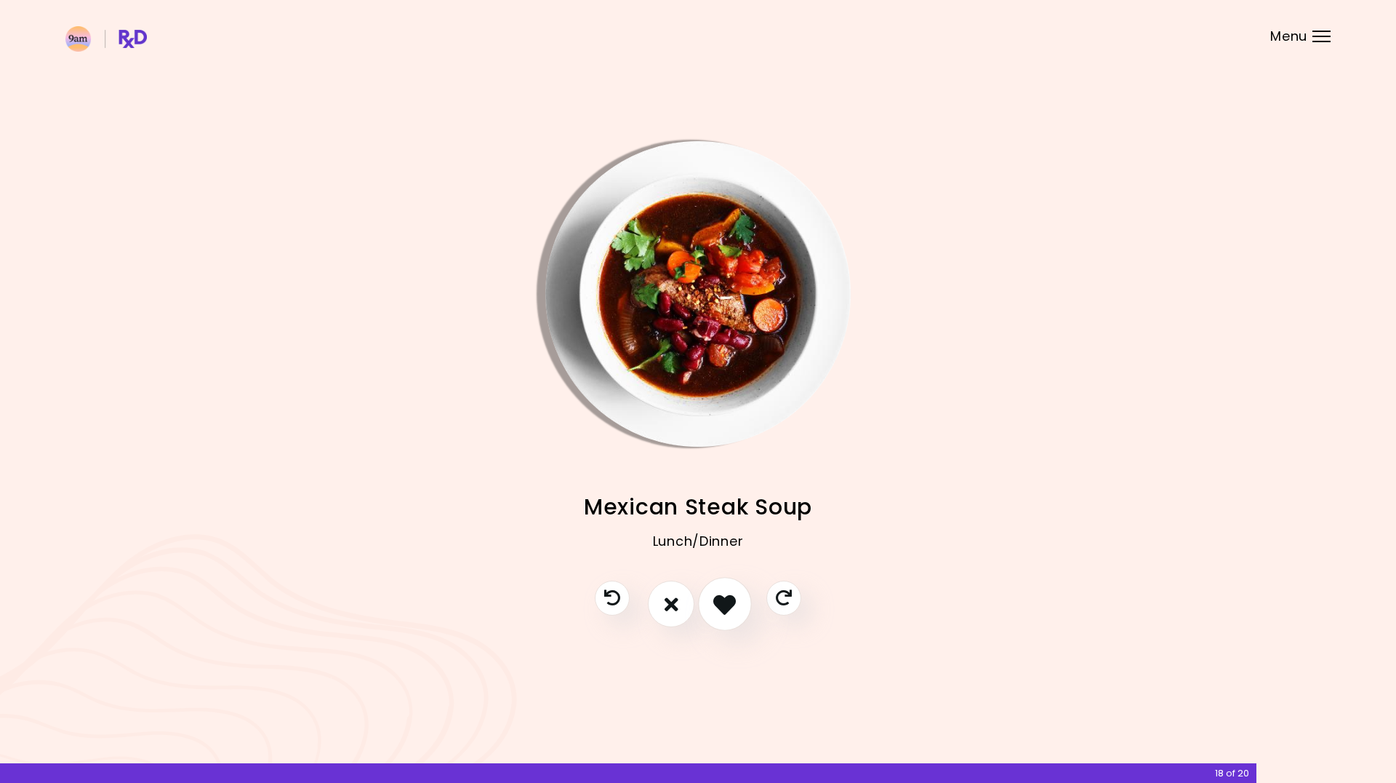
click at [728, 602] on icon "I like this recipe" at bounding box center [724, 604] width 23 height 23
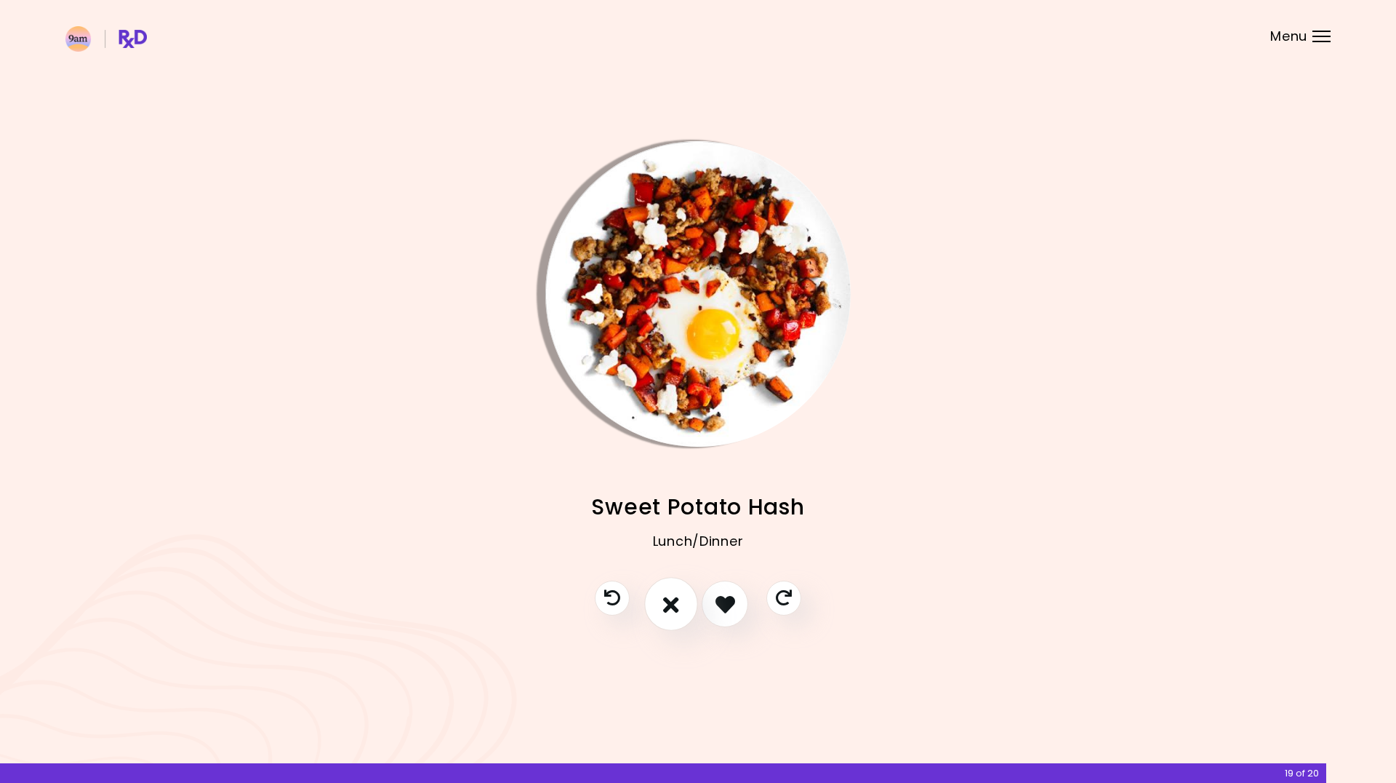
drag, startPoint x: 727, startPoint y: 602, endPoint x: 692, endPoint y: 609, distance: 35.7
click at [692, 609] on div at bounding box center [698, 610] width 236 height 61
click at [681, 609] on button "I don't like this recipe" at bounding box center [671, 604] width 54 height 54
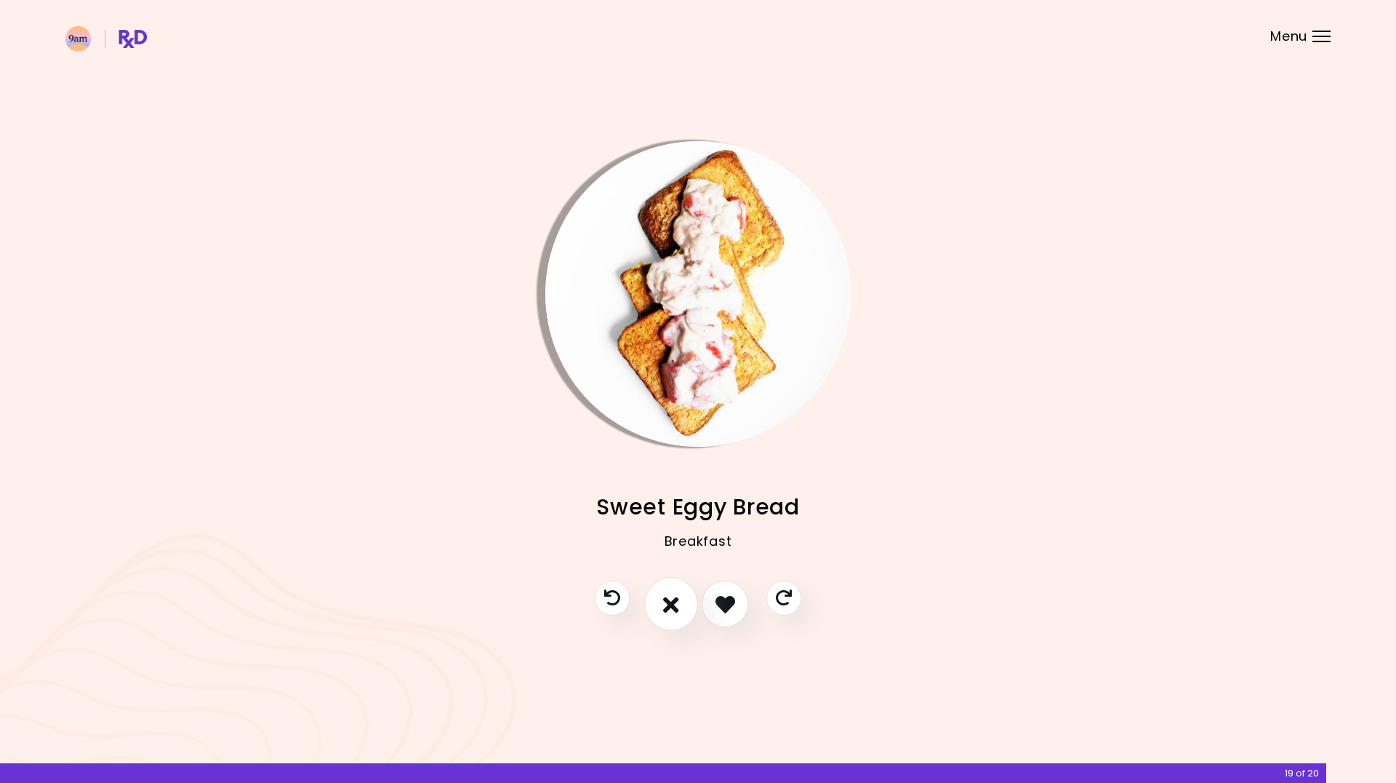
click at [681, 609] on button "I don't like this recipe" at bounding box center [671, 604] width 54 height 54
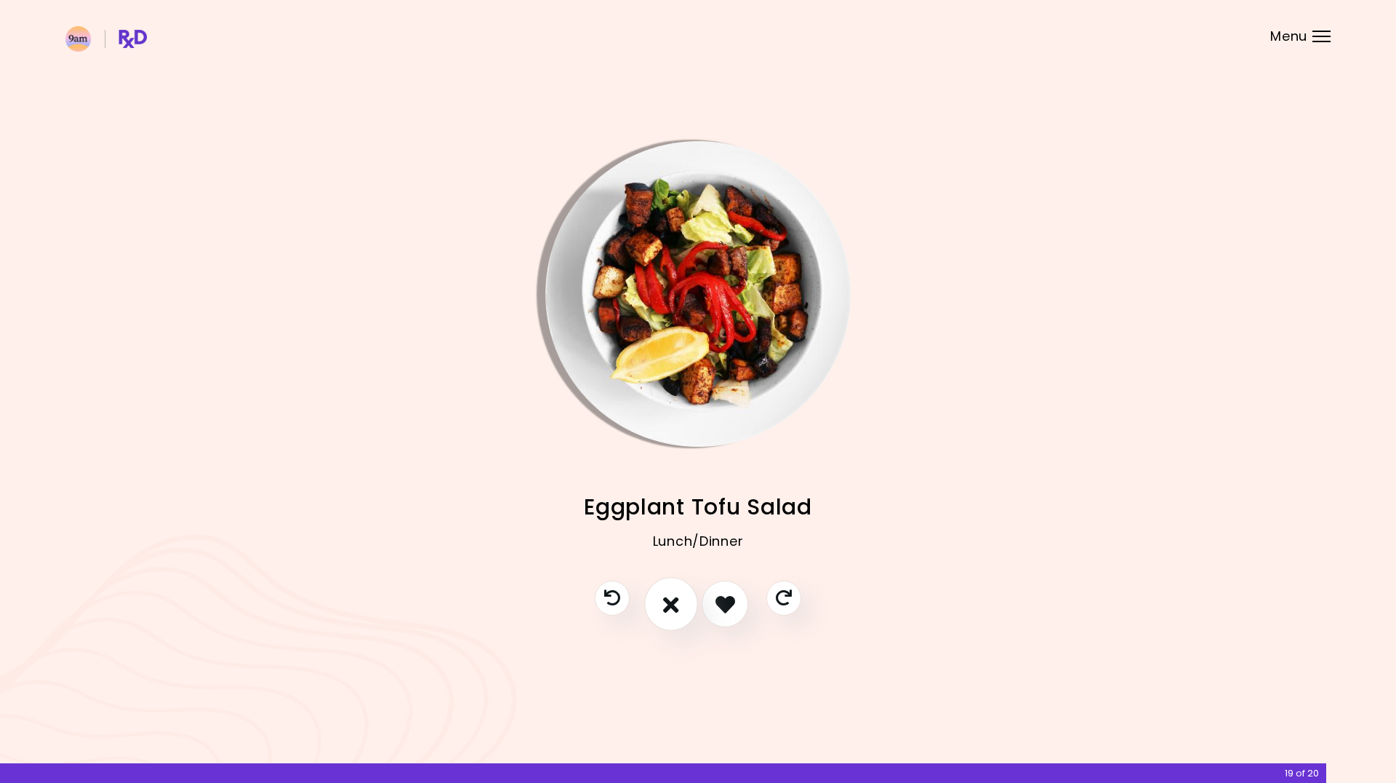
click at [672, 602] on icon "I don't like this recipe" at bounding box center [671, 604] width 16 height 23
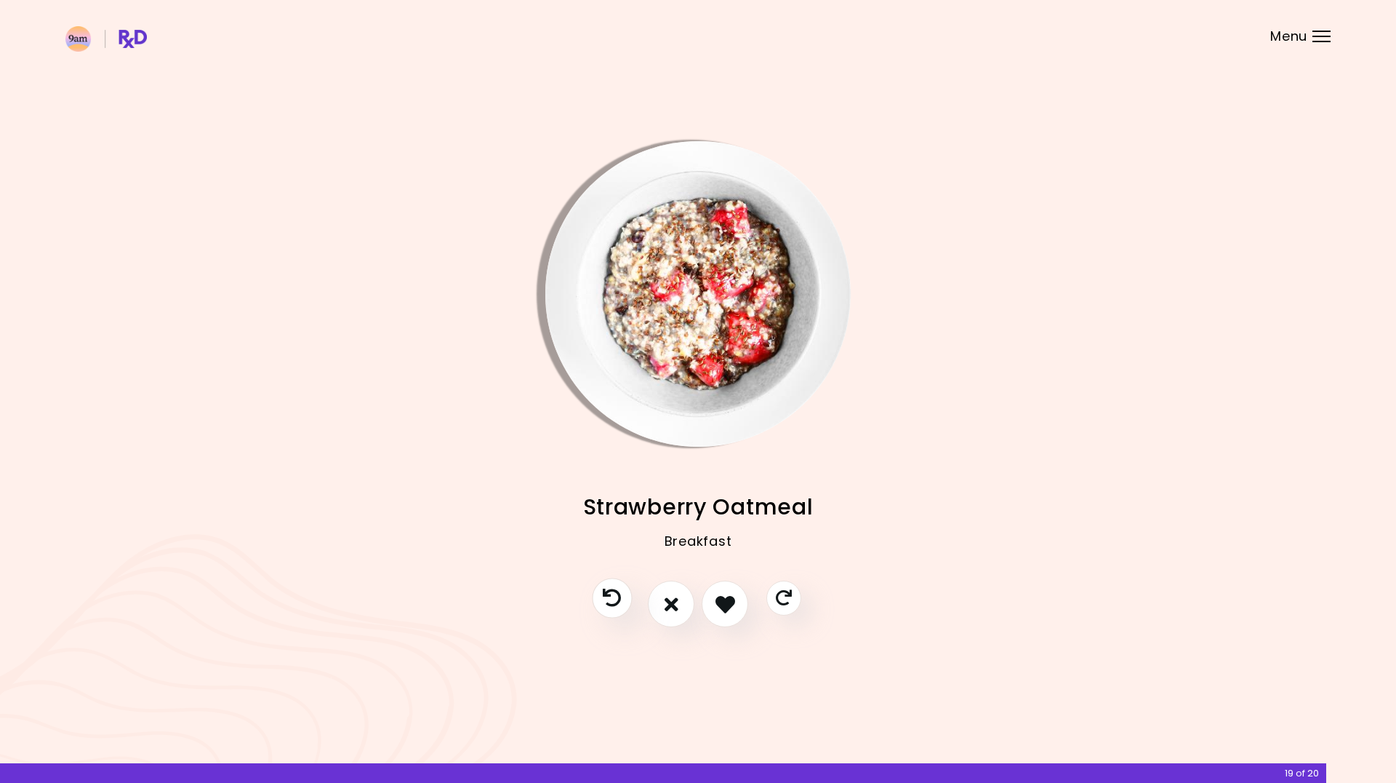
click at [608, 597] on icon "Previous recipe" at bounding box center [612, 598] width 18 height 18
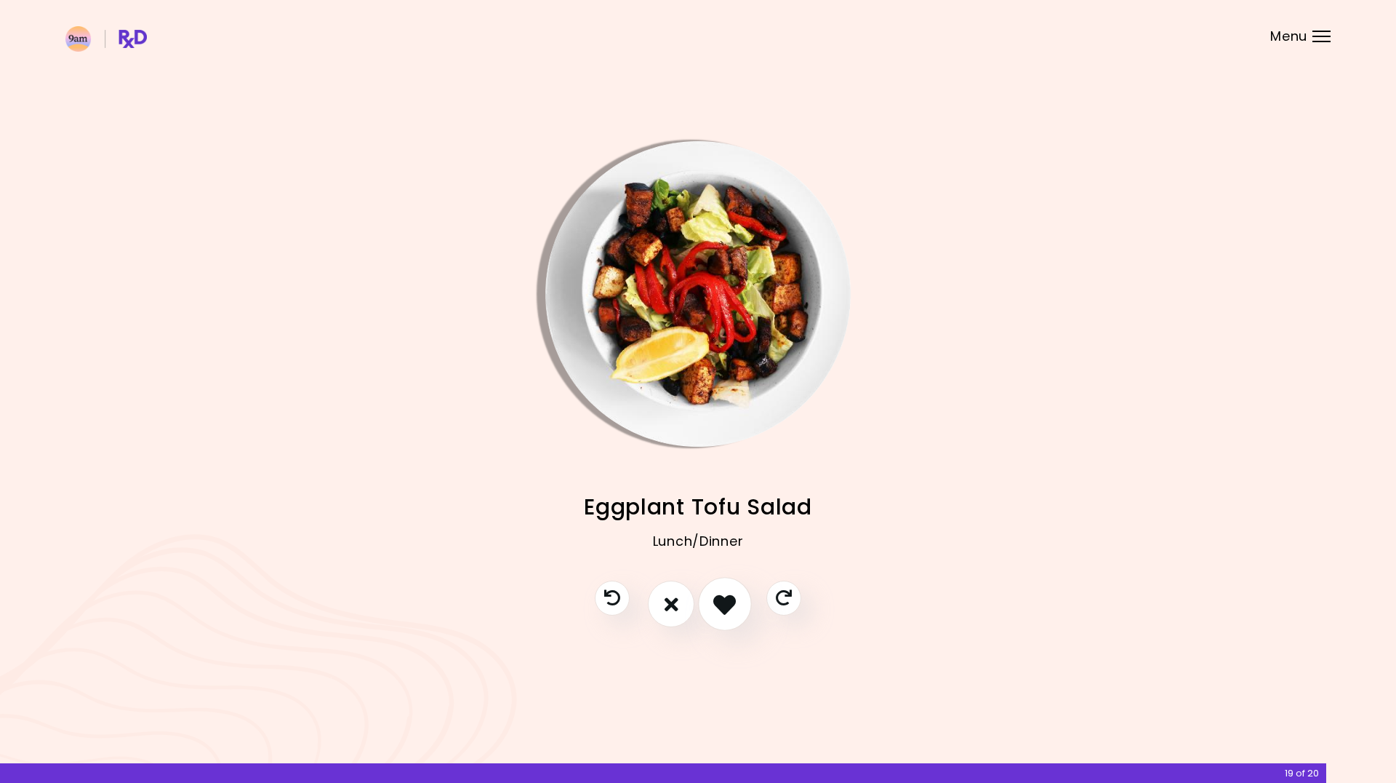
click at [716, 601] on icon "I like this recipe" at bounding box center [724, 604] width 23 height 23
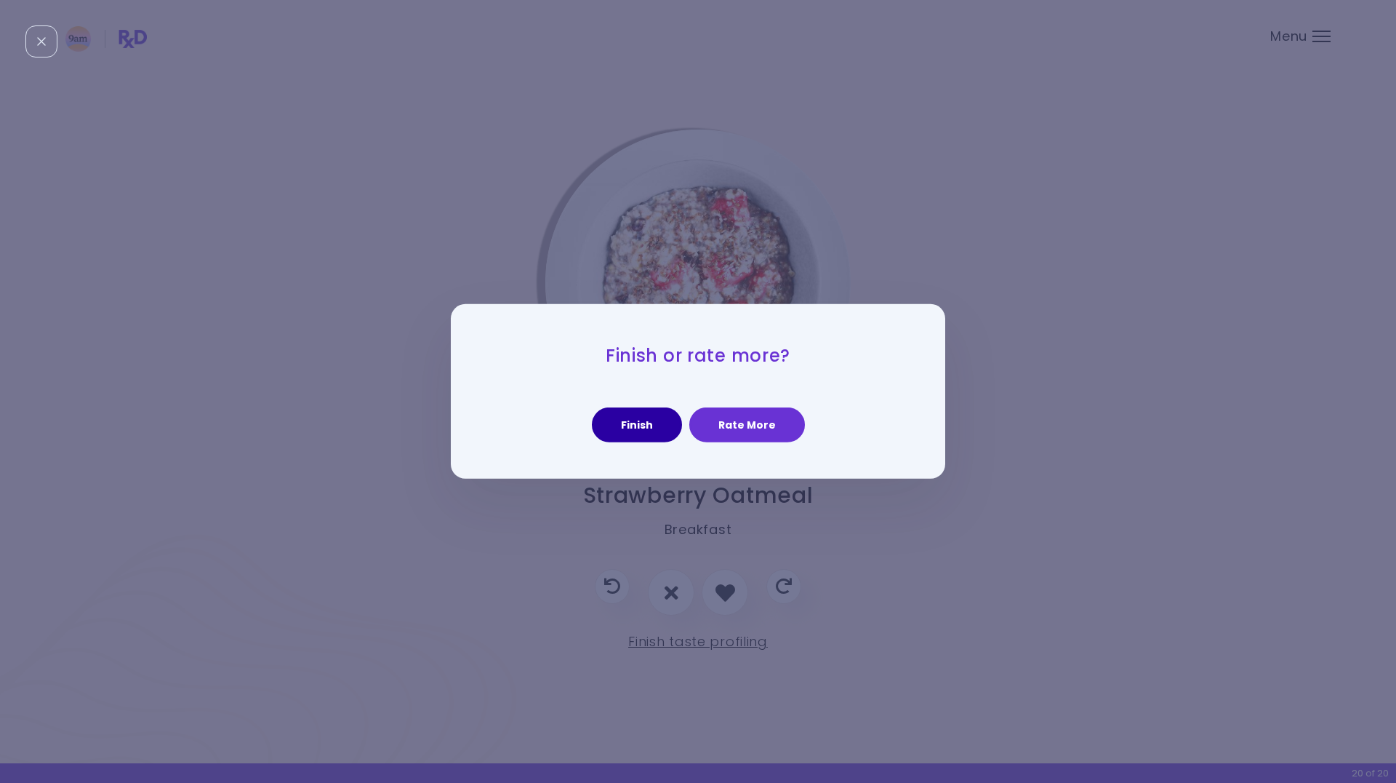
click at [644, 424] on button "Finish" at bounding box center [637, 424] width 90 height 35
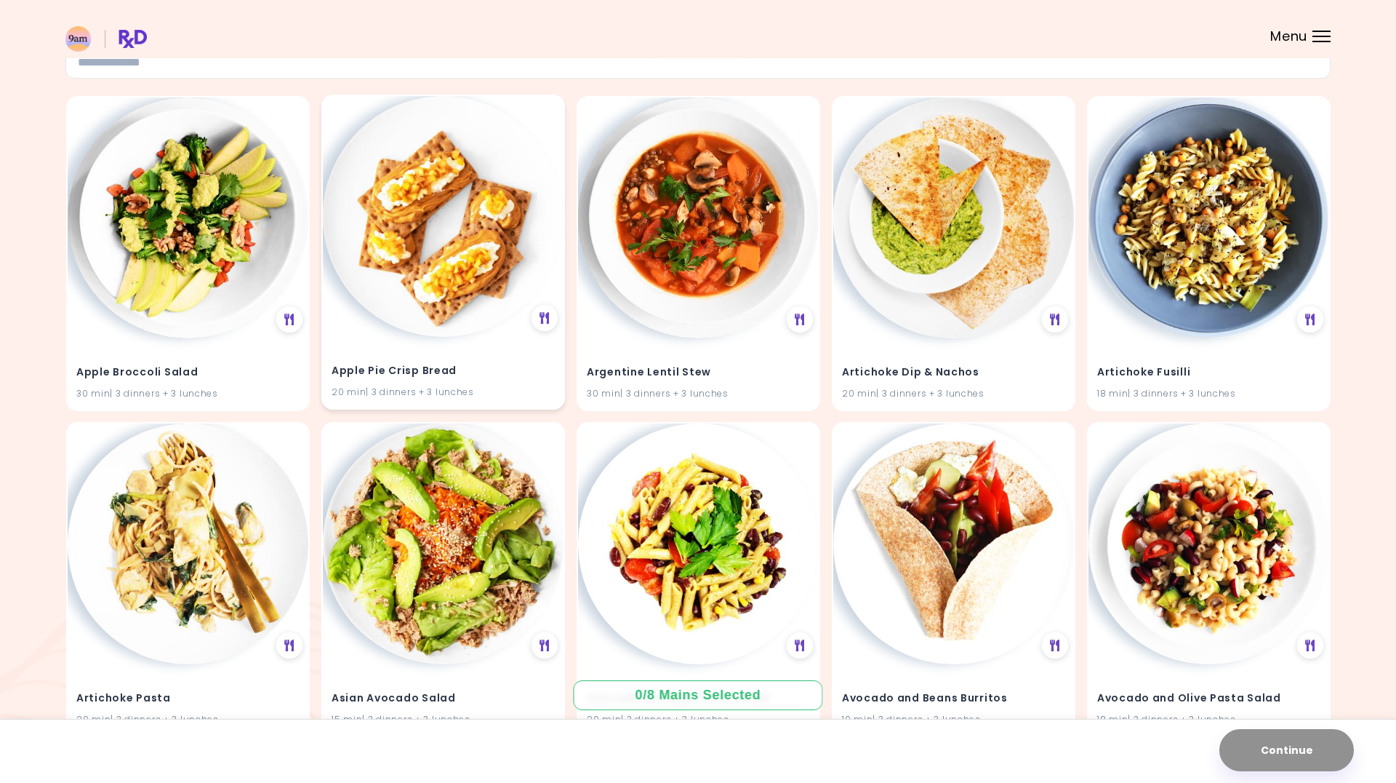
scroll to position [114, 0]
click at [703, 264] on img at bounding box center [698, 215] width 241 height 241
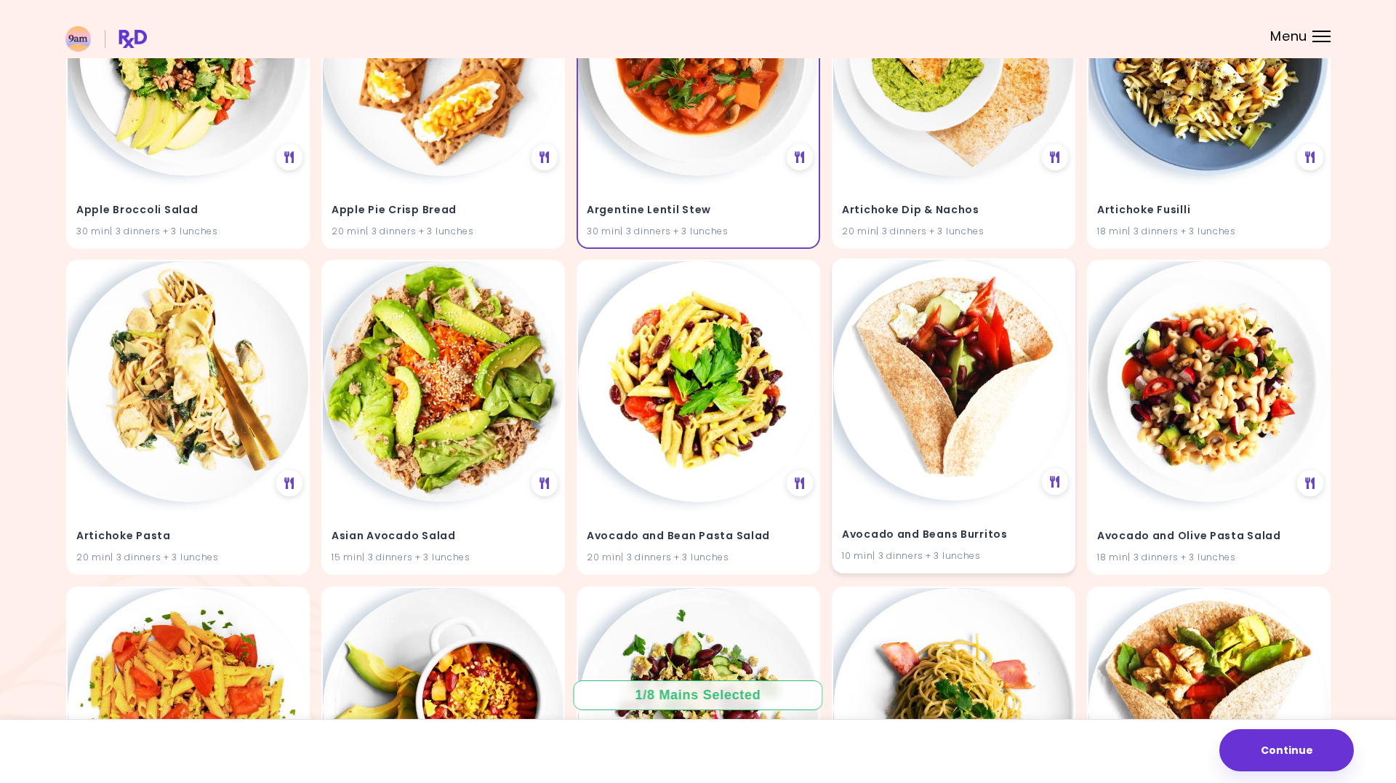
scroll to position [276, 0]
click at [948, 425] on img at bounding box center [953, 379] width 241 height 241
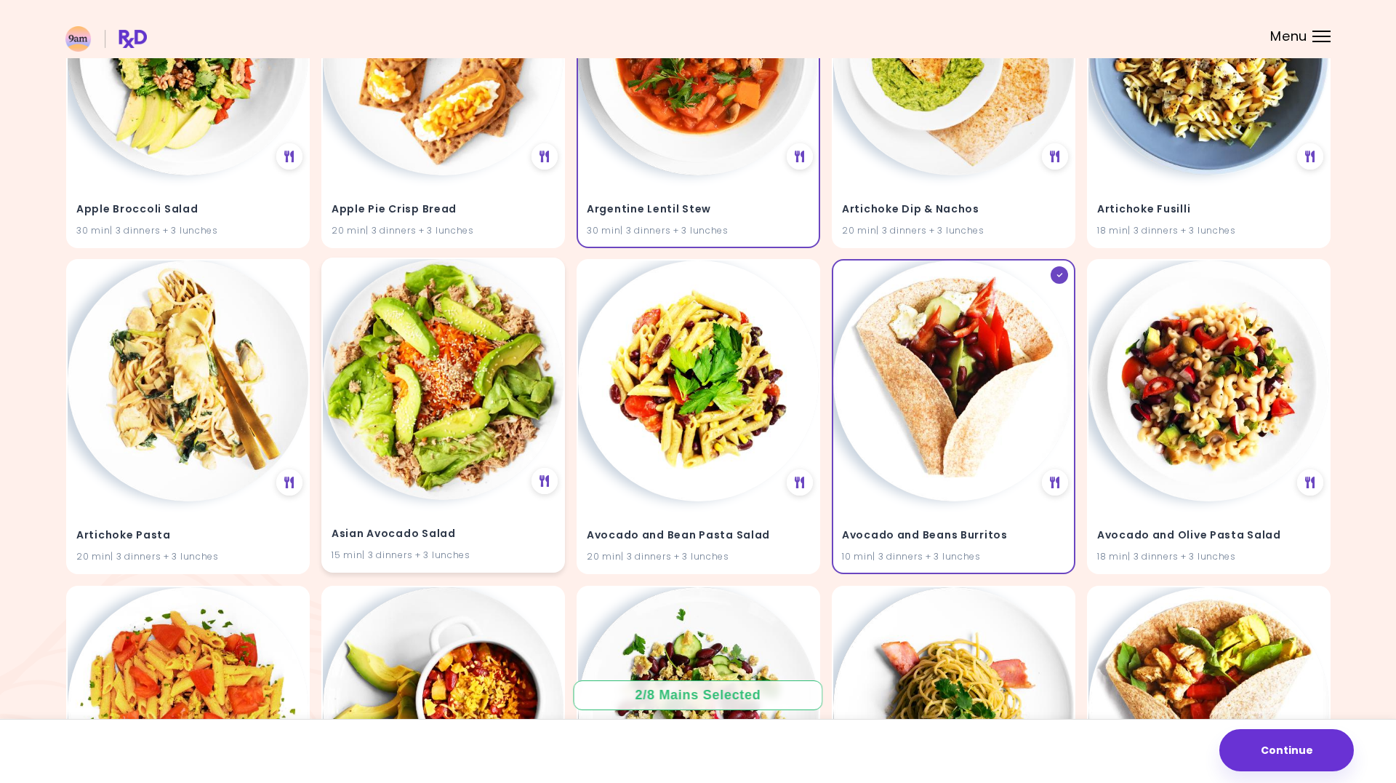
click at [420, 437] on img at bounding box center [443, 379] width 241 height 241
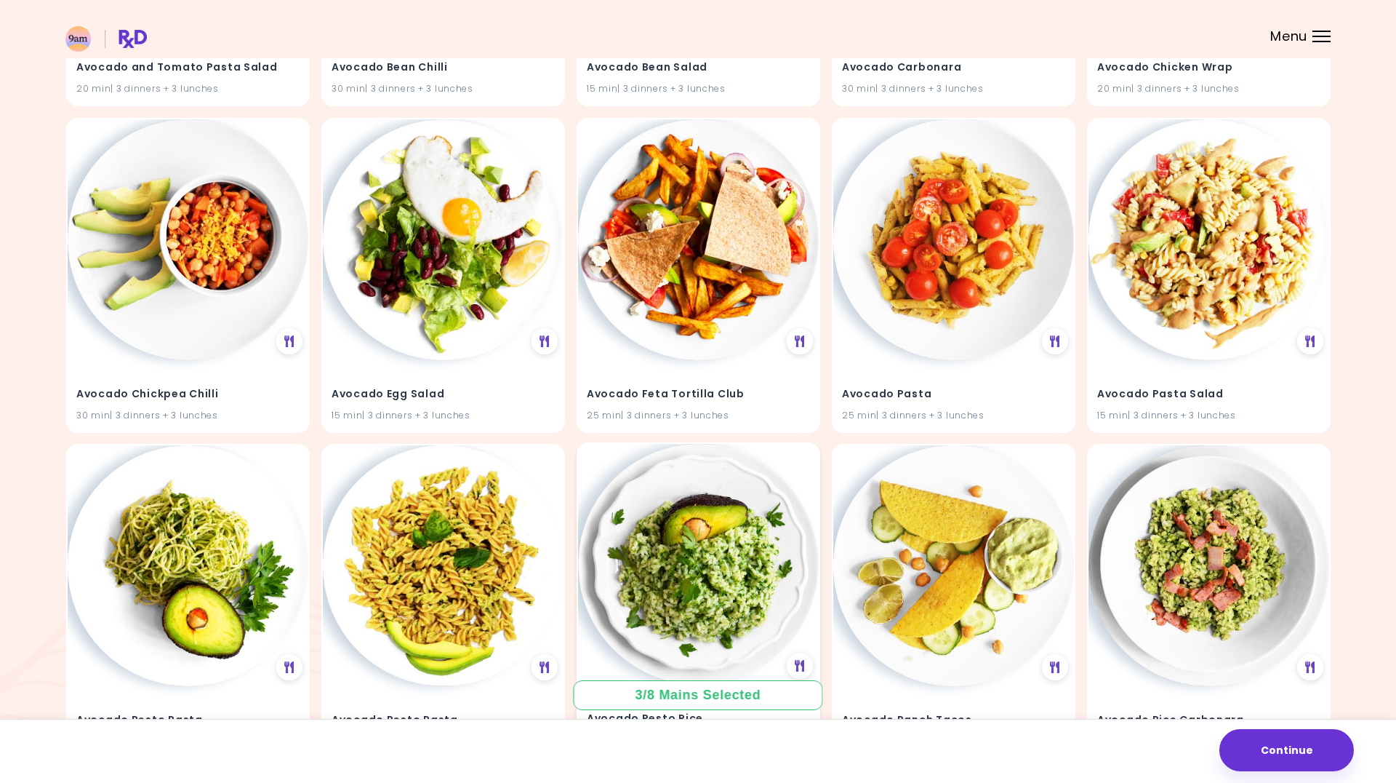
scroll to position [1071, 0]
click at [190, 292] on img at bounding box center [188, 237] width 241 height 241
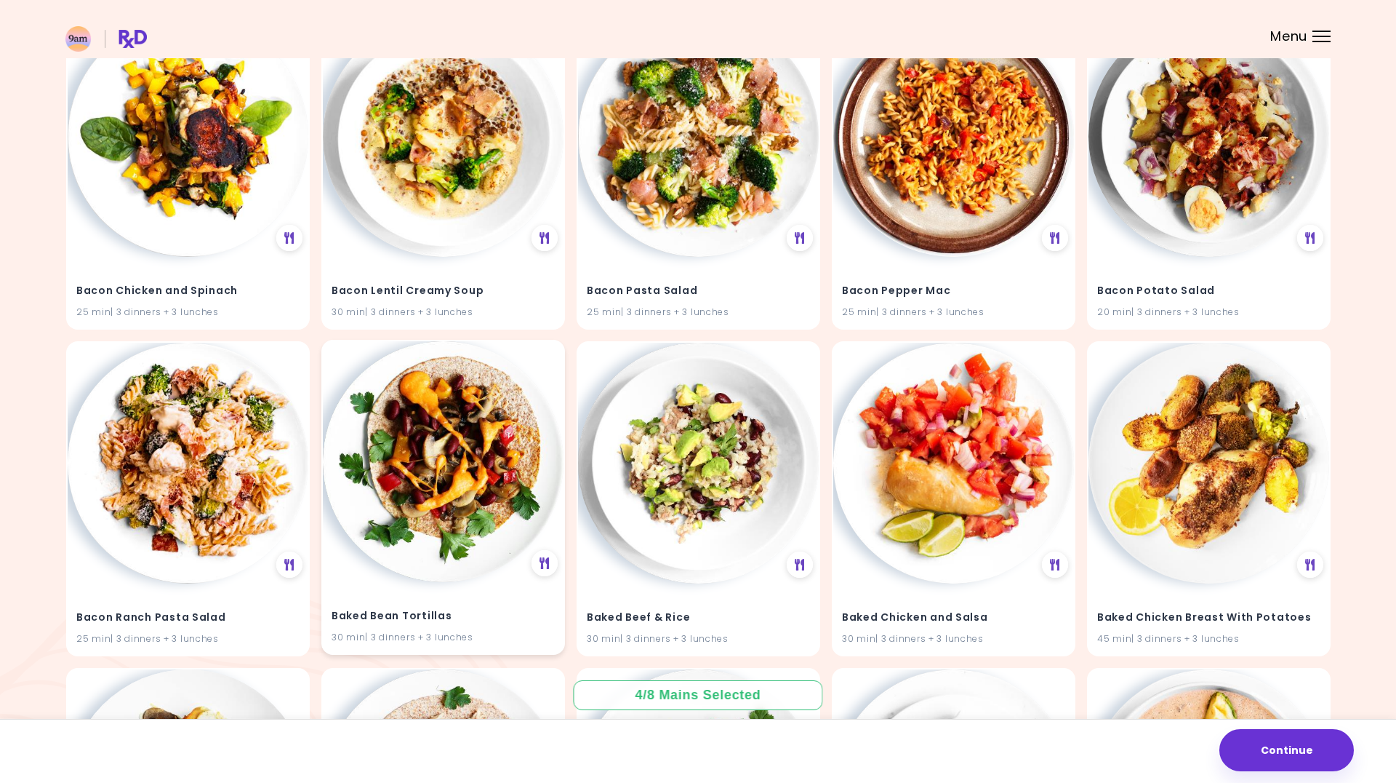
scroll to position [2528, 0]
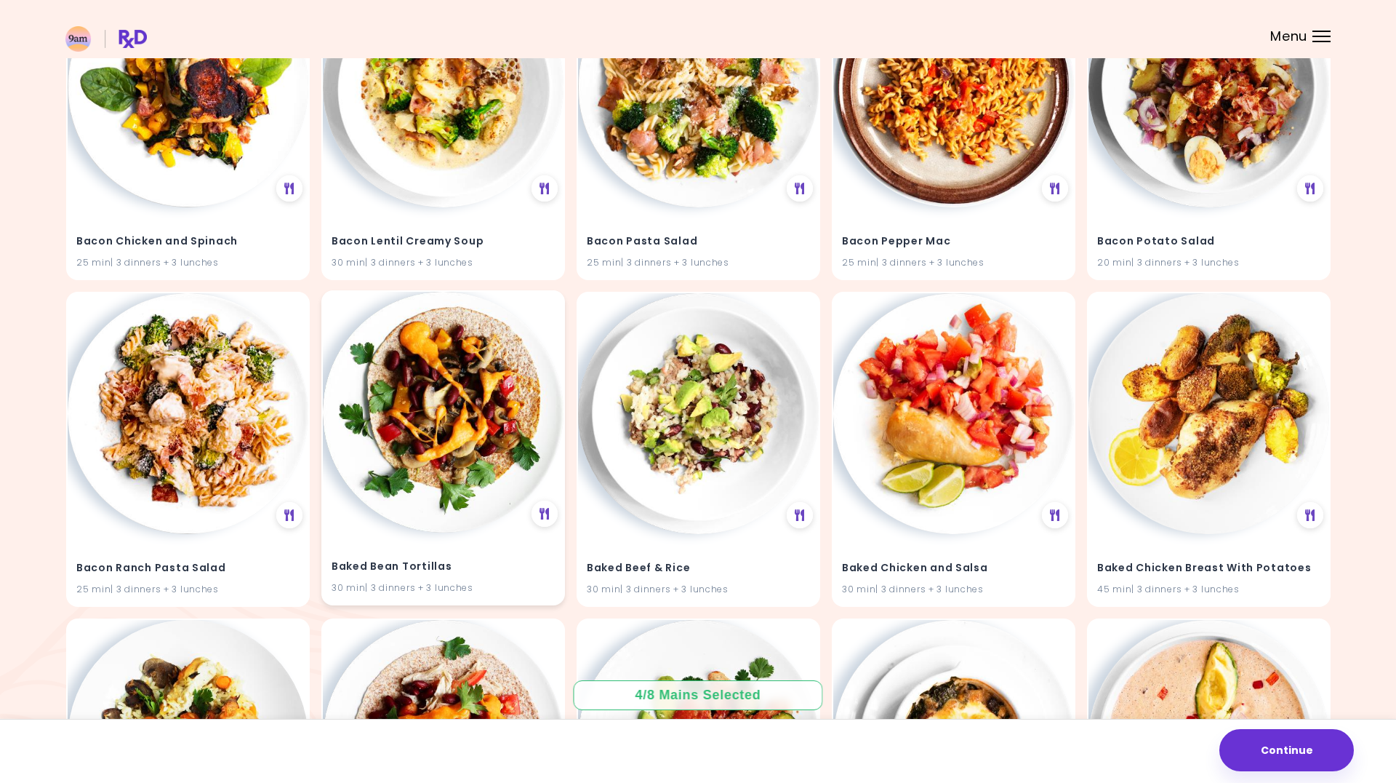
click at [452, 446] on img at bounding box center [443, 412] width 241 height 241
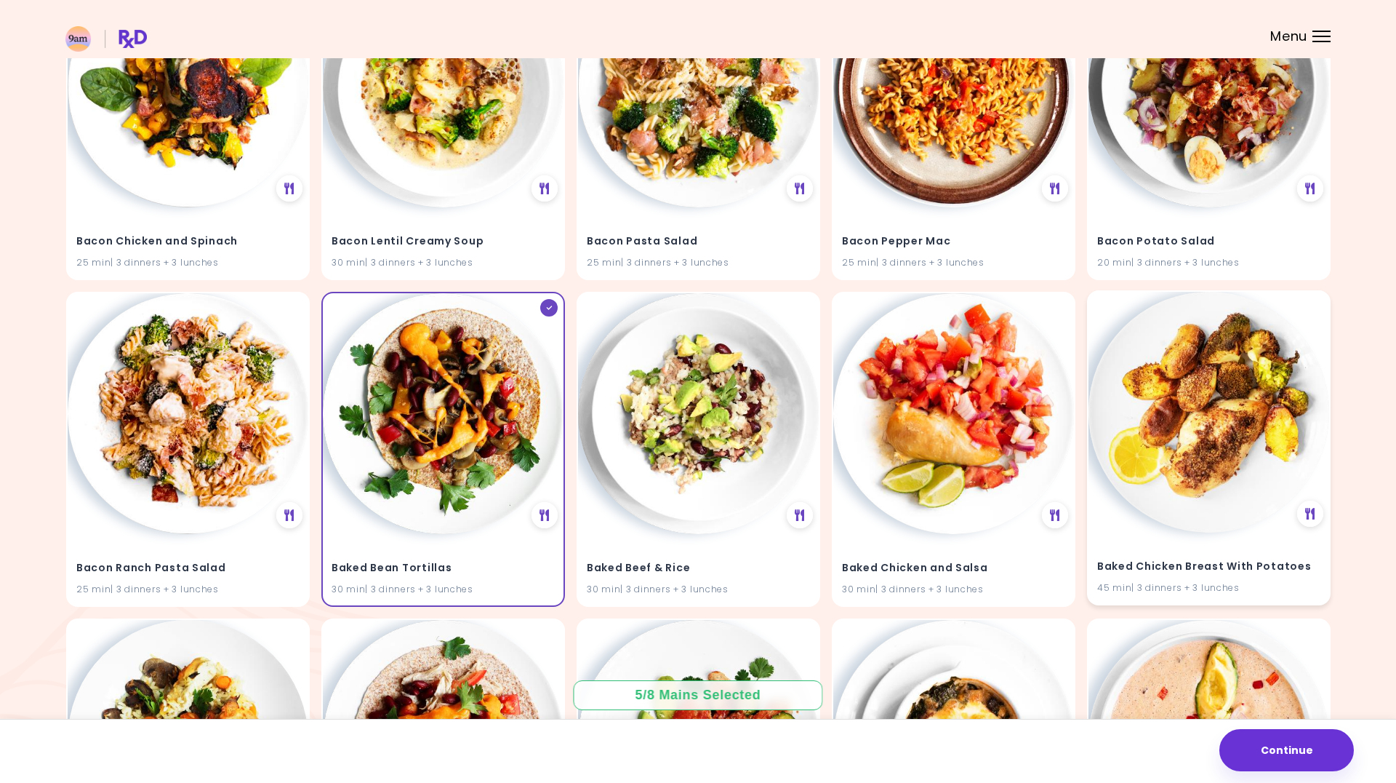
click at [1204, 420] on img at bounding box center [1209, 412] width 241 height 241
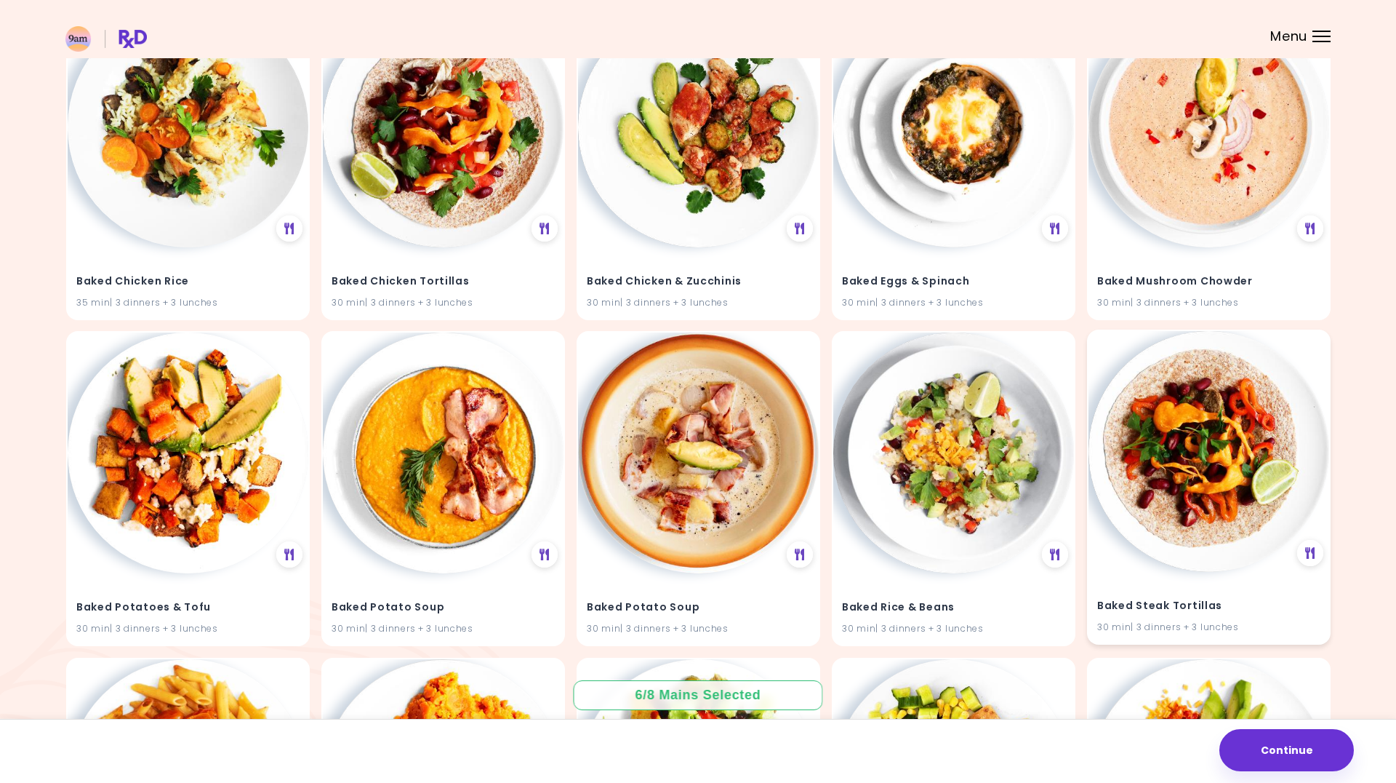
scroll to position [3142, 0]
click at [1204, 420] on img at bounding box center [1209, 450] width 241 height 241
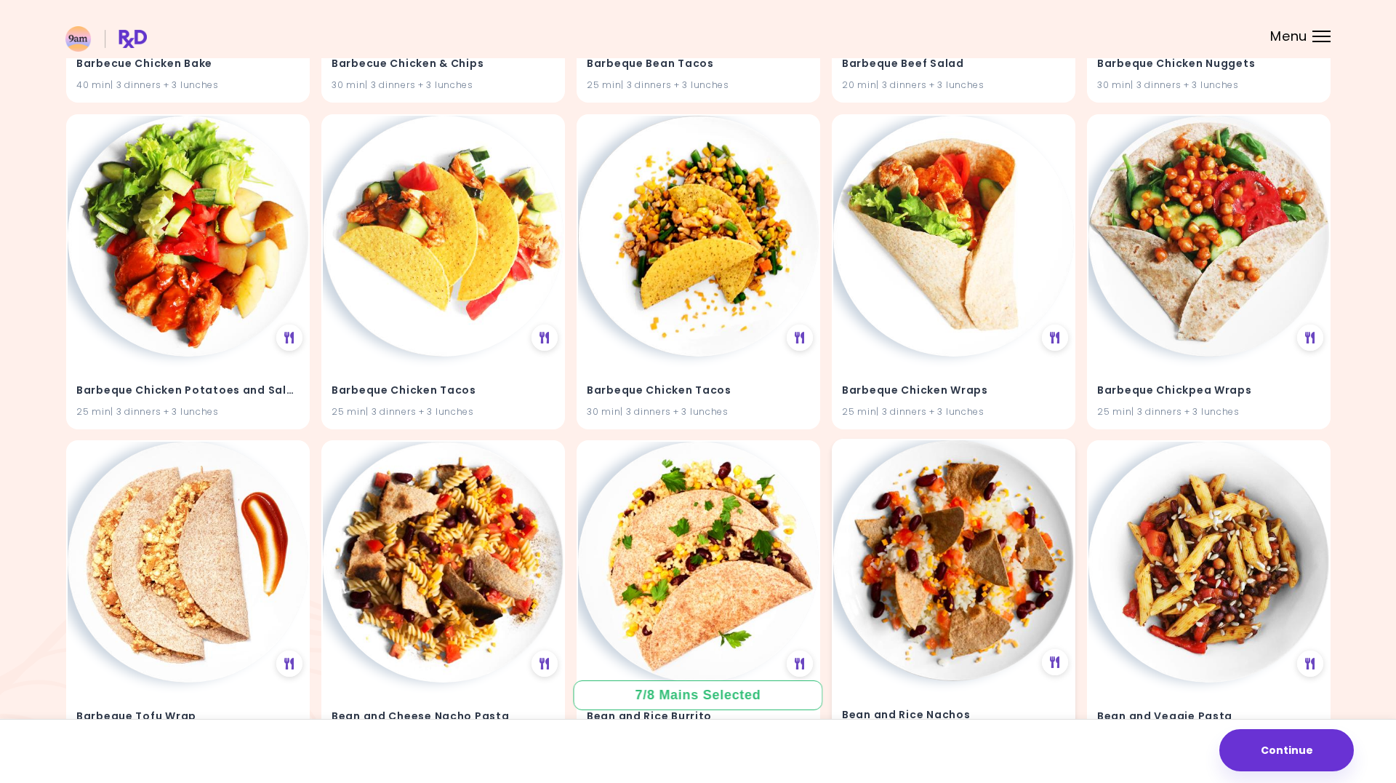
scroll to position [4338, 0]
click at [929, 560] on img at bounding box center [953, 559] width 241 height 241
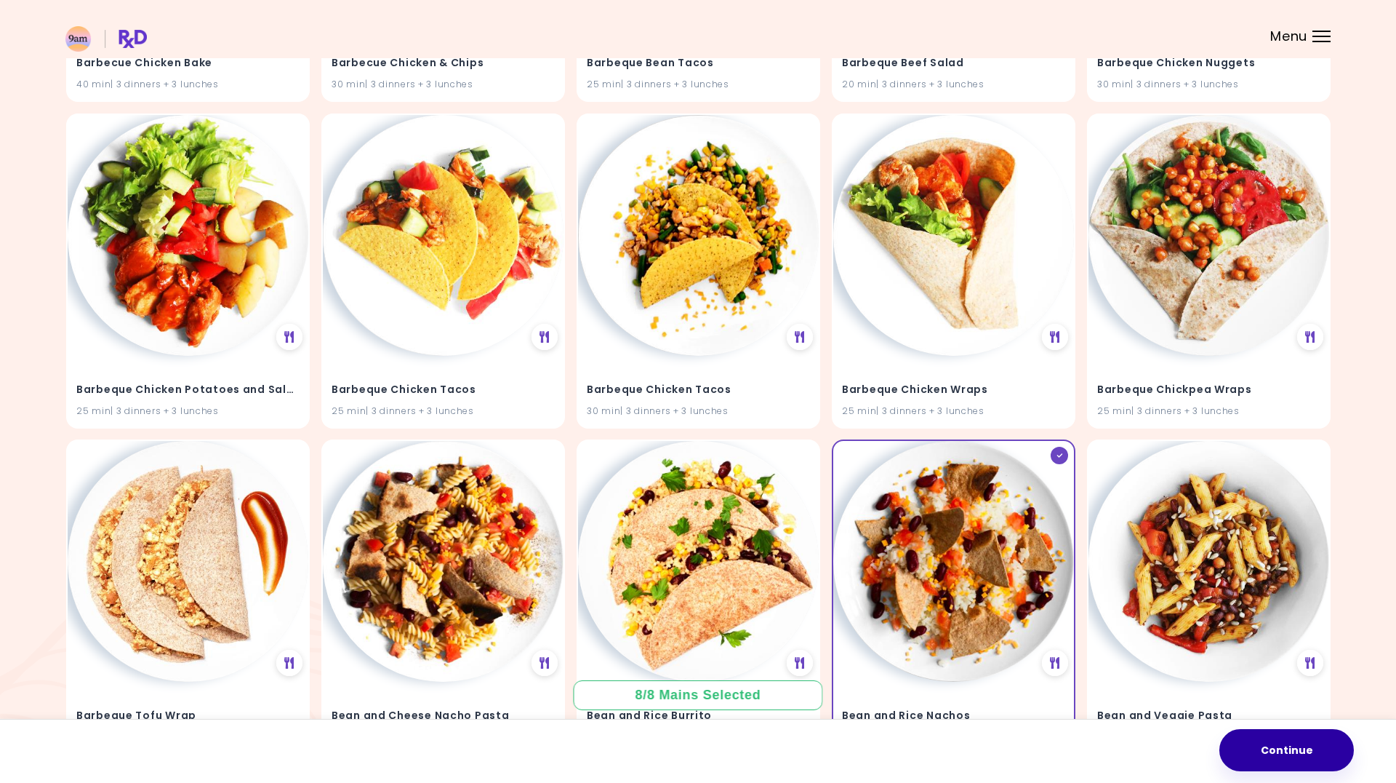
click at [1271, 752] on button "Continue" at bounding box center [1287, 750] width 135 height 42
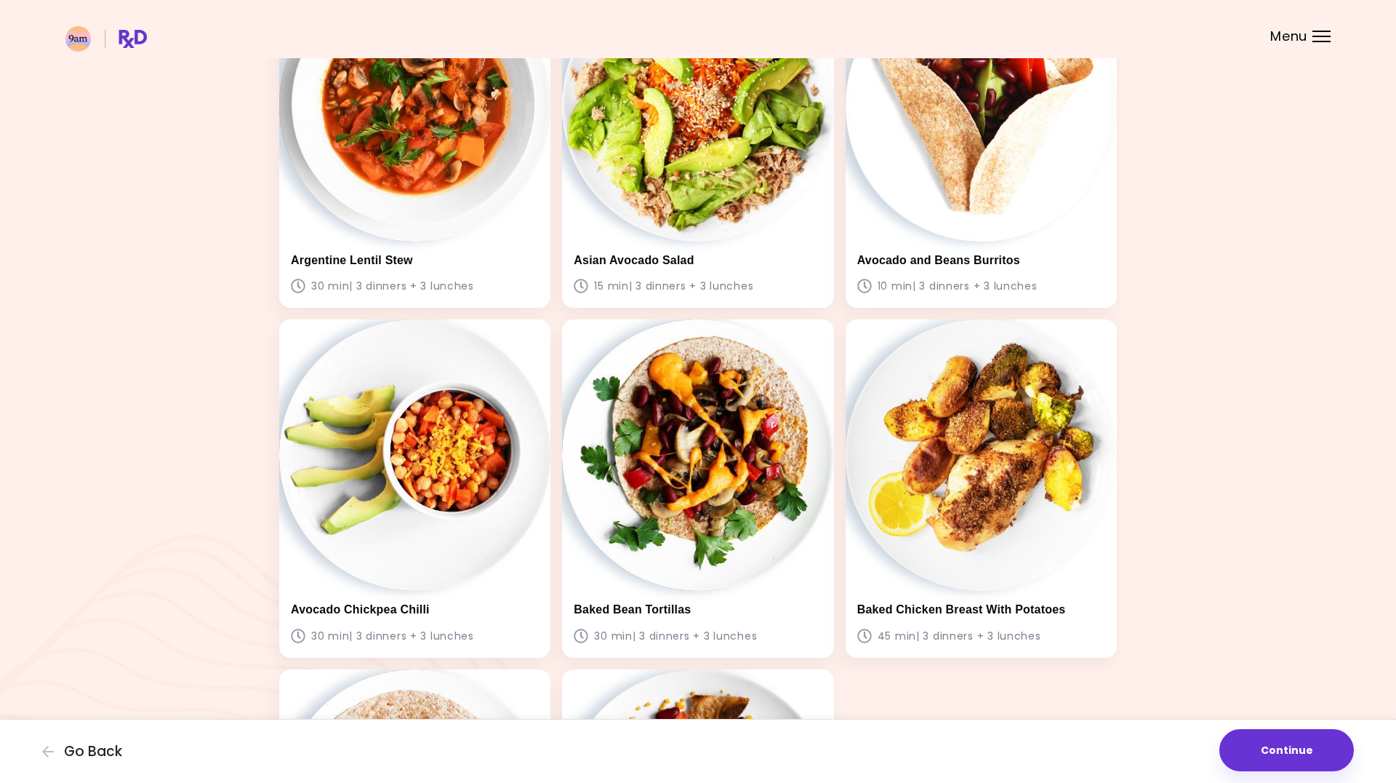
scroll to position [209, 0]
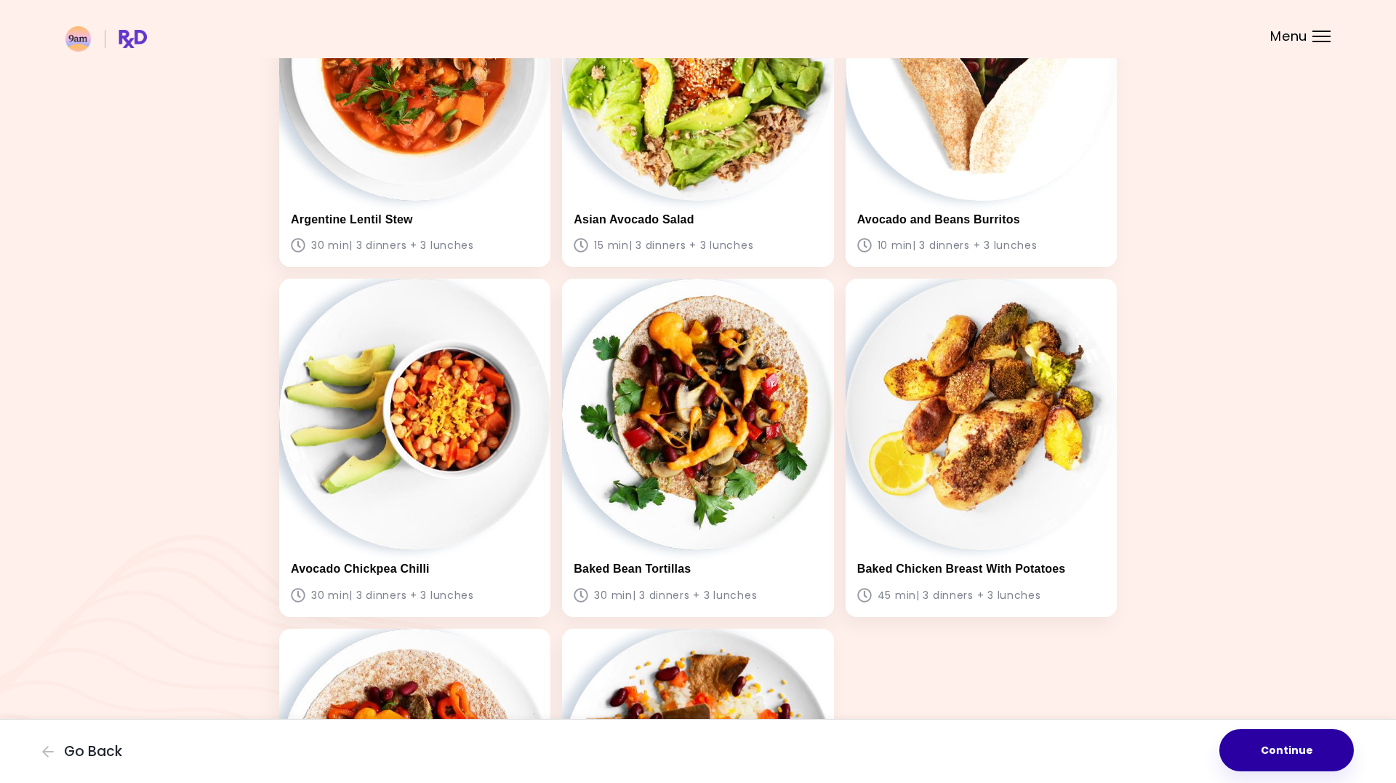
click at [1277, 742] on button "Continue" at bounding box center [1287, 750] width 135 height 42
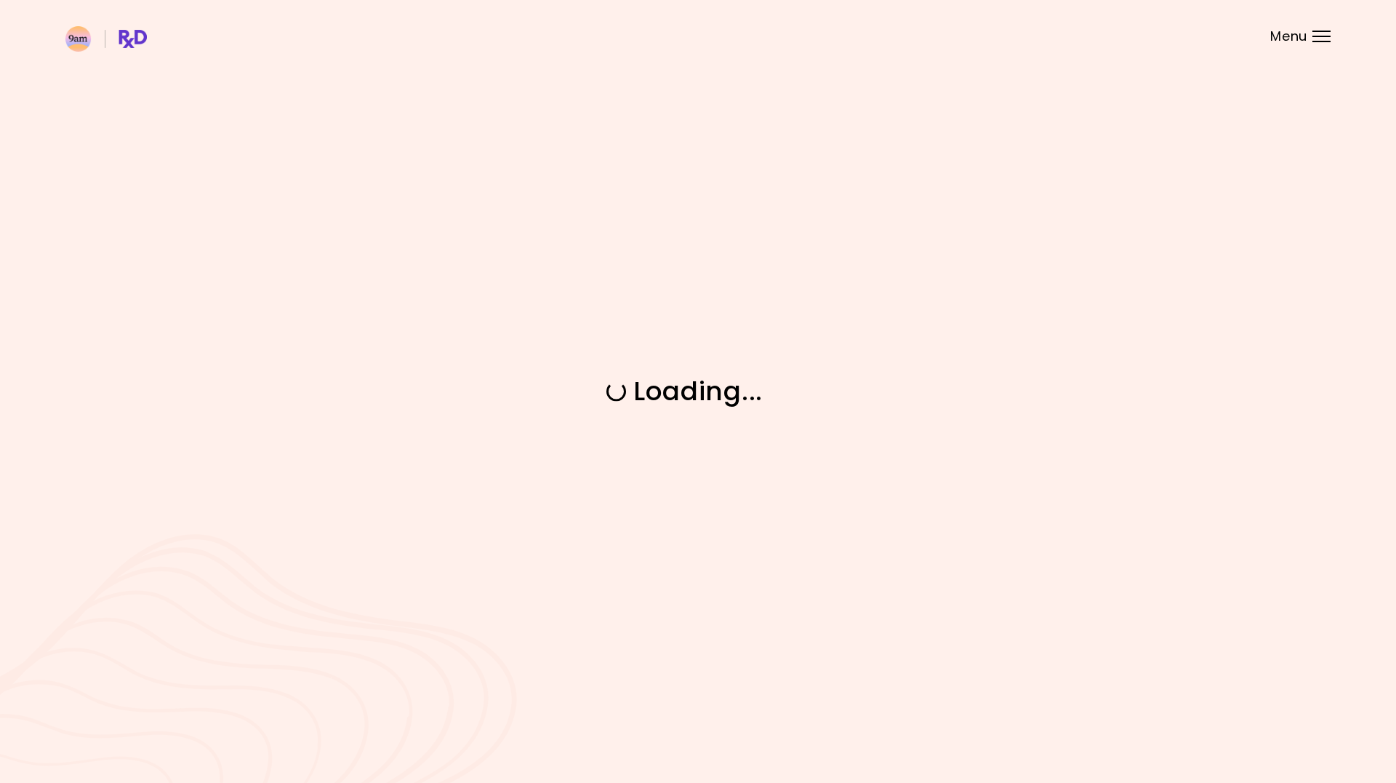
scroll to position [0, 0]
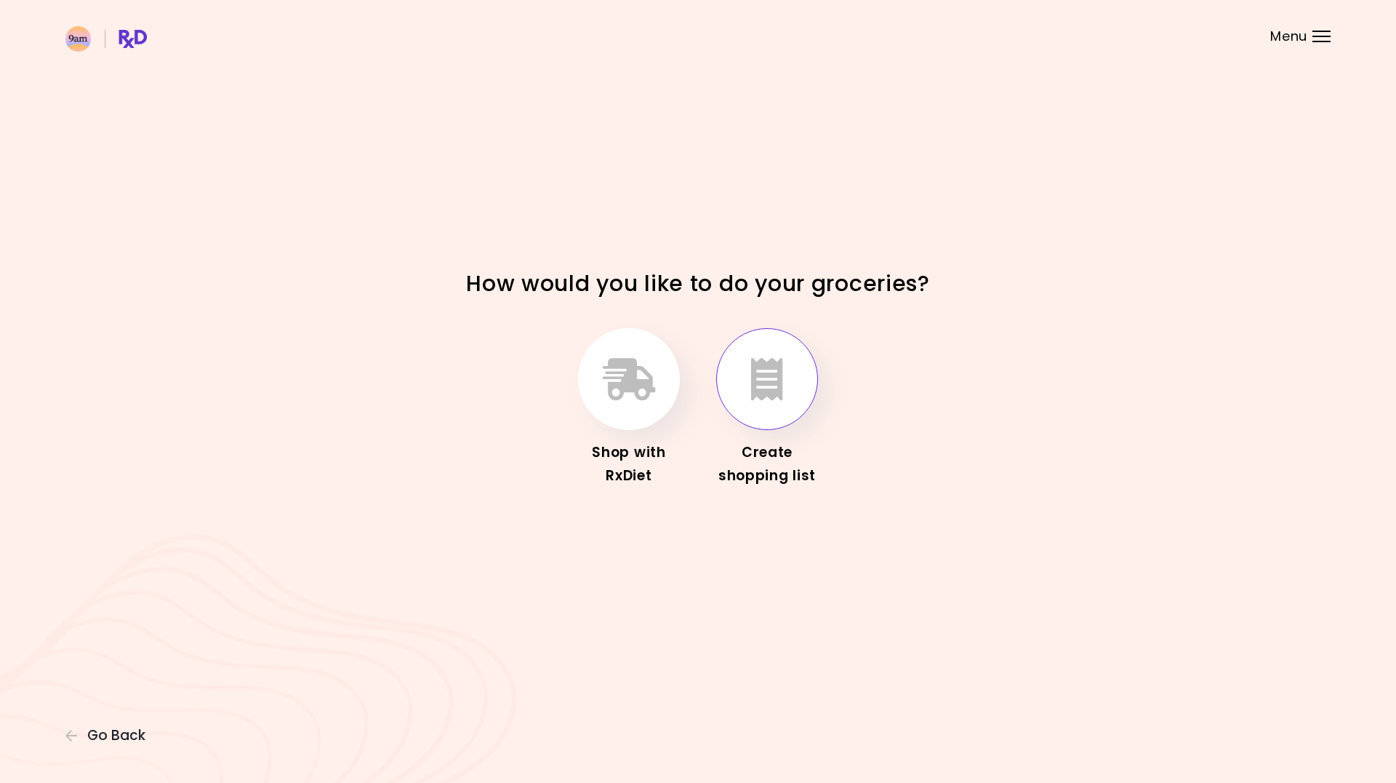
click at [767, 378] on icon "button" at bounding box center [767, 379] width 32 height 42
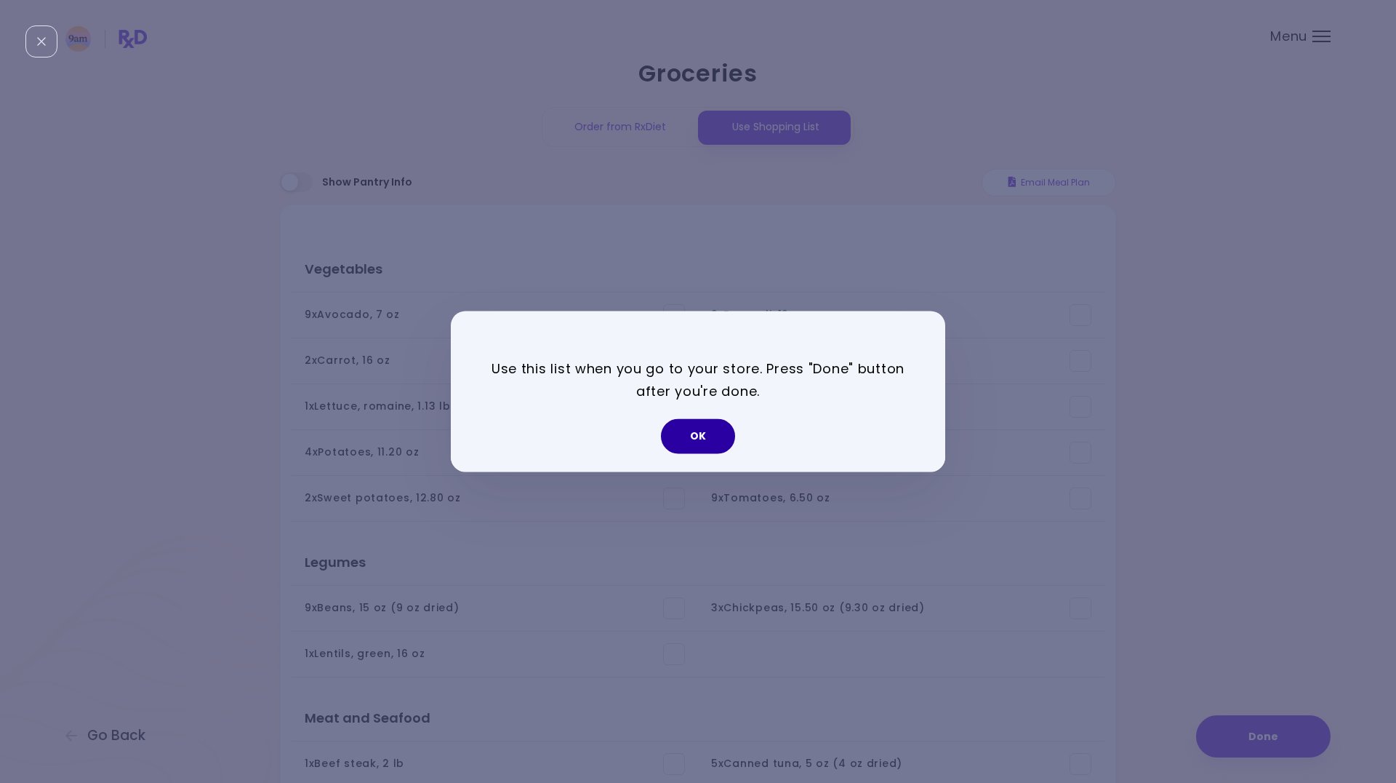
click at [711, 428] on button "OK" at bounding box center [698, 436] width 74 height 35
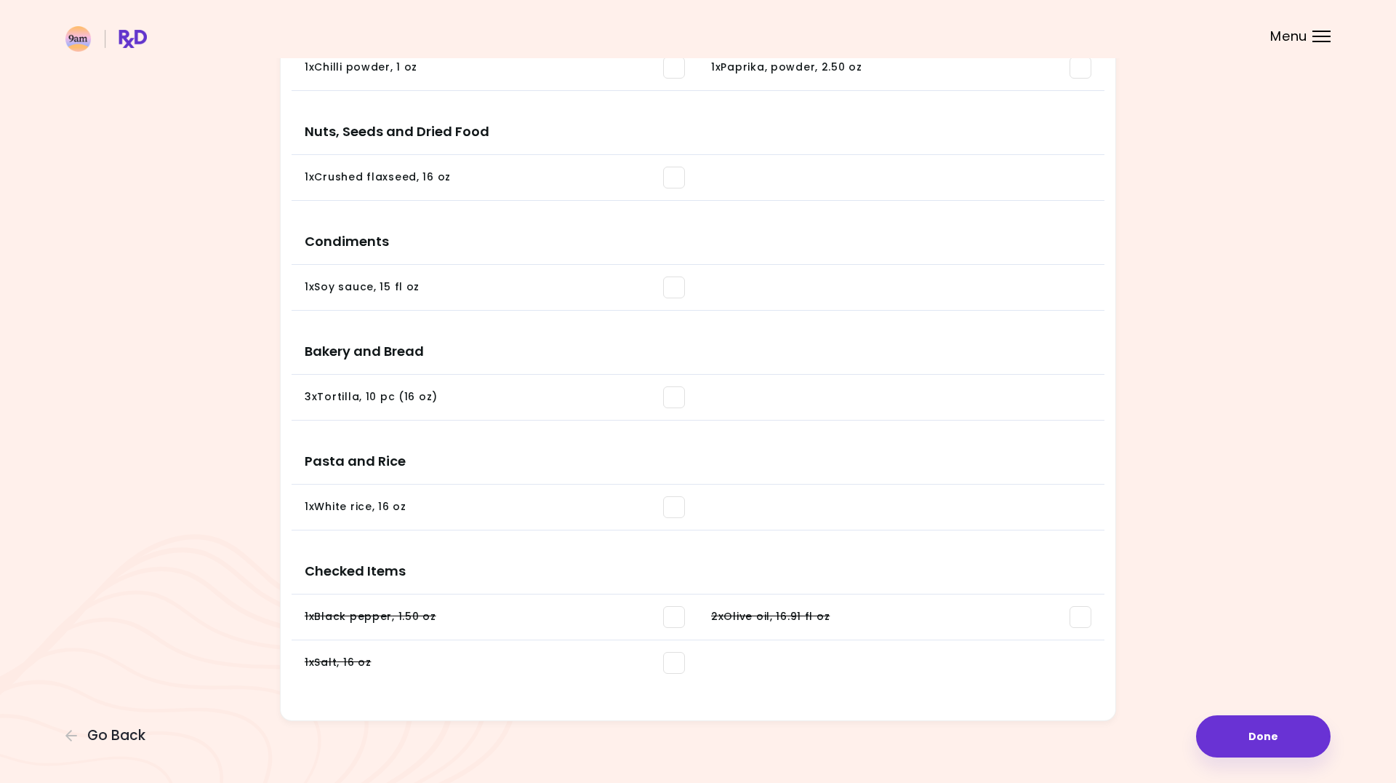
scroll to position [961, 0]
click at [1252, 734] on button "Done" at bounding box center [1263, 736] width 135 height 42
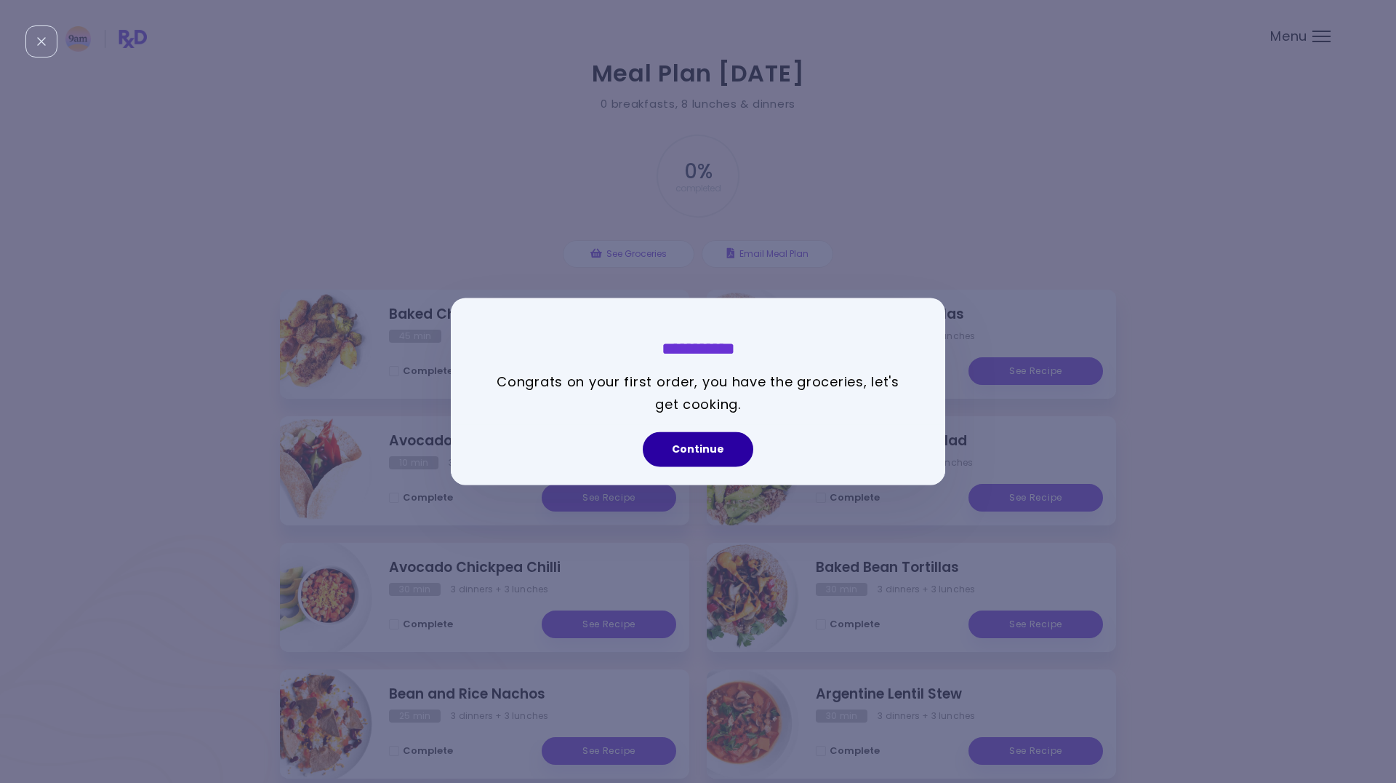
click at [714, 454] on button "Continue" at bounding box center [698, 449] width 111 height 35
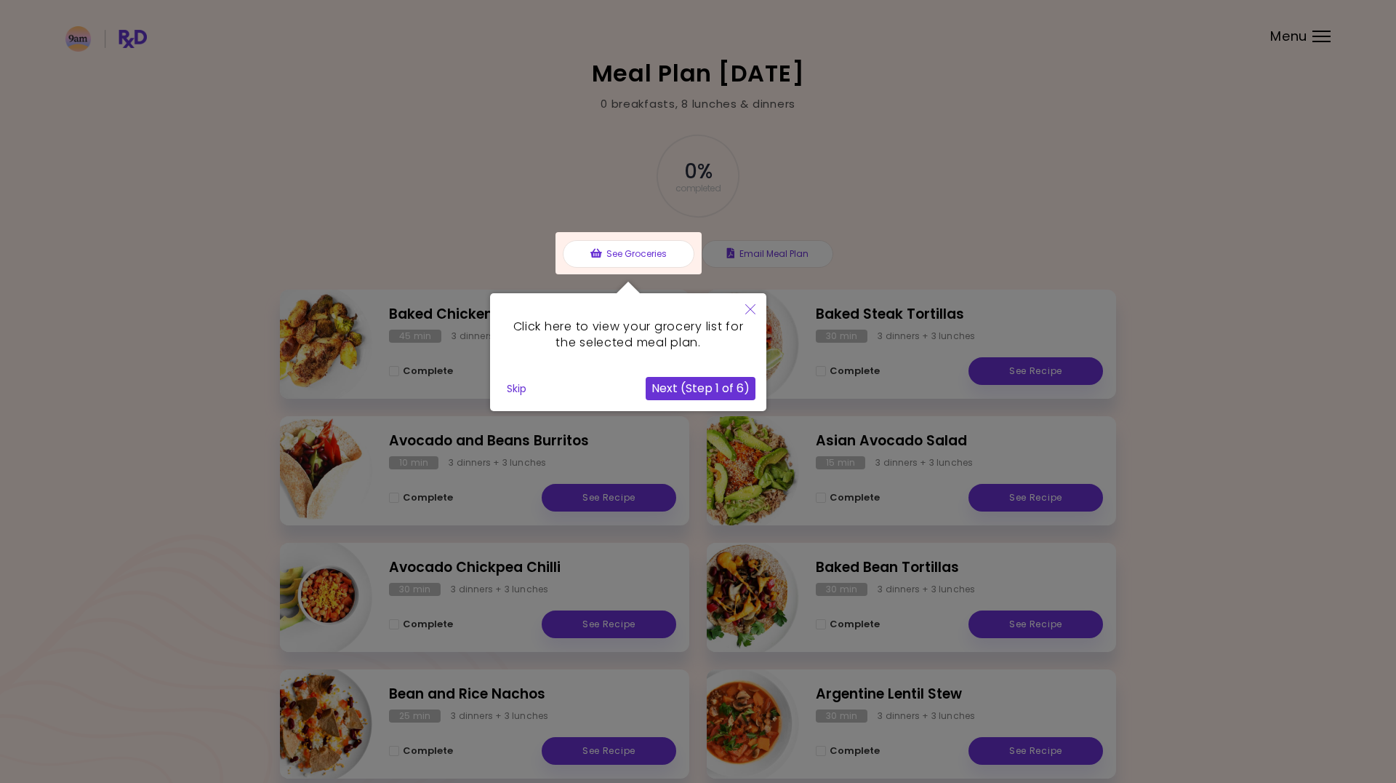
click at [705, 390] on button "Next (Step 1 of 6)" at bounding box center [701, 388] width 110 height 23
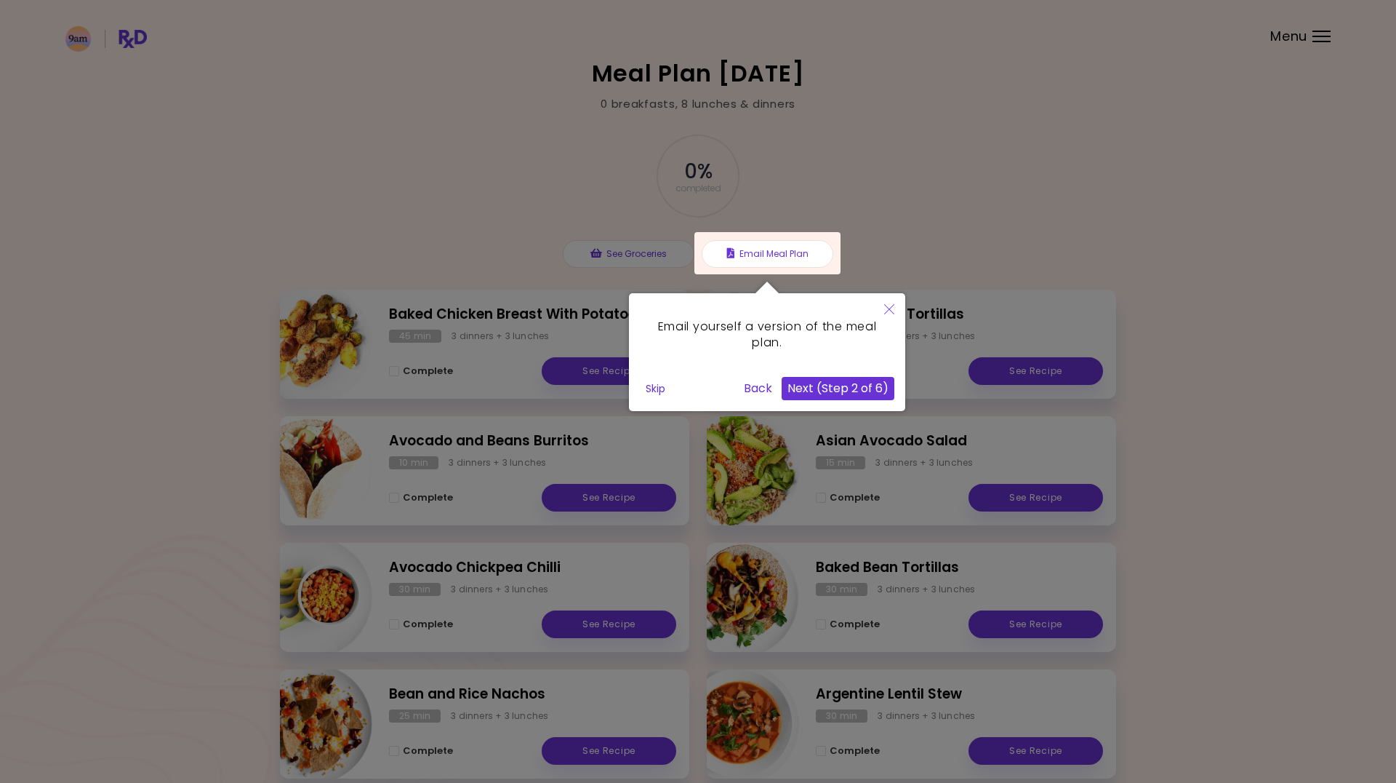
click at [844, 391] on button "Next (Step 2 of 6)" at bounding box center [838, 388] width 113 height 23
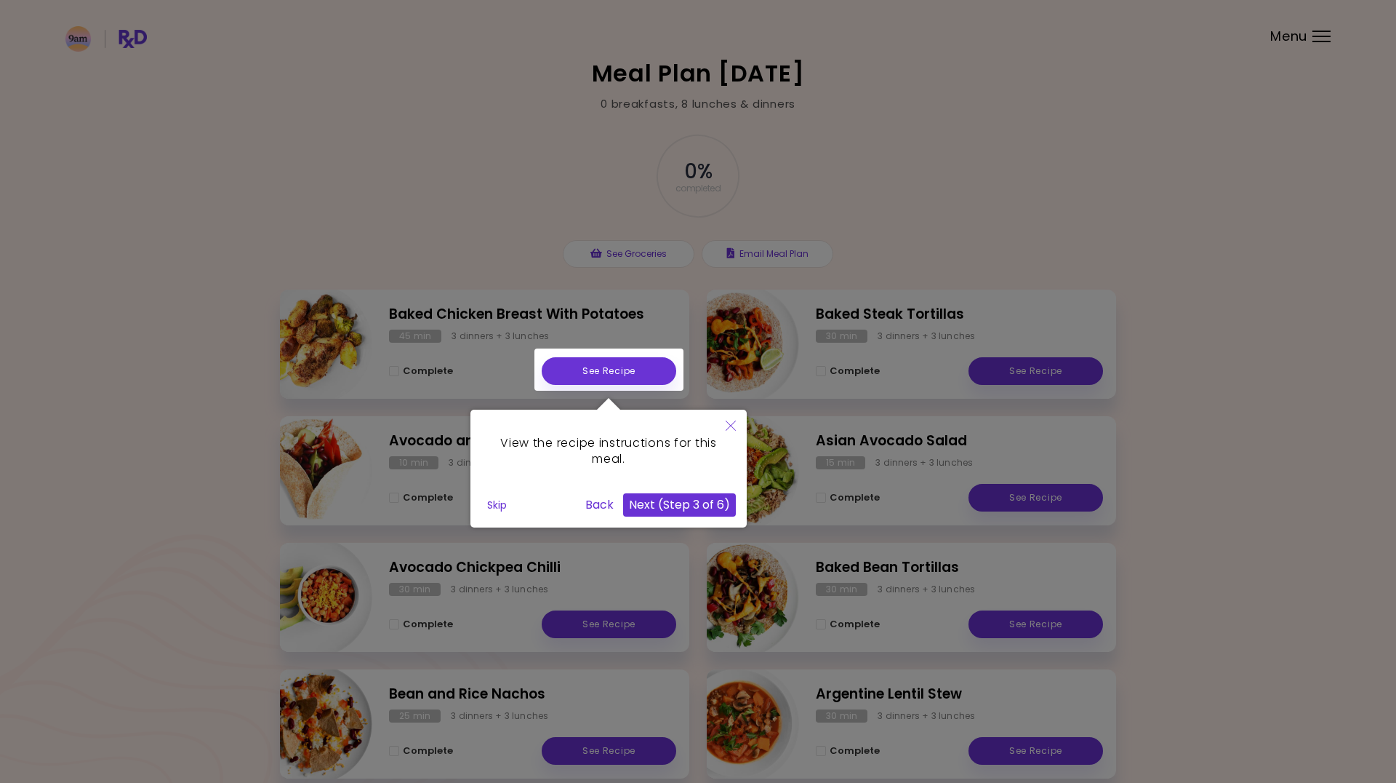
click at [678, 509] on button "Next (Step 3 of 6)" at bounding box center [679, 504] width 113 height 23
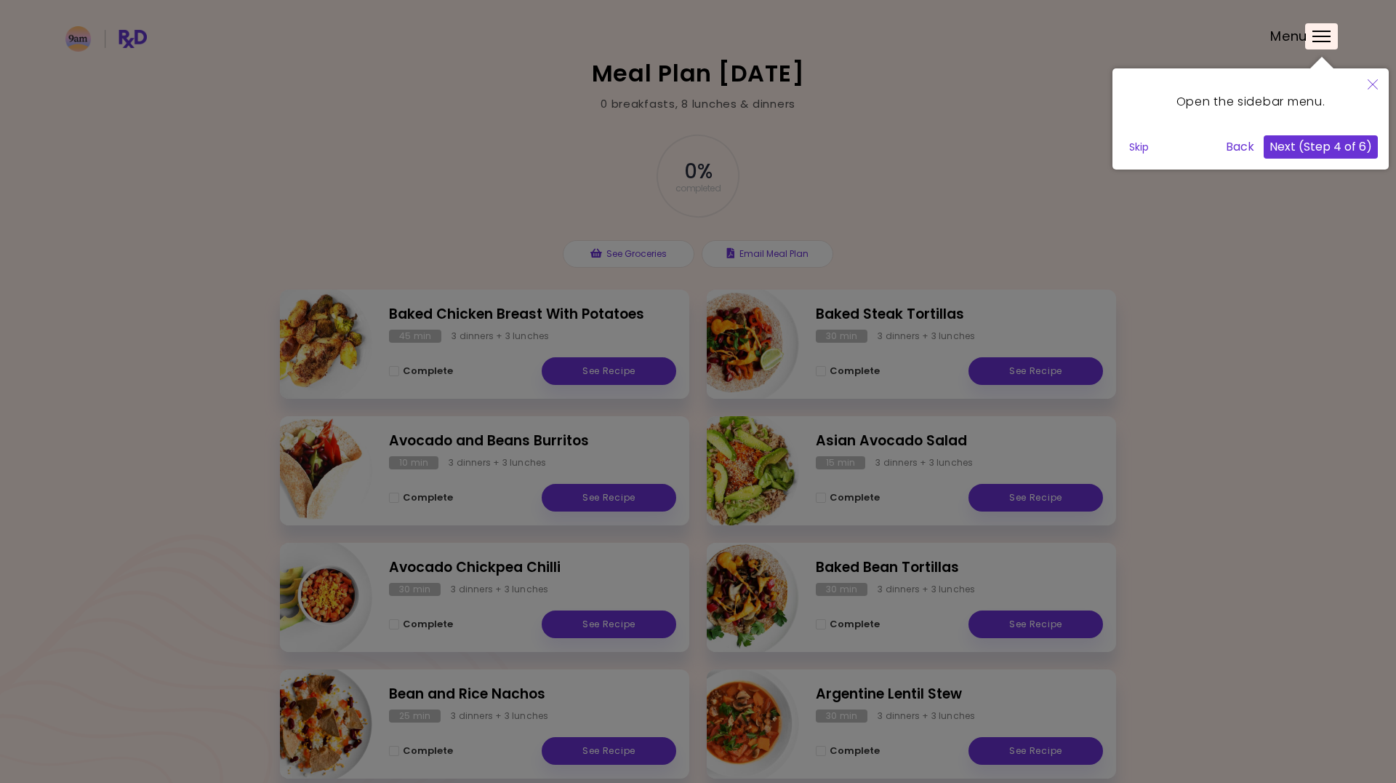
click at [1328, 148] on button "Next (Step 4 of 6)" at bounding box center [1321, 146] width 114 height 23
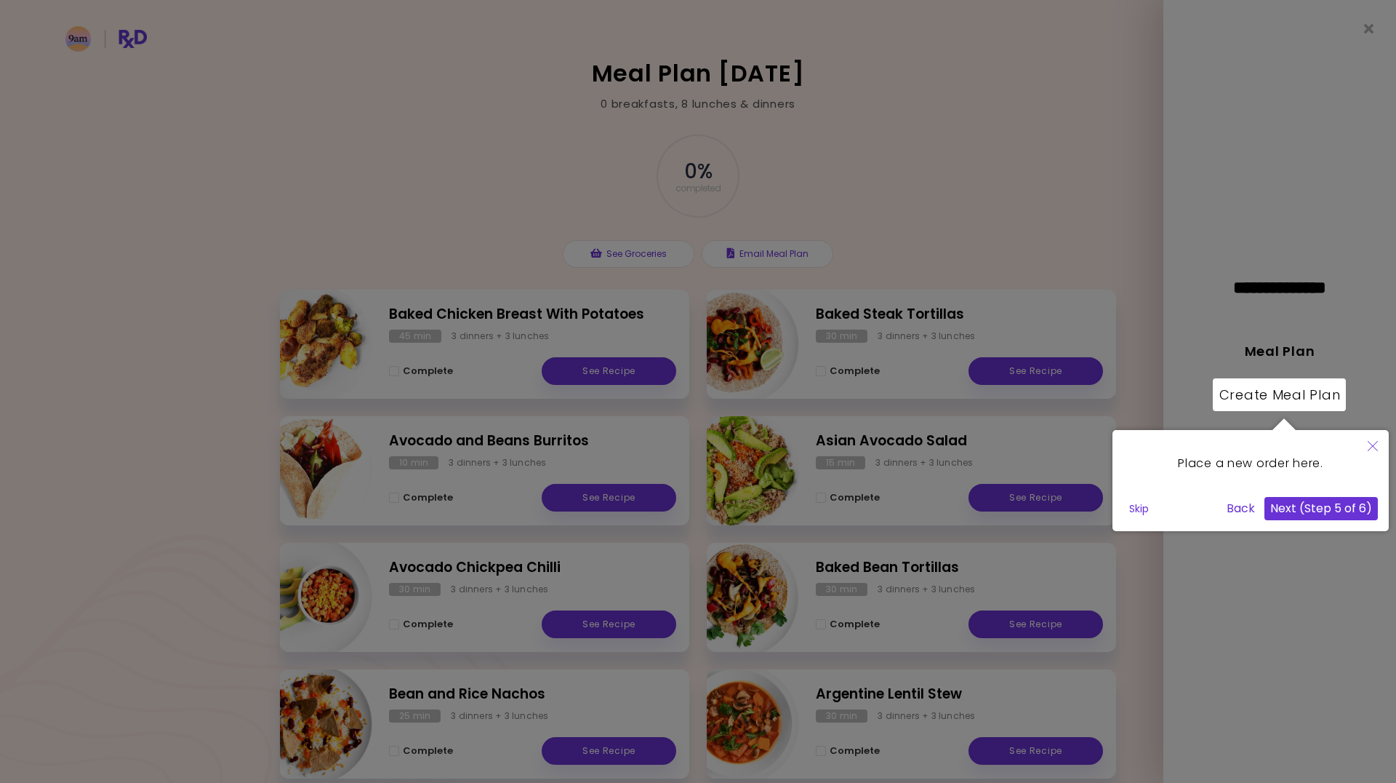
click at [1325, 514] on button "Next (Step 5 of 6)" at bounding box center [1321, 508] width 113 height 23
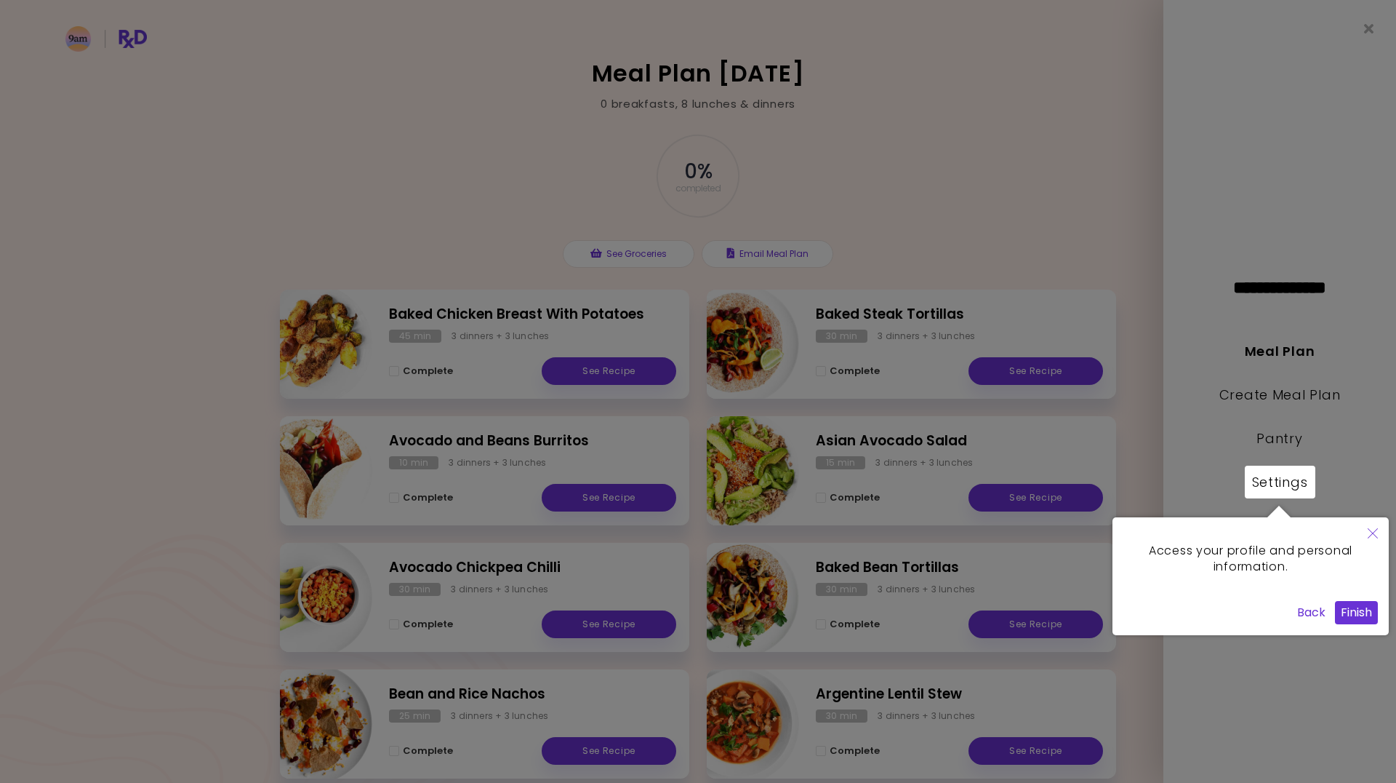
click at [1349, 618] on button "Finish" at bounding box center [1356, 612] width 43 height 23
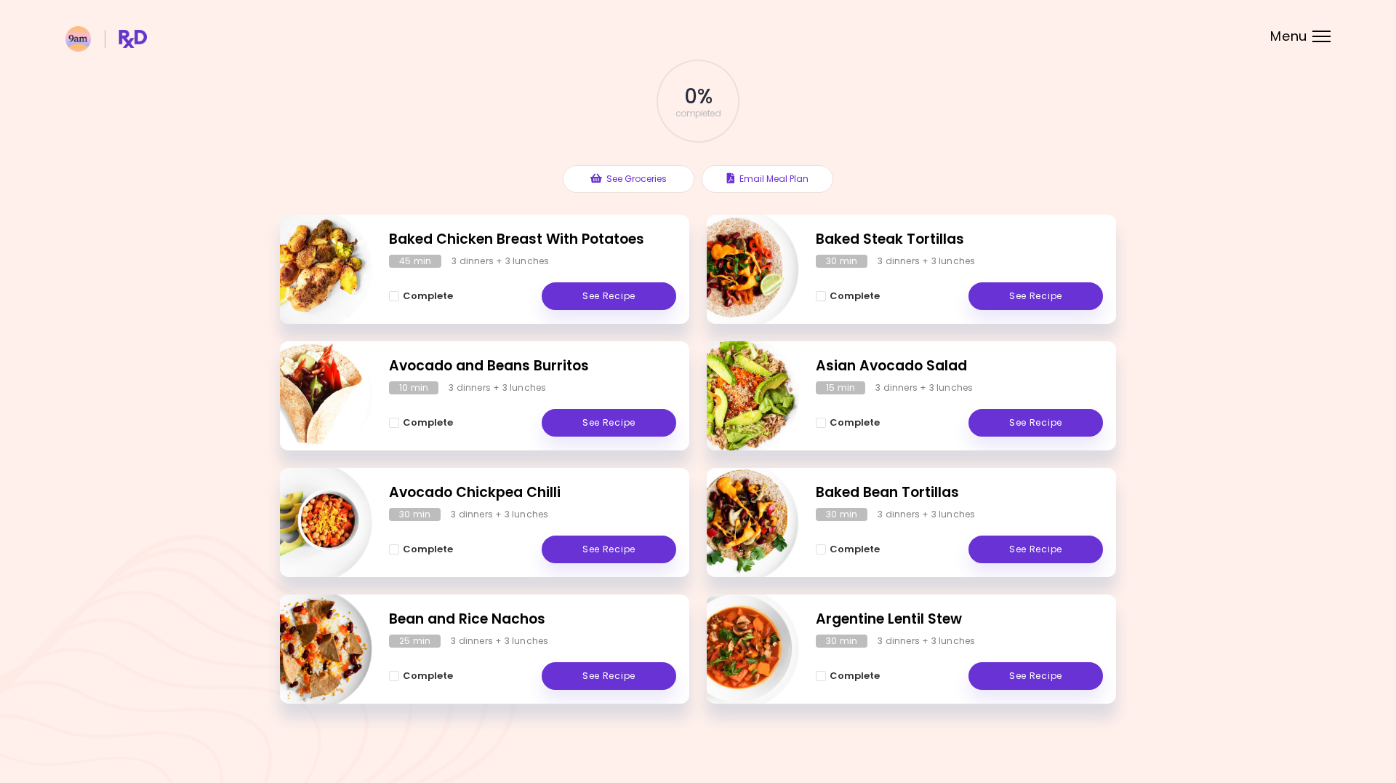
scroll to position [74, 0]
